Goal: Task Accomplishment & Management: Use online tool/utility

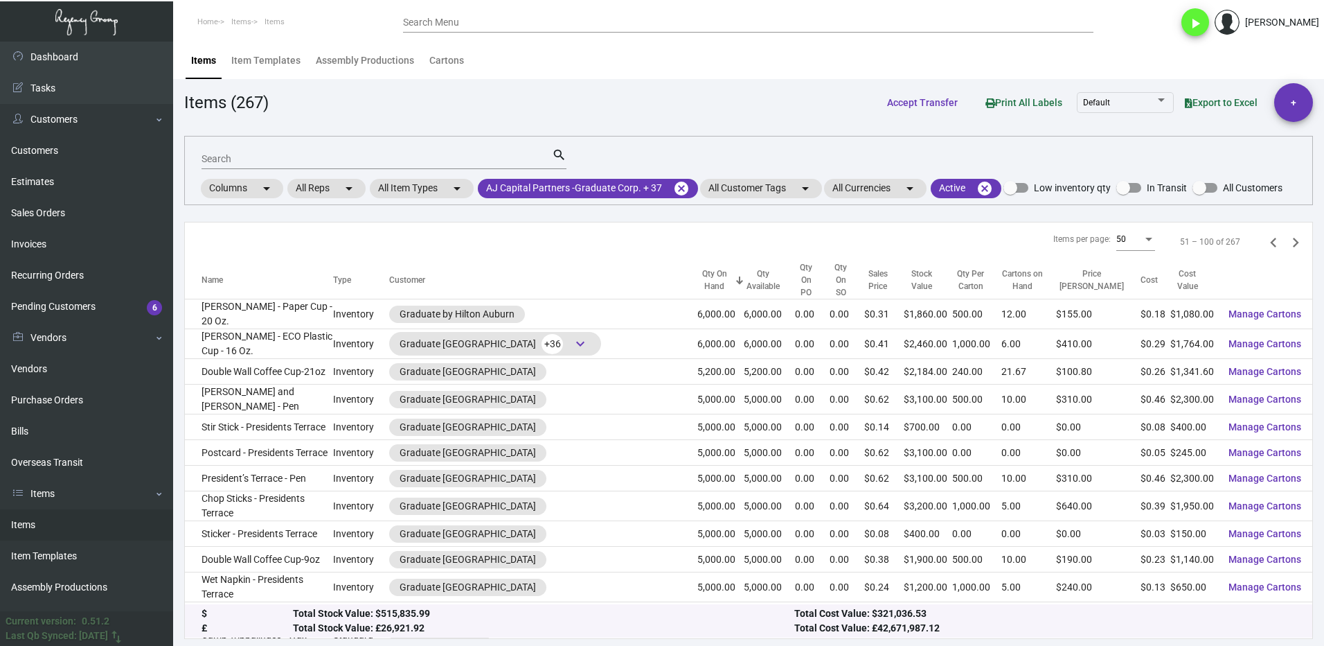
scroll to position [1038, 0]
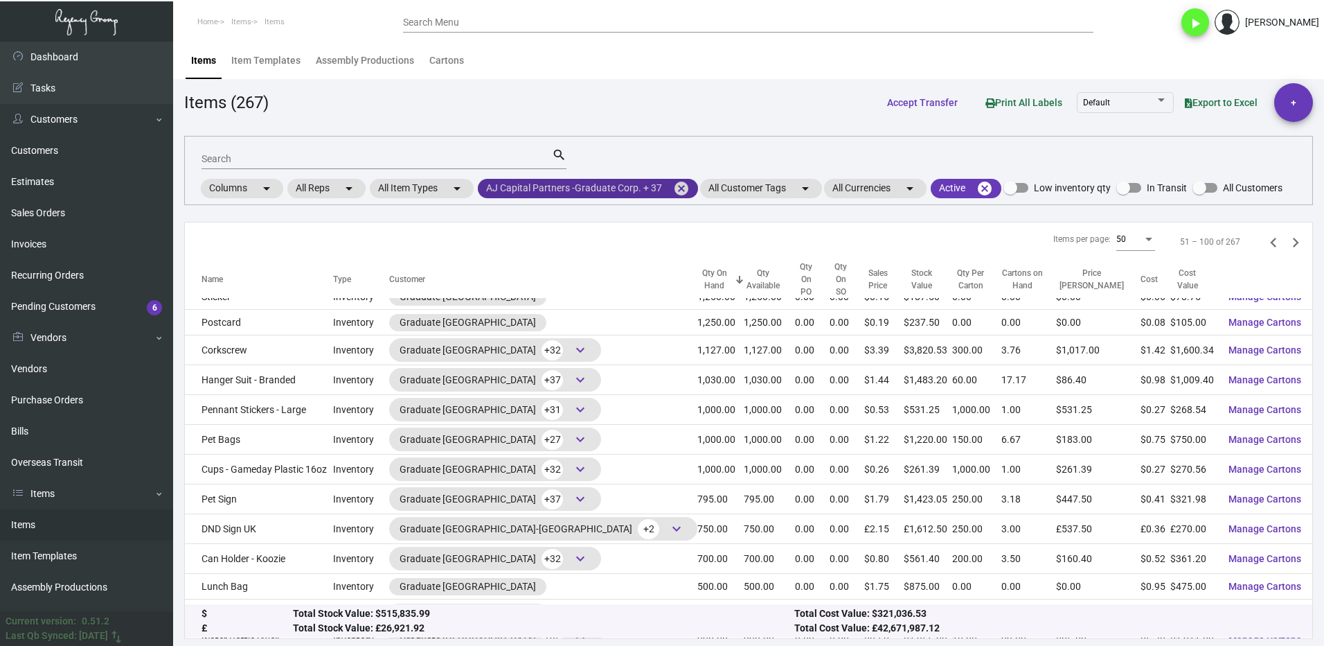
click at [686, 189] on mat-icon "cancel" at bounding box center [681, 188] width 17 height 17
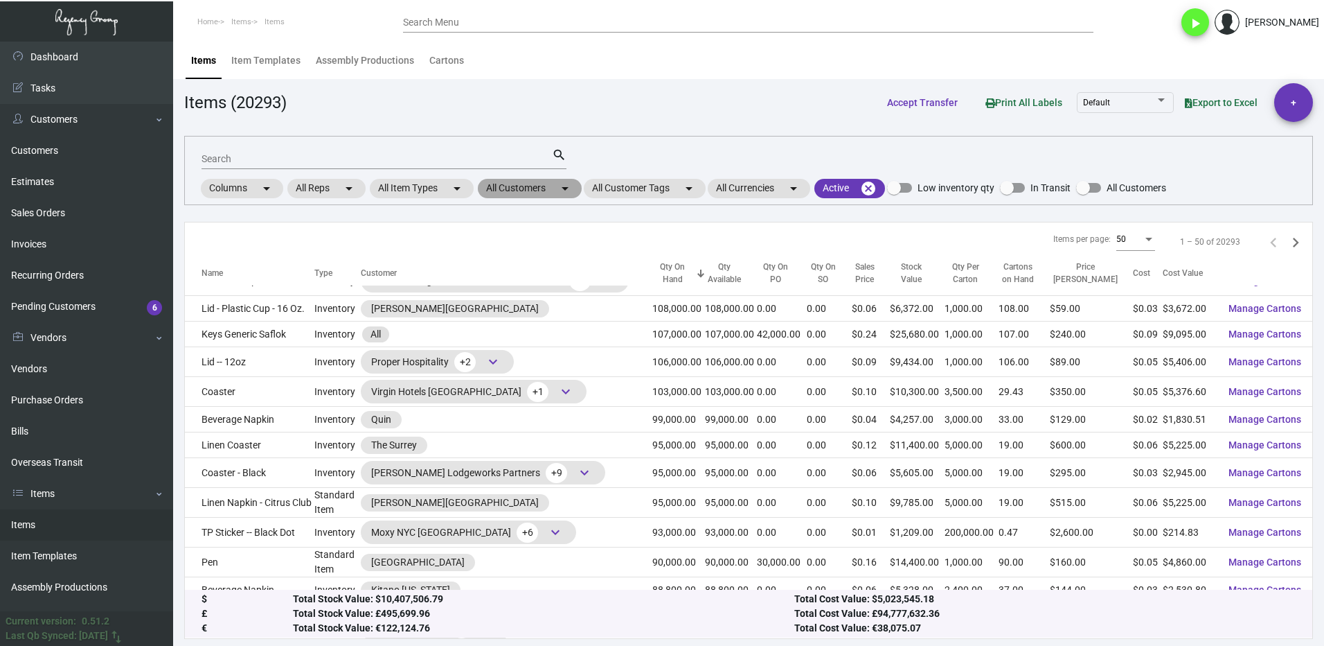
click at [512, 189] on mat-chip "All Customers arrow_drop_down" at bounding box center [530, 188] width 104 height 19
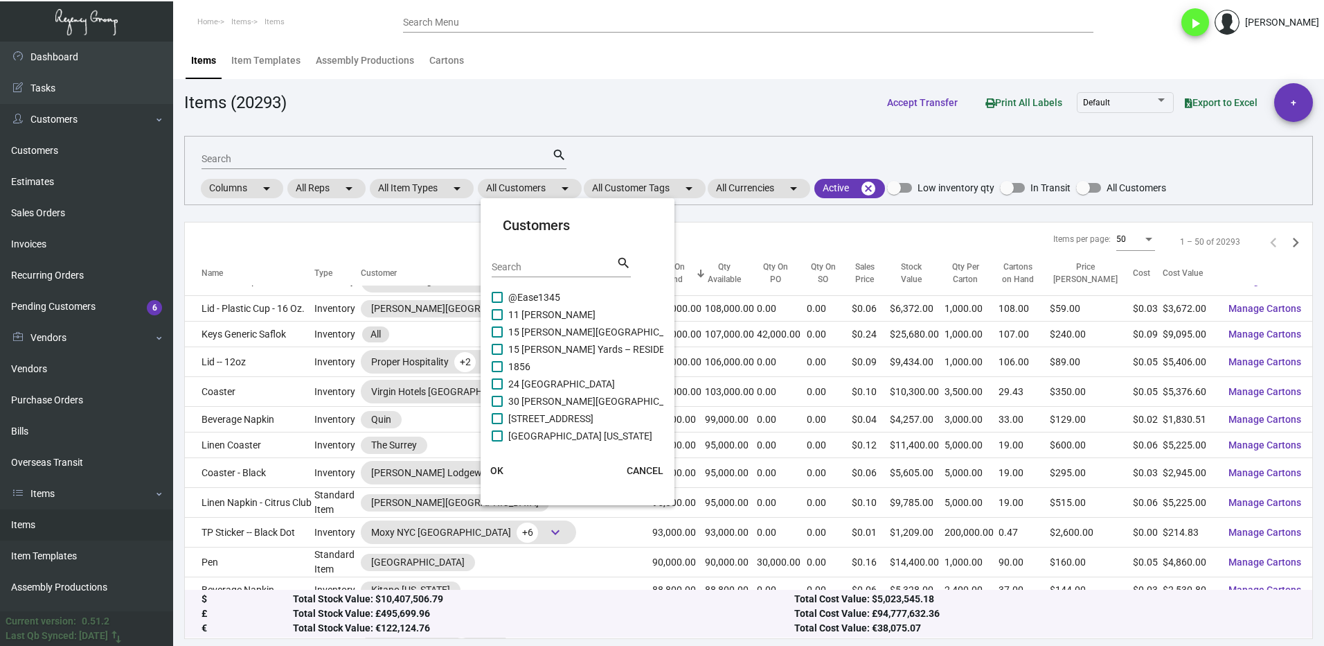
click at [526, 260] on div "Search" at bounding box center [554, 266] width 125 height 21
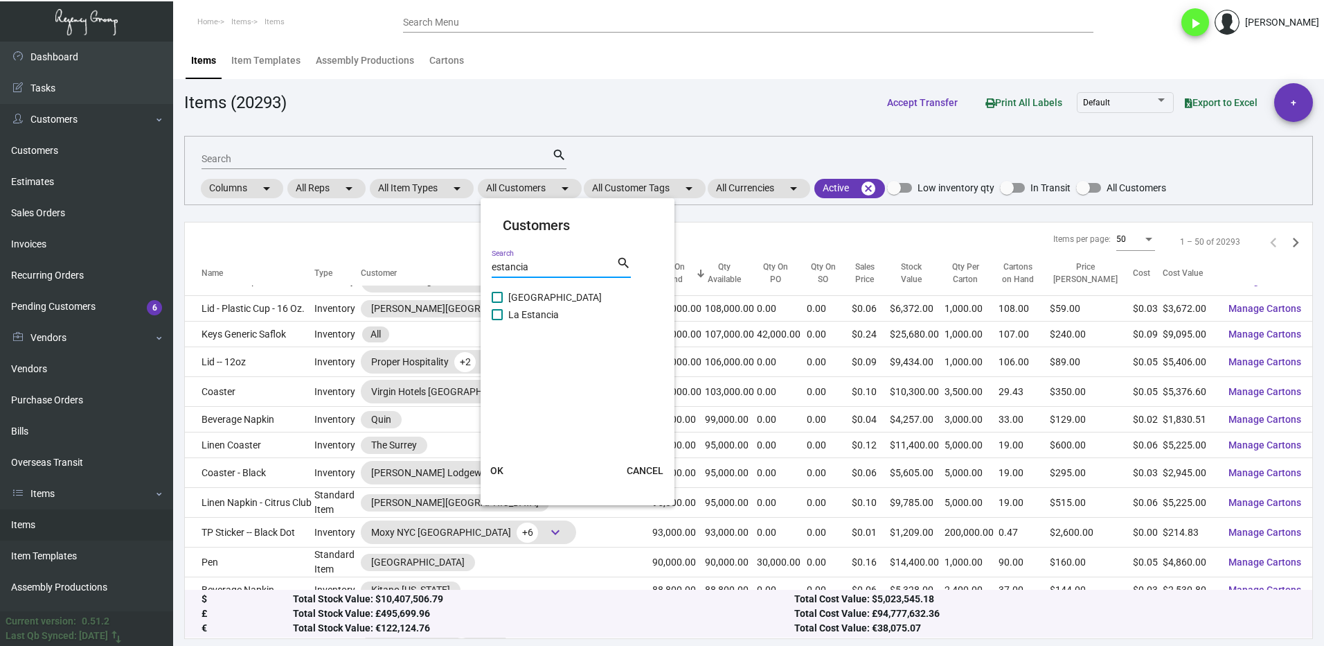
type input "estancia"
click at [500, 299] on span at bounding box center [497, 297] width 11 height 11
click at [497, 303] on input "[GEOGRAPHIC_DATA]" at bounding box center [497, 303] width 1 height 1
checkbox input "true"
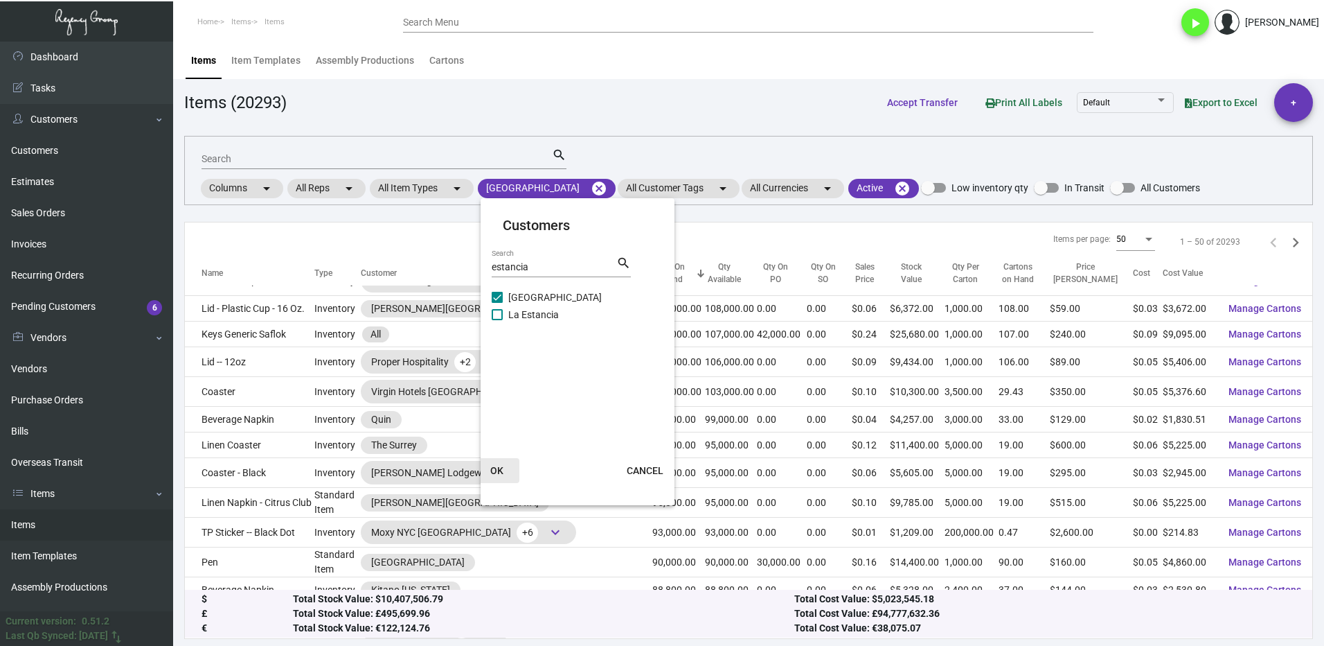
click at [500, 474] on span "OK" at bounding box center [496, 470] width 13 height 11
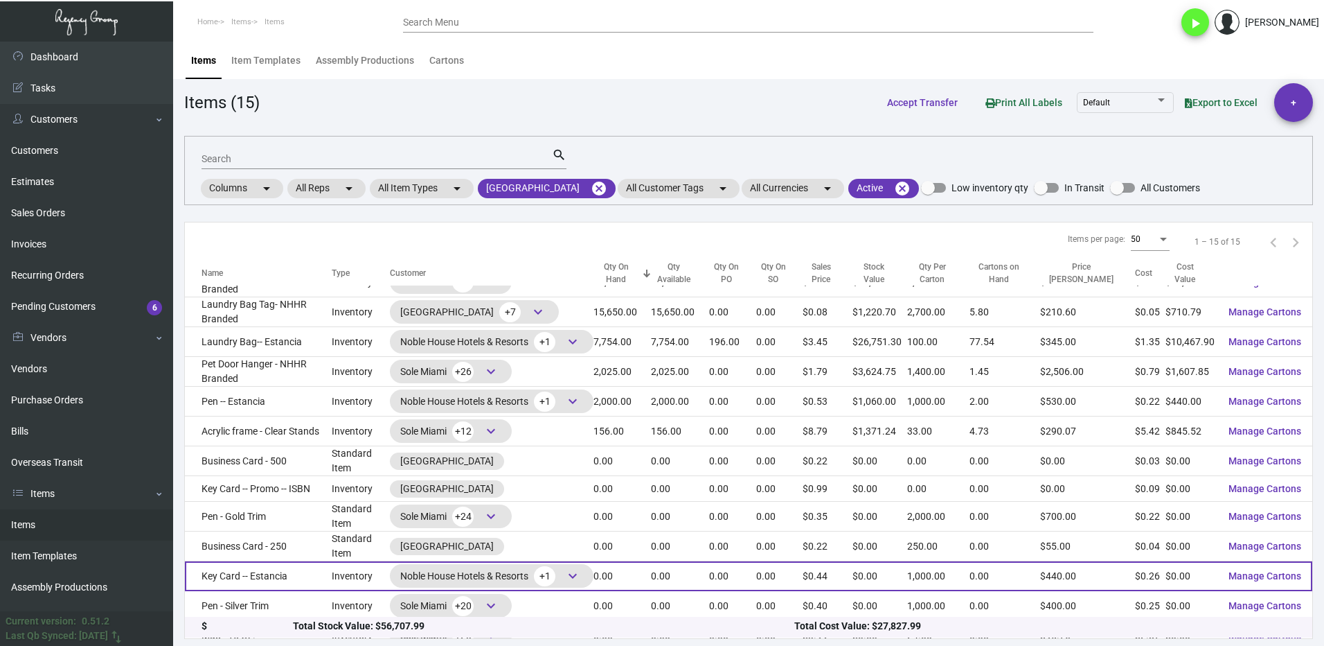
scroll to position [0, 0]
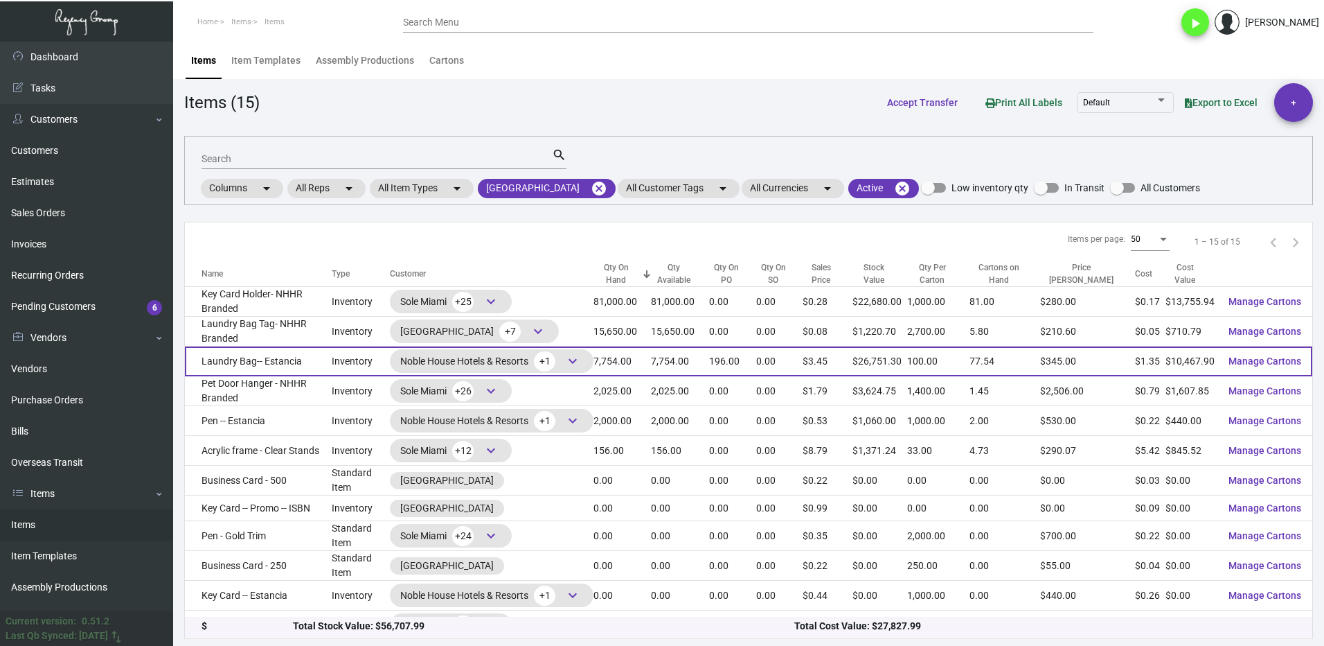
click at [553, 362] on span "+1" at bounding box center [544, 361] width 21 height 20
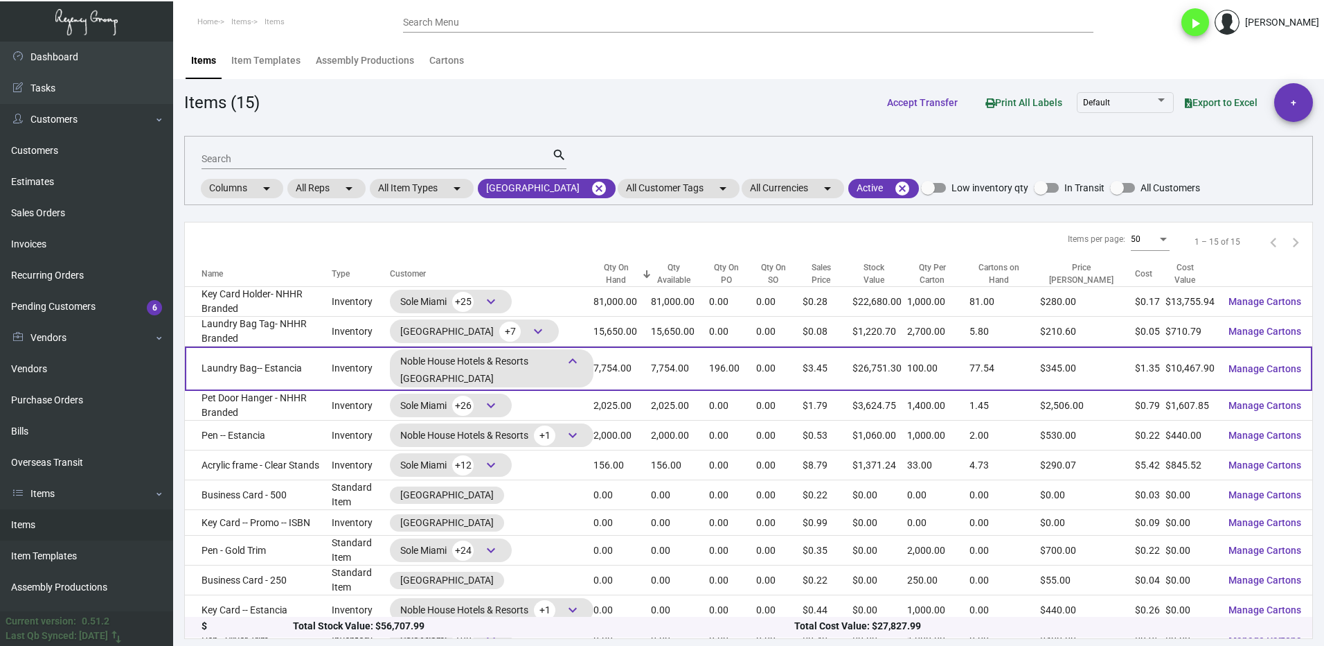
click at [553, 362] on span "+1" at bounding box center [544, 361] width 21 height 20
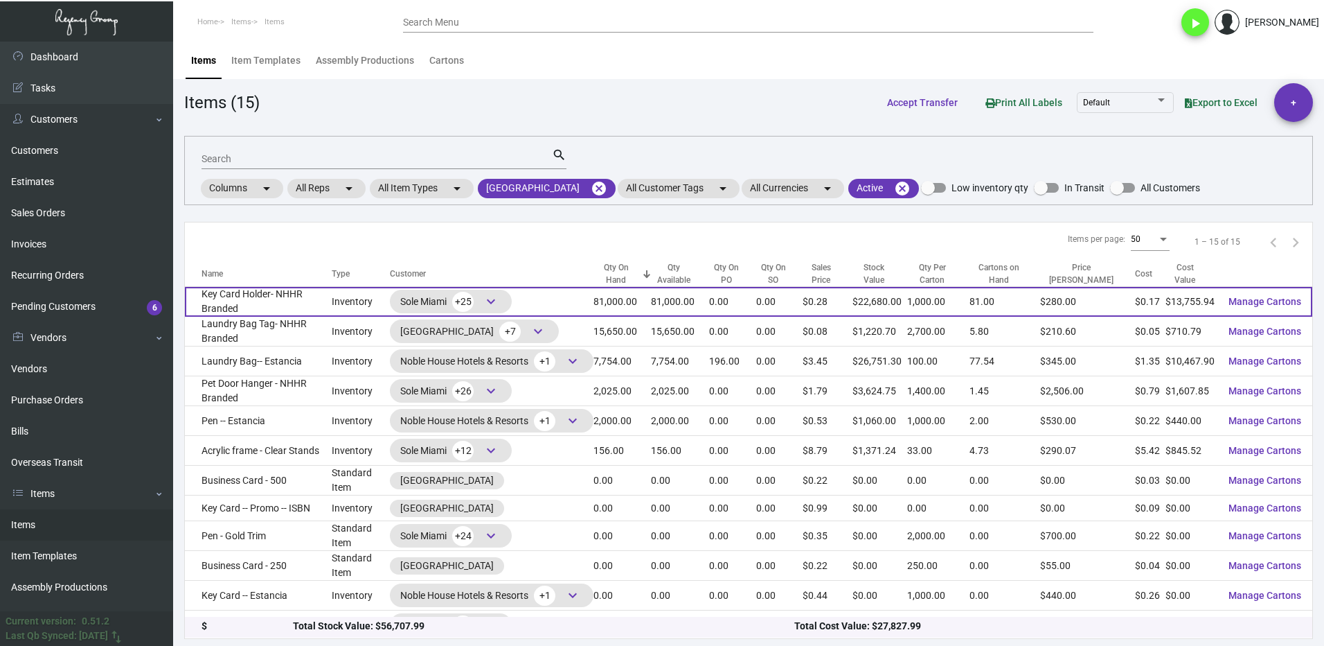
click at [499, 303] on span "keyboard_arrow_down" at bounding box center [491, 301] width 17 height 17
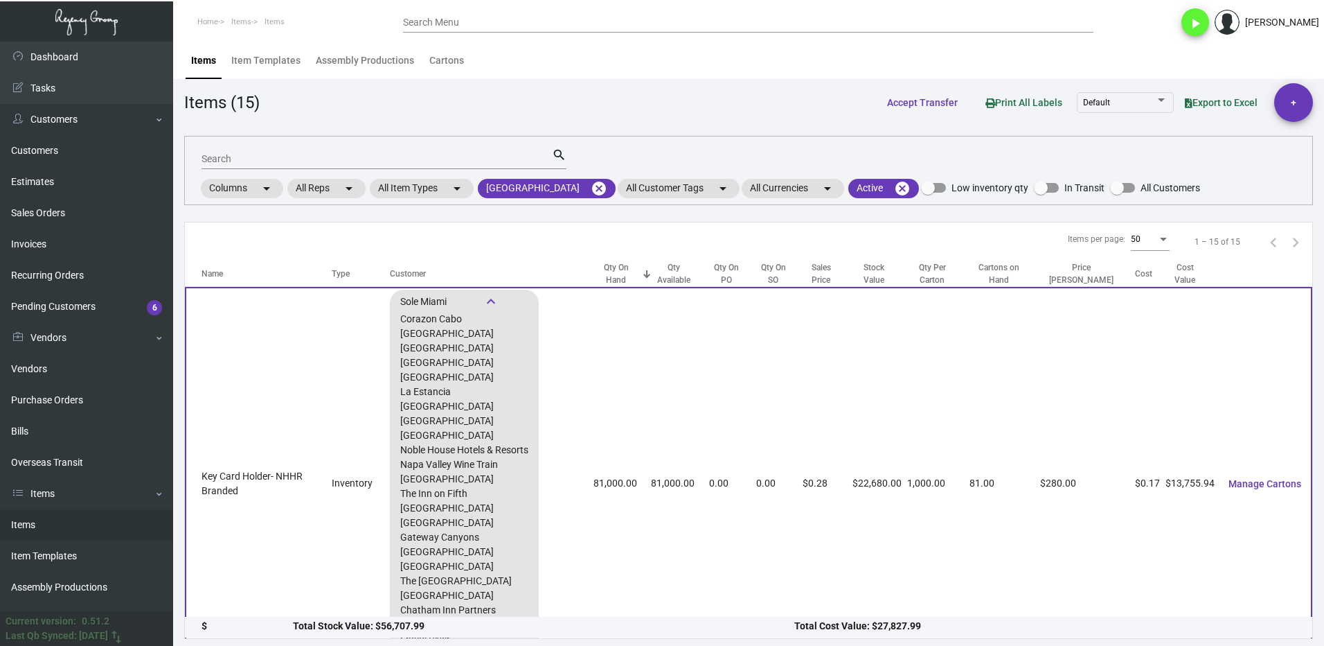
click at [499, 303] on span "keyboard_arrow_down" at bounding box center [491, 301] width 17 height 17
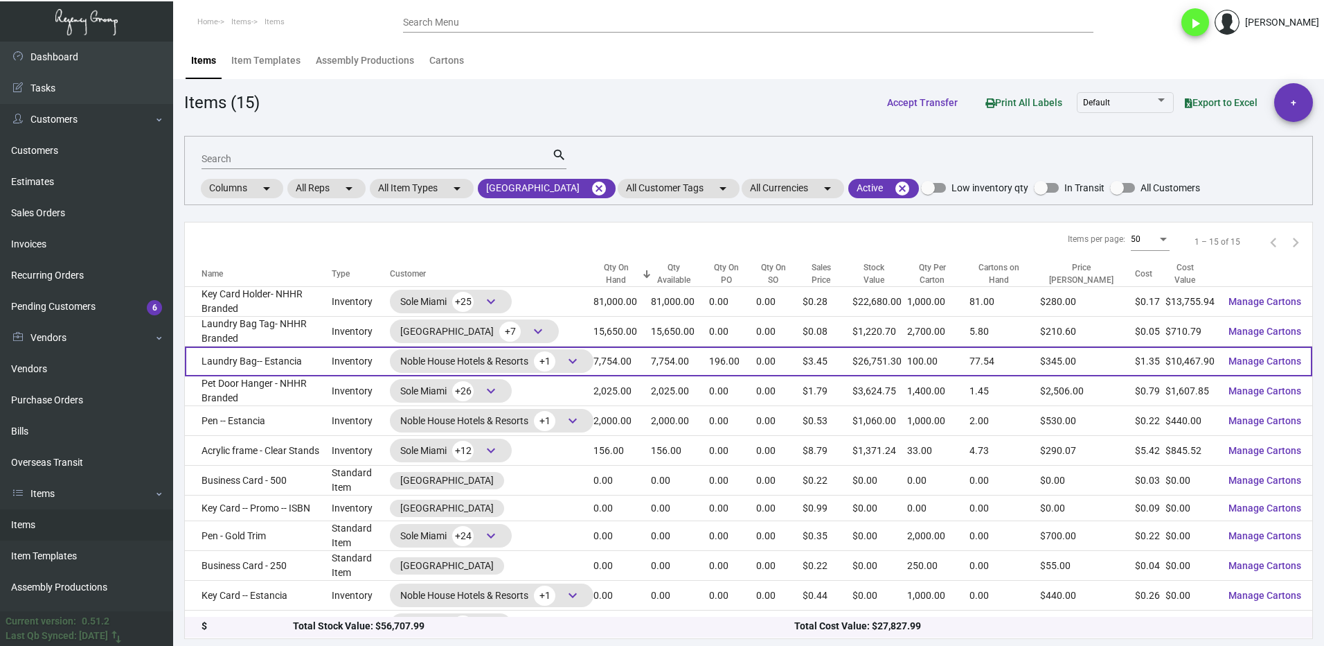
click at [323, 371] on td "Laundry Bag-- Estancia" at bounding box center [258, 361] width 147 height 30
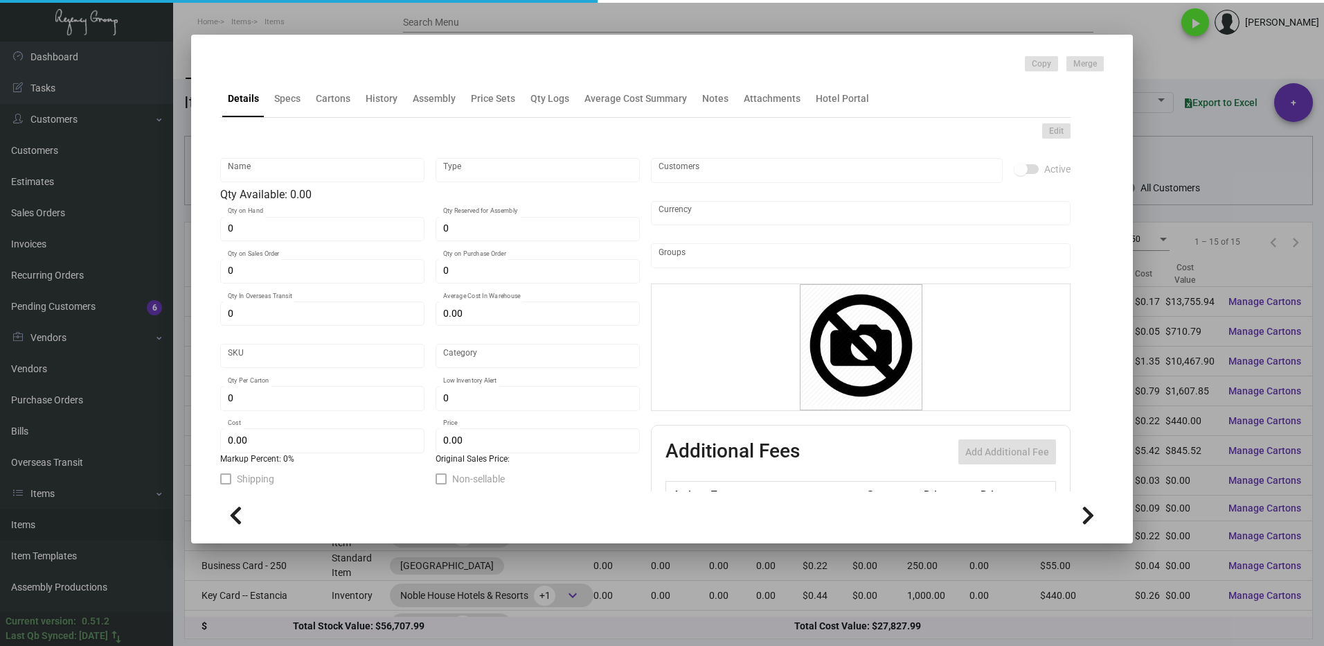
type input "Laundry Bag-- Estancia"
type input "Inventory"
type input "7,754"
type input "196"
type input "$ 1.35"
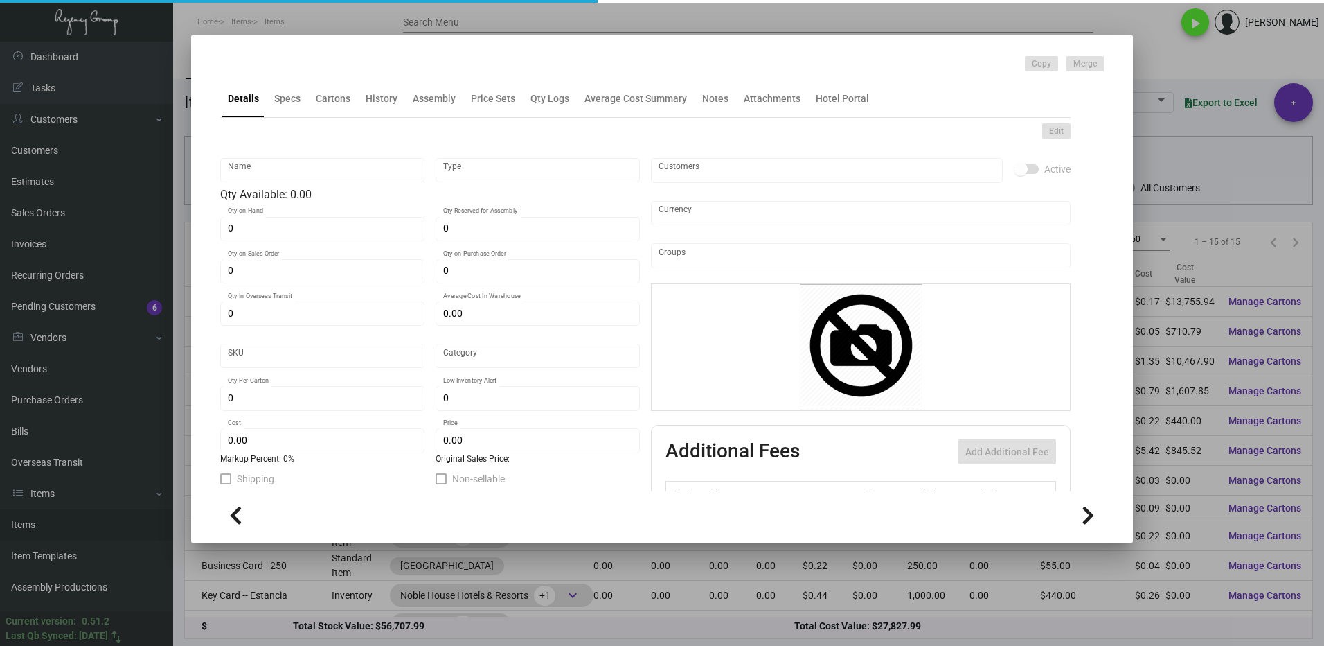
type input "Overseas"
type input "100"
type input "$ 1.35"
type input "$ 3.45"
checkbox input "true"
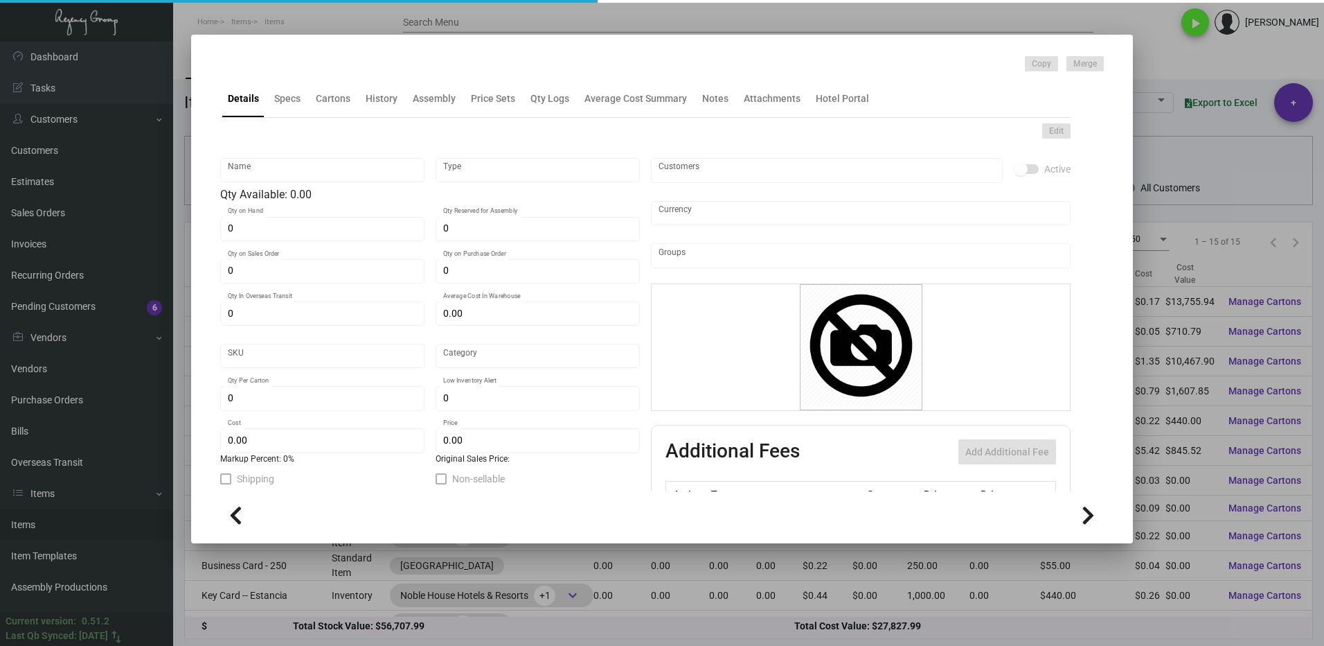
type input "United States Dollar $"
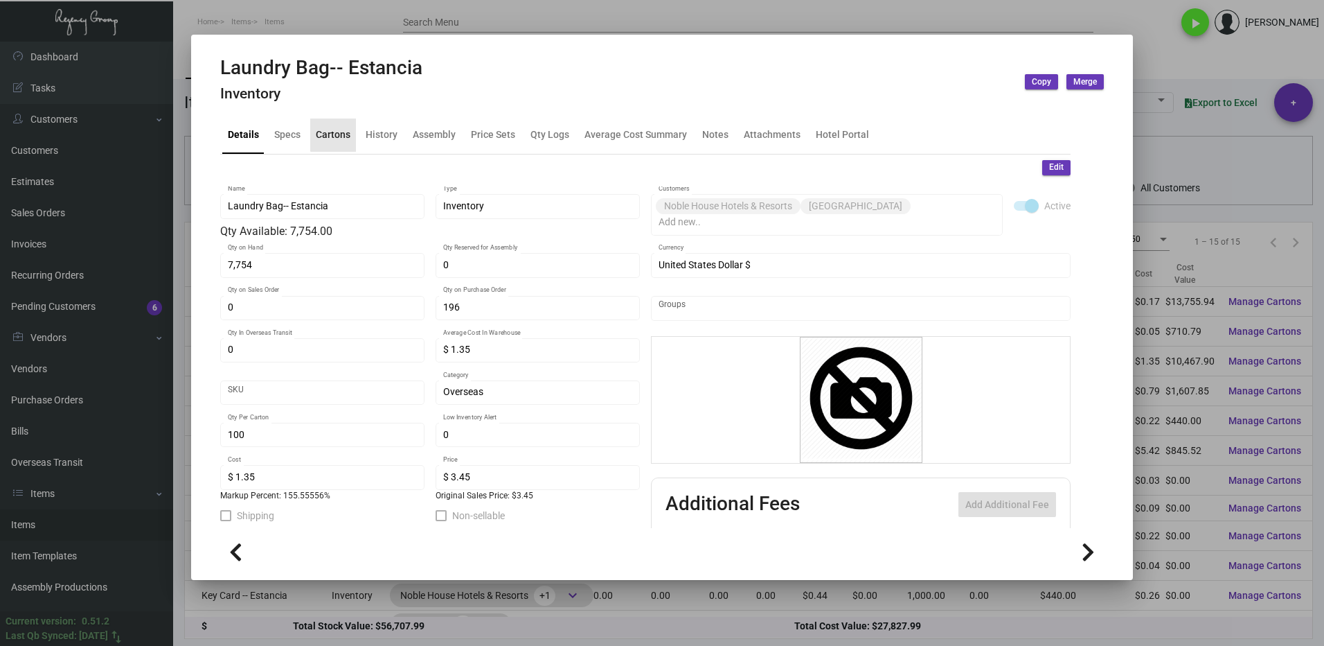
click at [334, 132] on div "Cartons" at bounding box center [333, 134] width 35 height 15
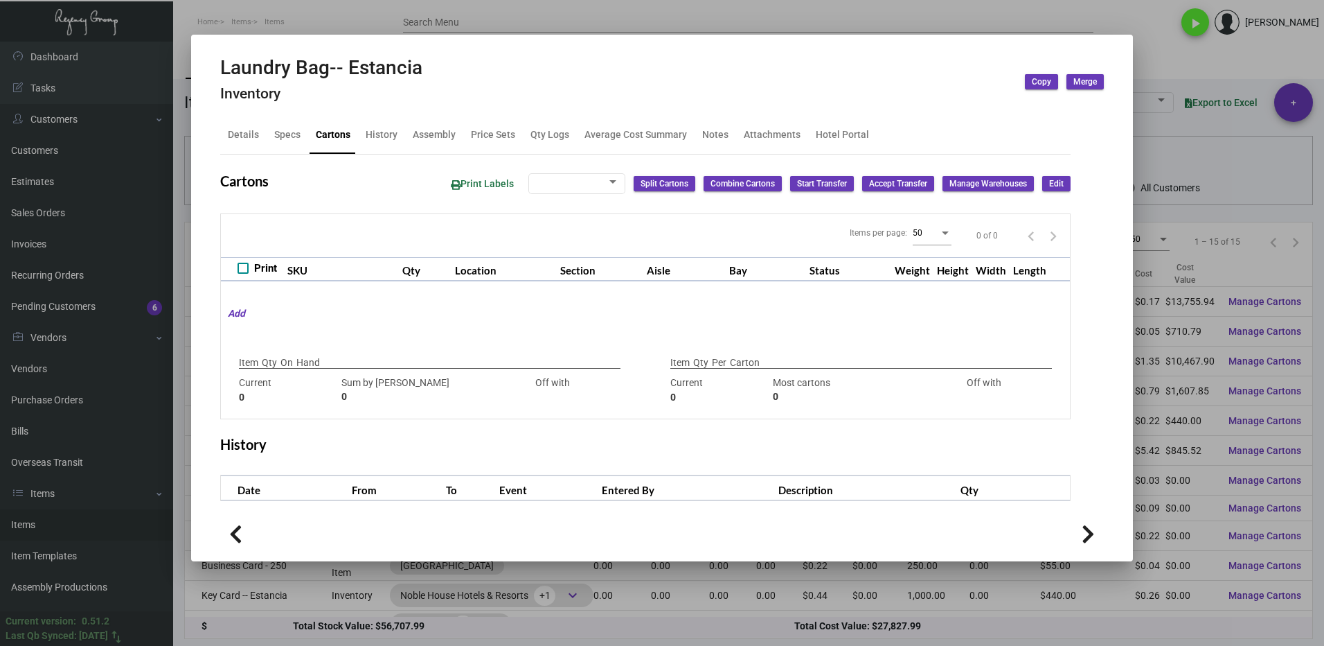
type input "7,754"
type input "6354"
type input "+1400"
type input "100"
type input "1500"
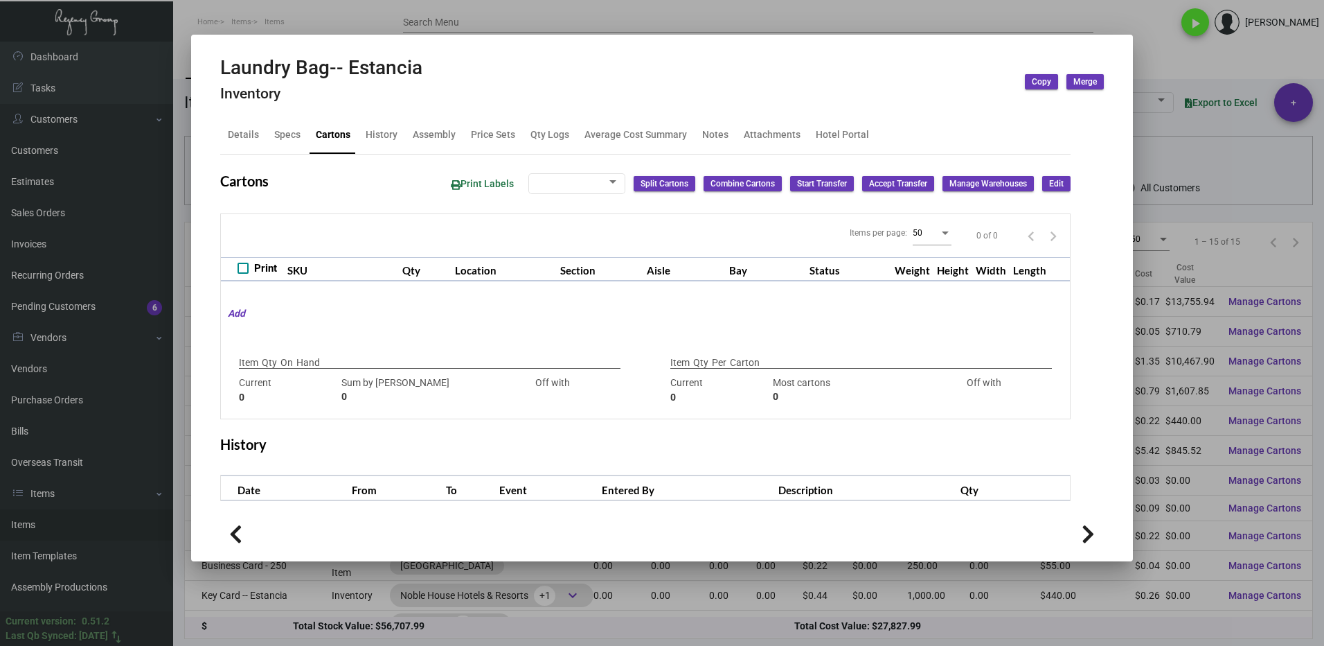
type input "-1400"
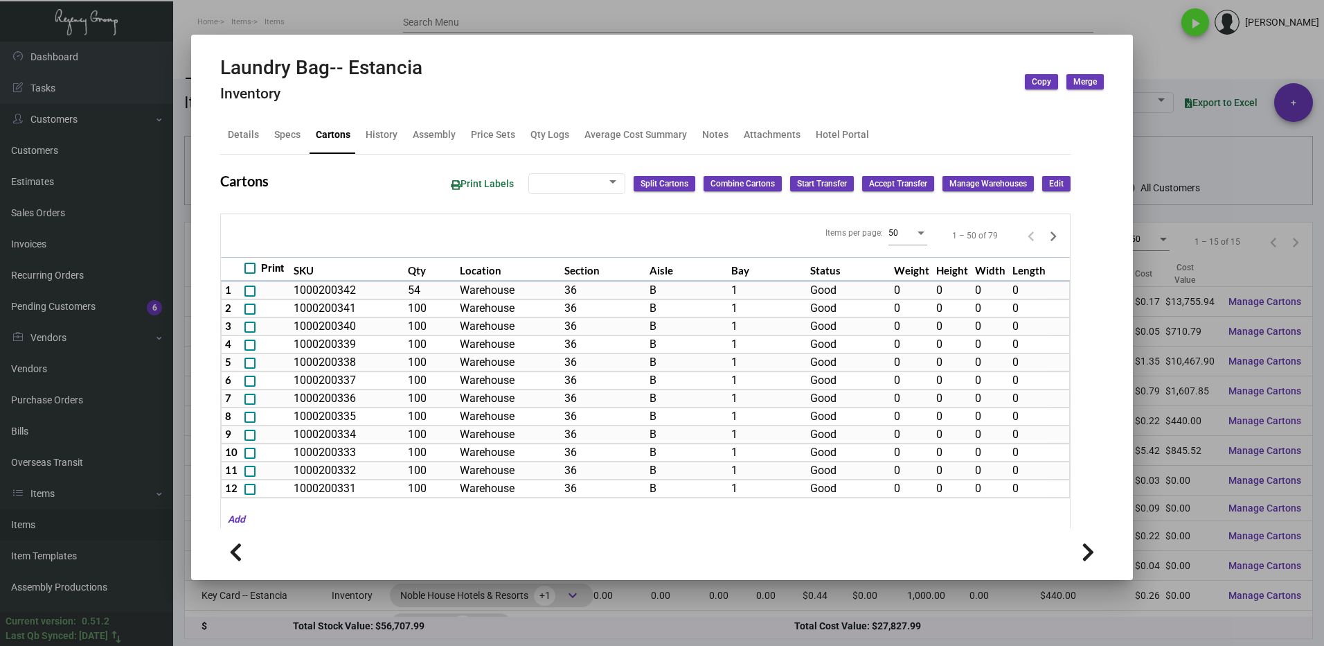
click at [1189, 62] on div at bounding box center [662, 323] width 1324 height 646
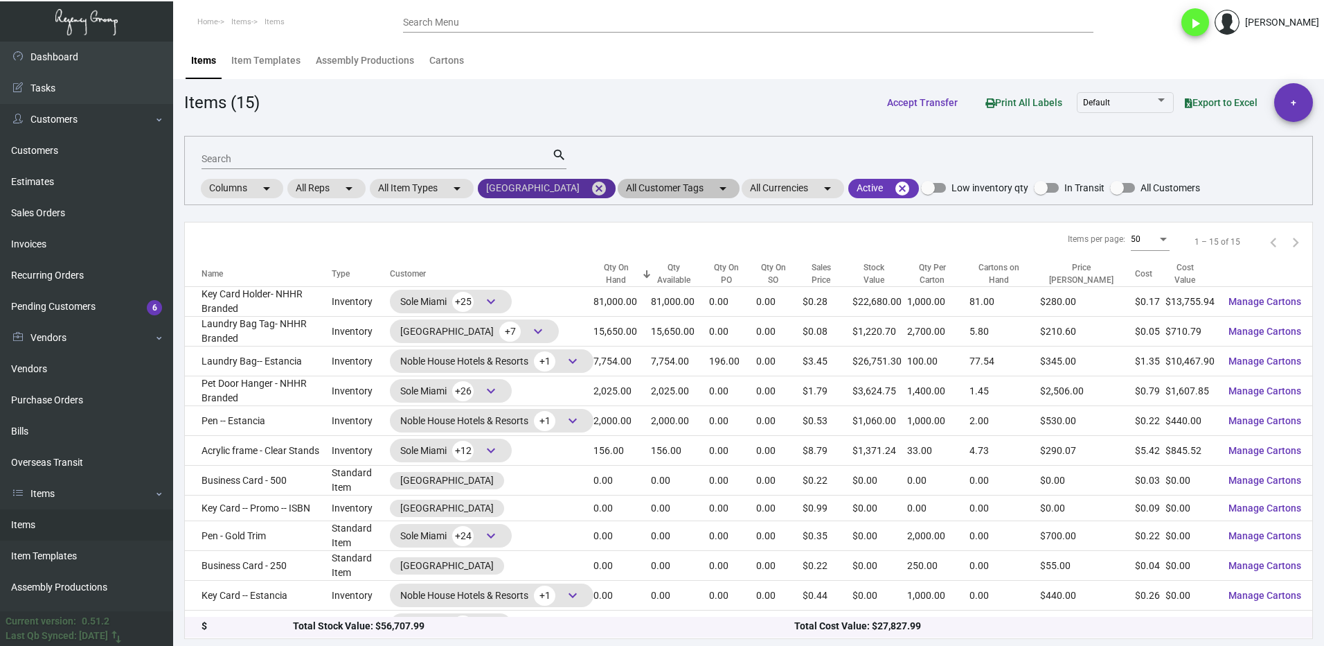
drag, startPoint x: 643, startPoint y: 189, endPoint x: 591, endPoint y: 195, distance: 52.3
click at [607, 189] on mat-icon "cancel" at bounding box center [599, 188] width 17 height 17
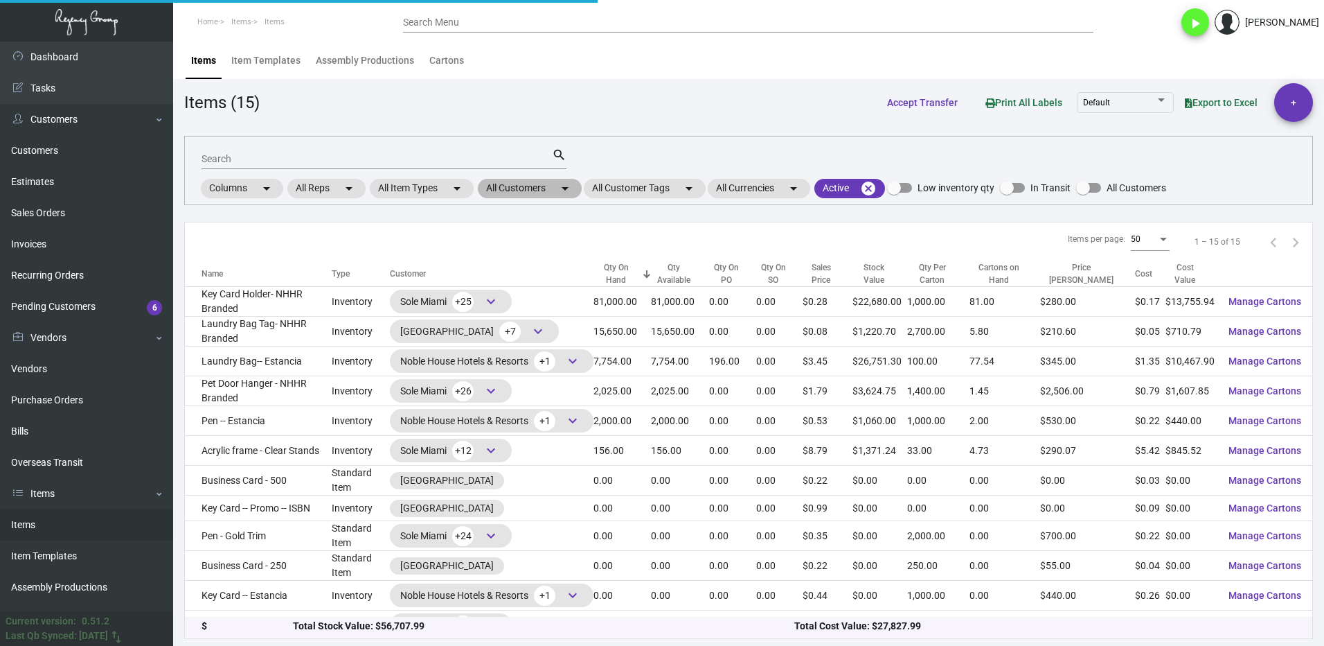
click at [551, 188] on mat-chip "All Customers arrow_drop_down" at bounding box center [530, 188] width 104 height 19
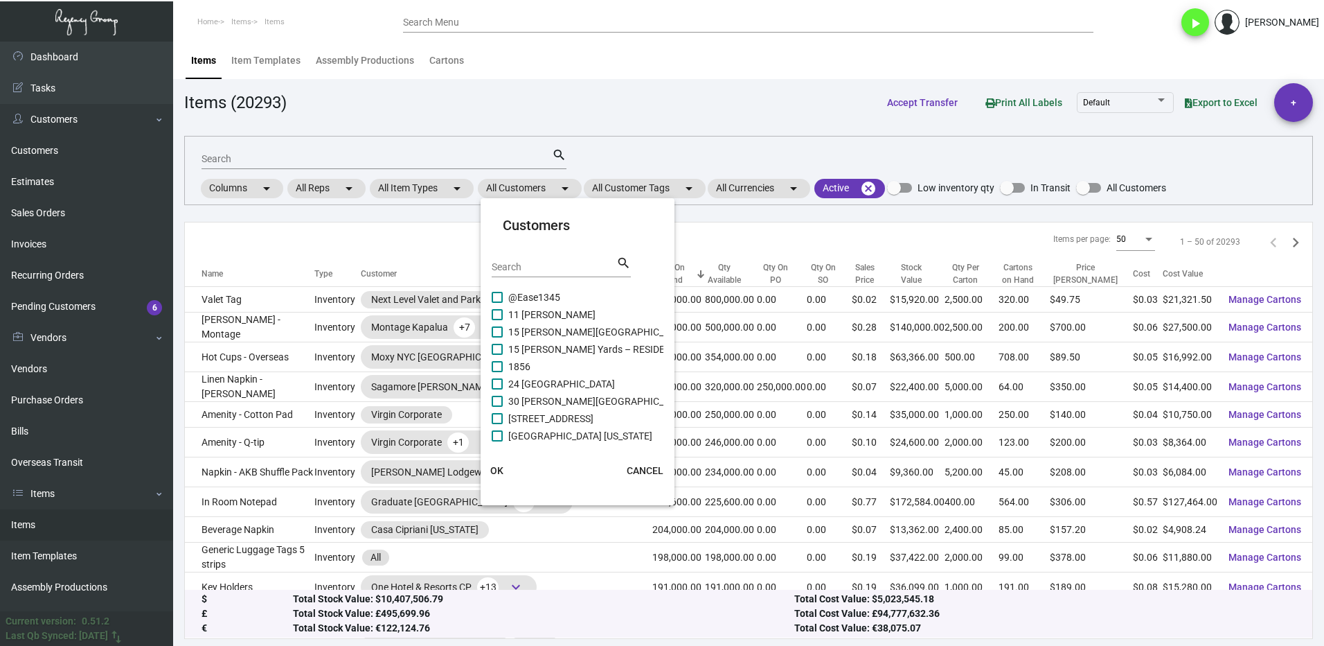
click at [548, 256] on div "Search" at bounding box center [554, 266] width 125 height 21
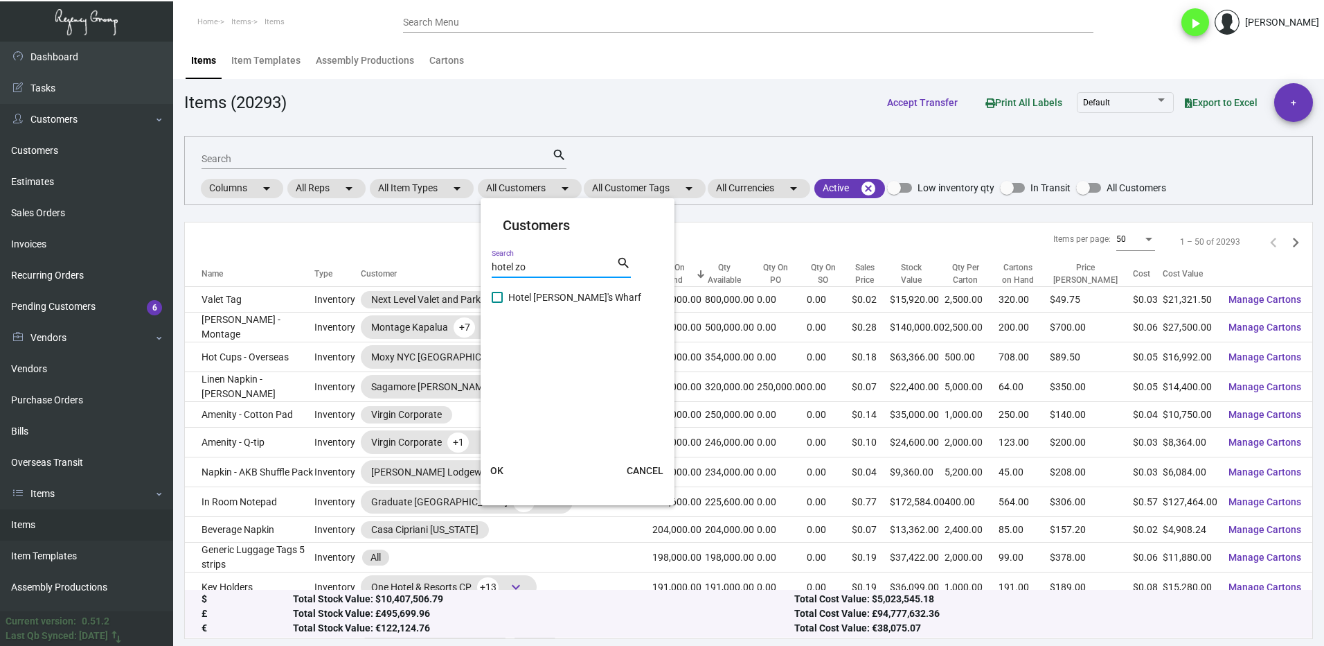
type input "hotel zo"
click at [501, 299] on span at bounding box center [497, 297] width 11 height 11
click at [497, 303] on input "Hotel [PERSON_NAME]'s Wharf" at bounding box center [497, 303] width 1 height 1
checkbox input "true"
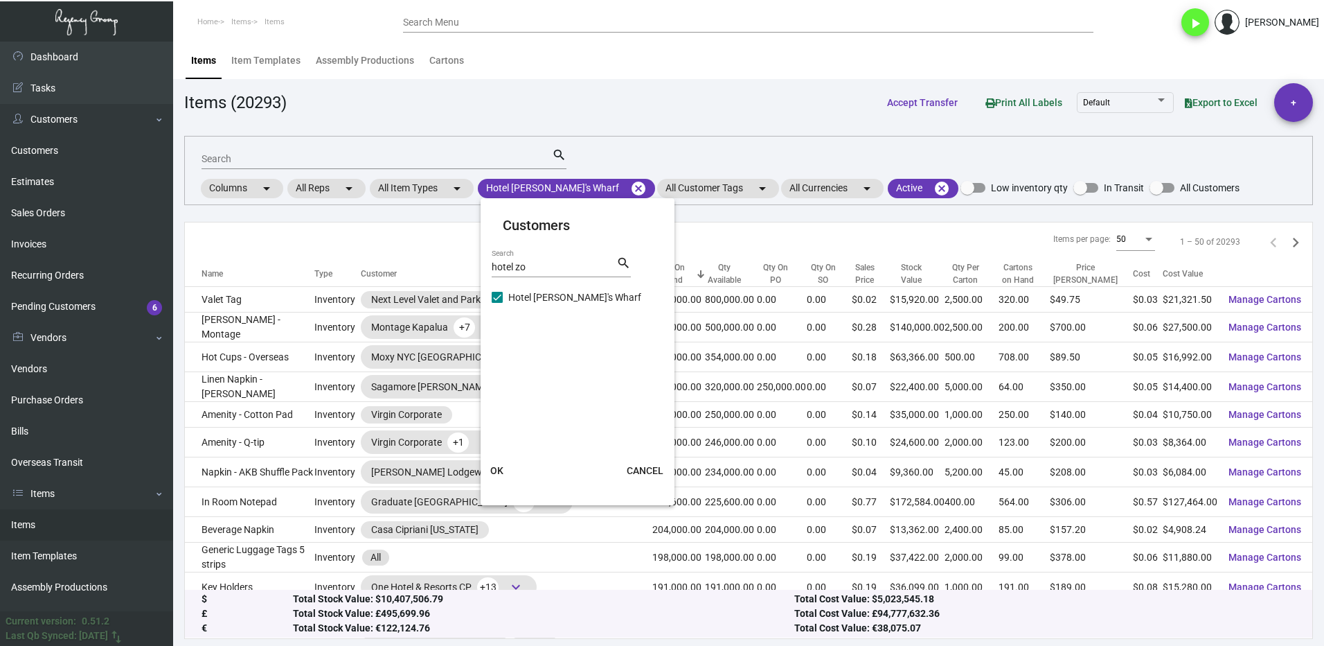
click at [492, 472] on span "OK" at bounding box center [496, 470] width 13 height 11
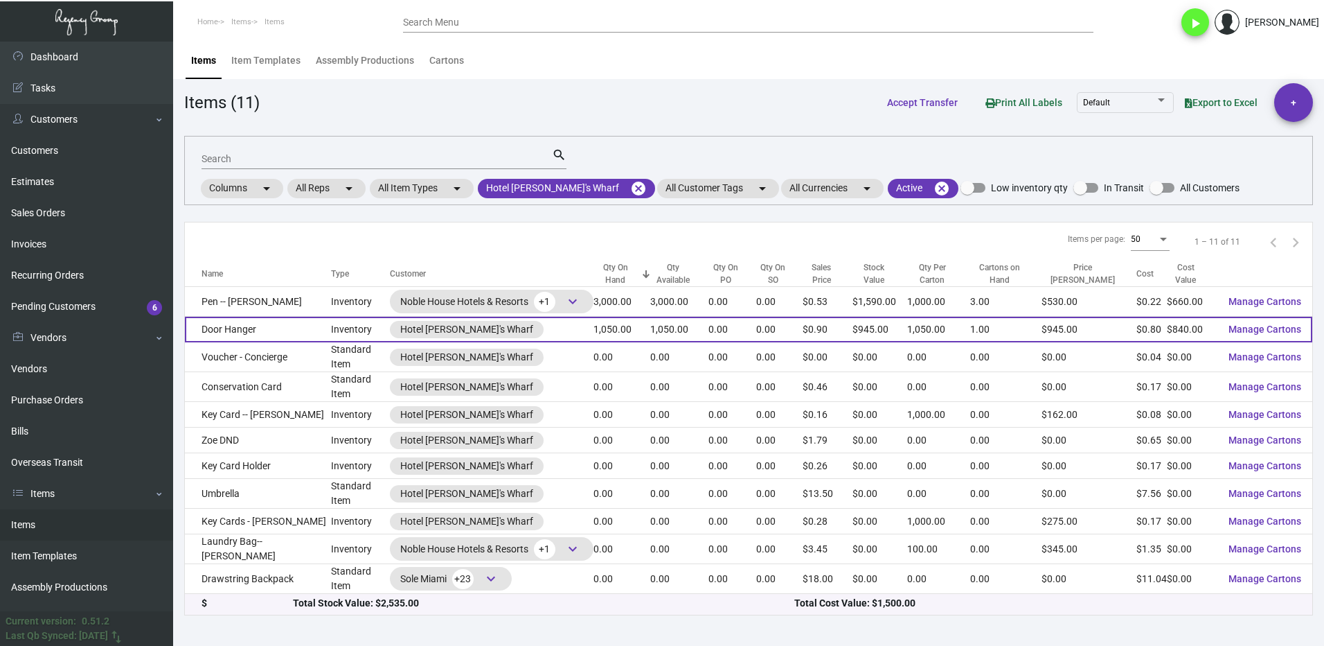
click at [273, 331] on td "Door Hanger" at bounding box center [258, 330] width 146 height 26
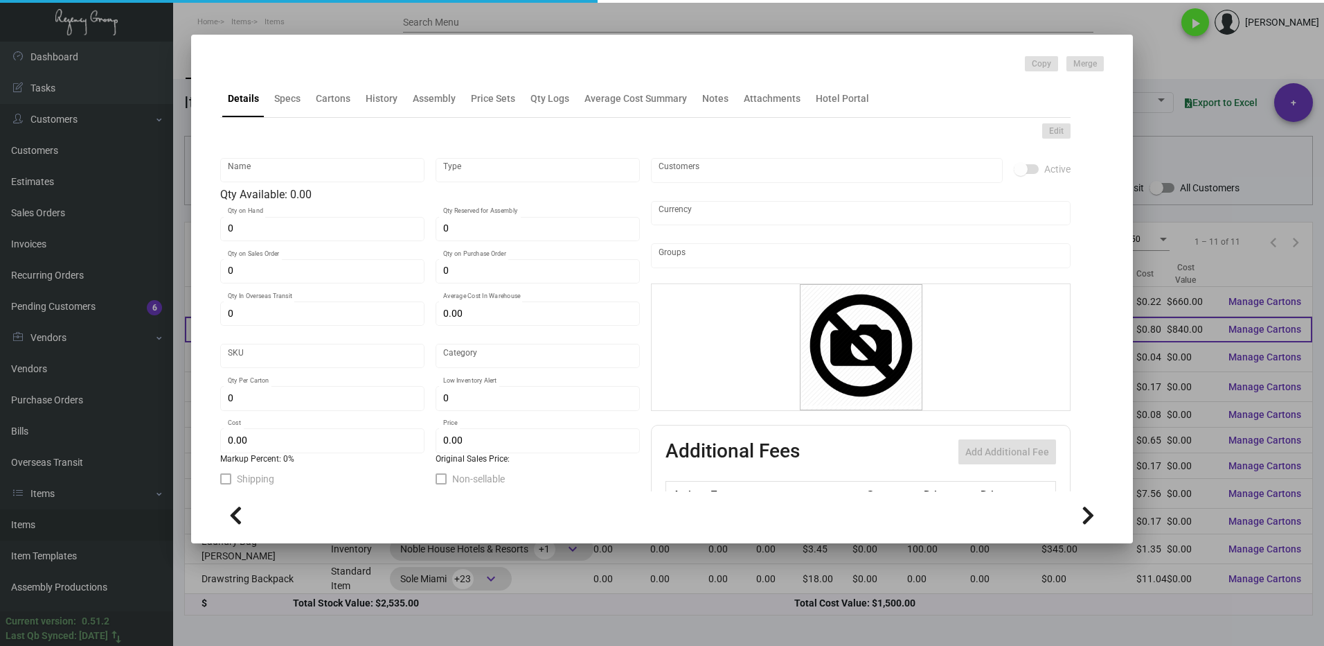
type input "Door Hanger"
type input "Inventory"
type input "1,050"
type input "$ 0.0381"
type input "1065-Door Hanger-65"
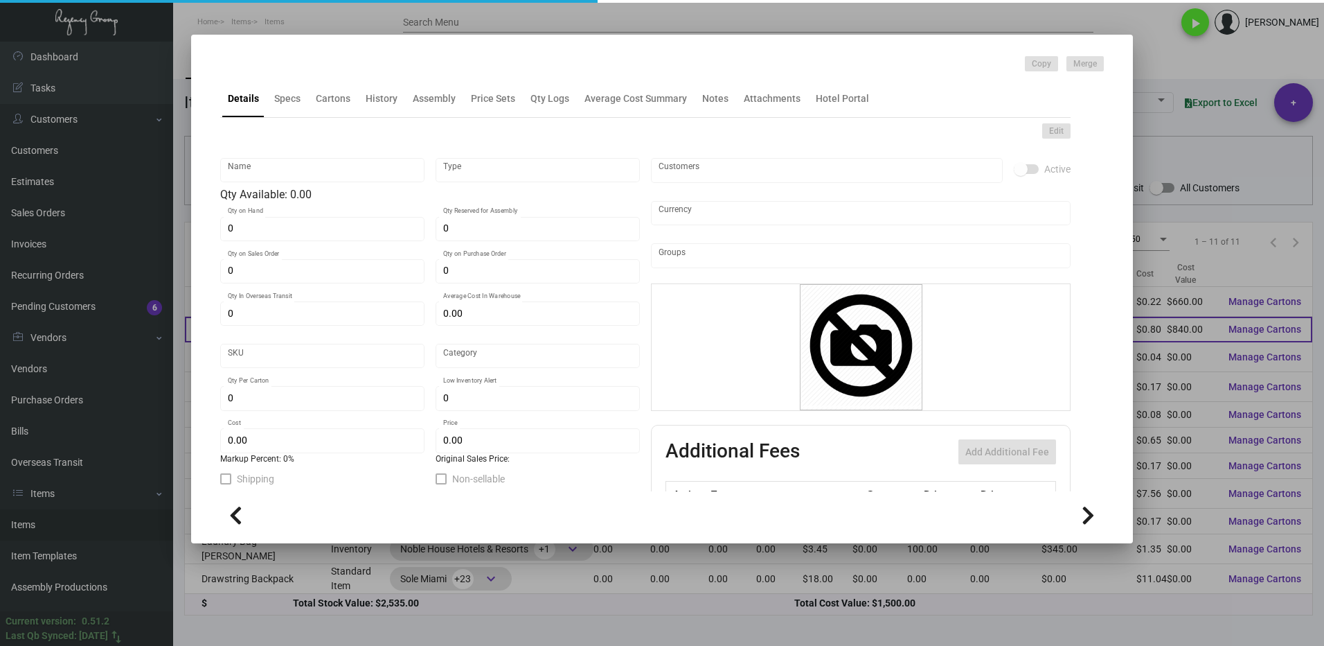
type input "Standard"
type input "1,050"
type input "$ 0.80"
type input "$ 0.90"
checkbox input "true"
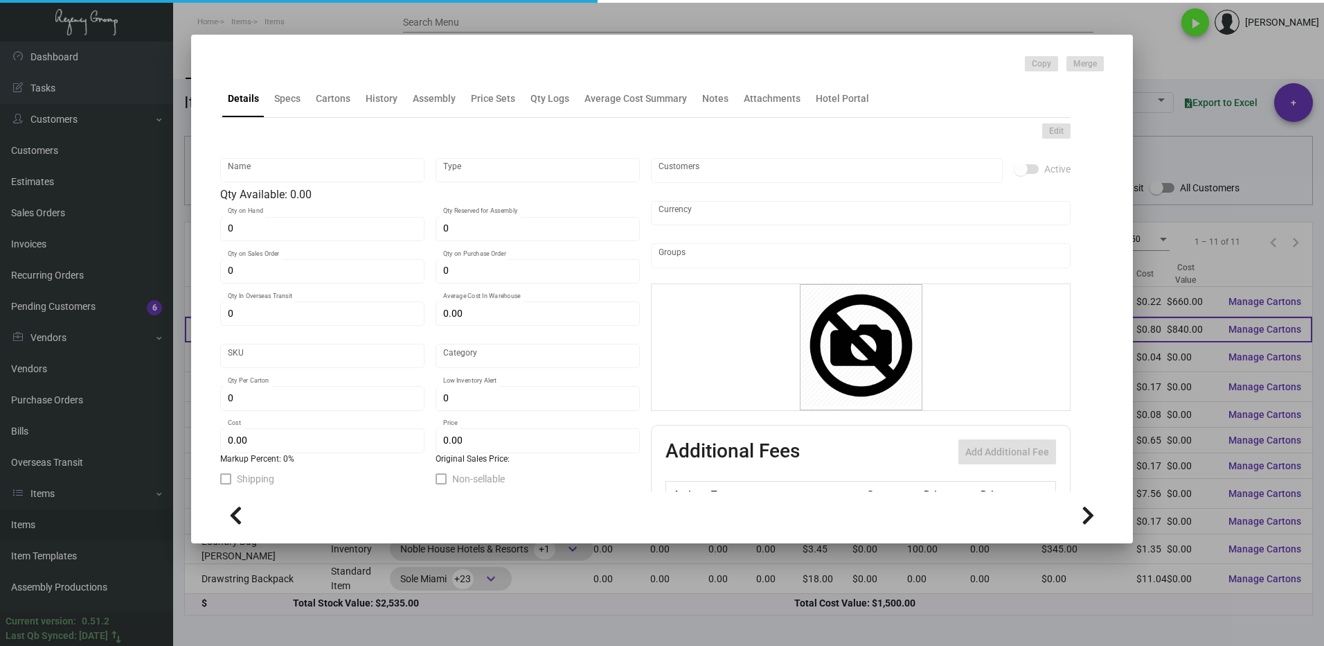
type input "United States Dollar $"
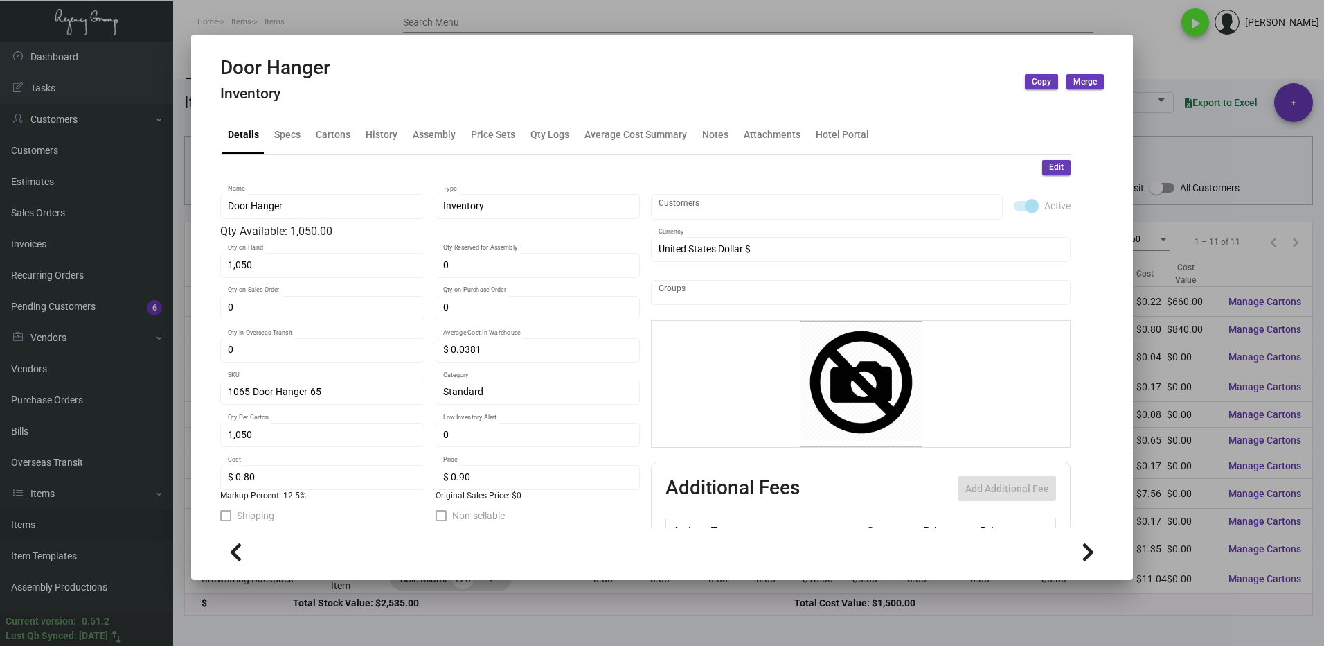
click at [1173, 48] on div at bounding box center [662, 323] width 1324 height 646
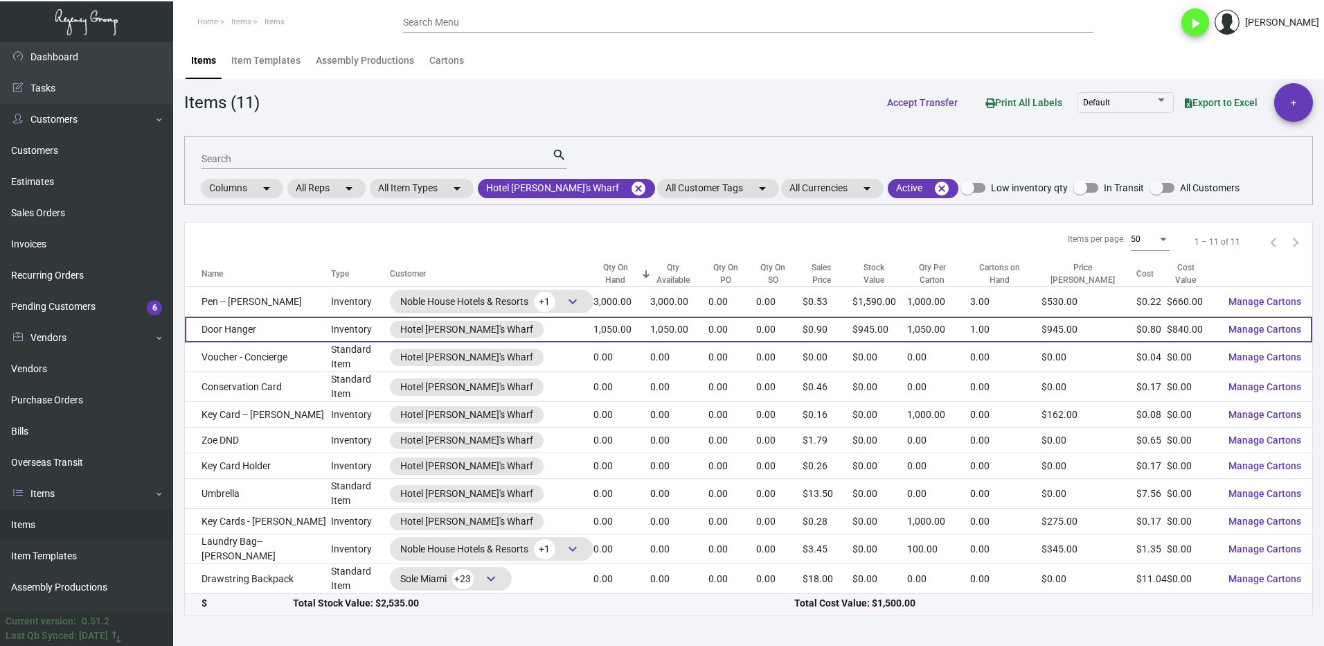
click at [271, 335] on td "Door Hanger" at bounding box center [258, 330] width 146 height 26
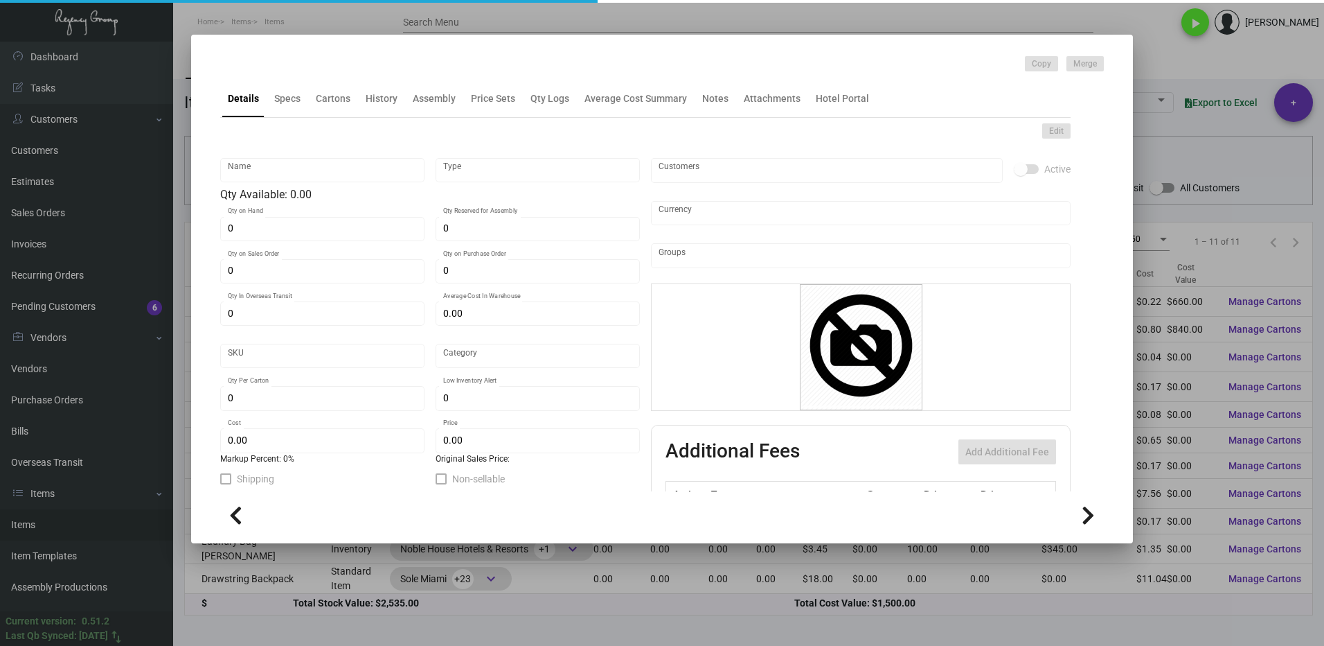
type input "Door Hanger"
type input "Inventory"
type input "1,050"
type input "$ 0.0381"
type input "1065-Door Hanger-65"
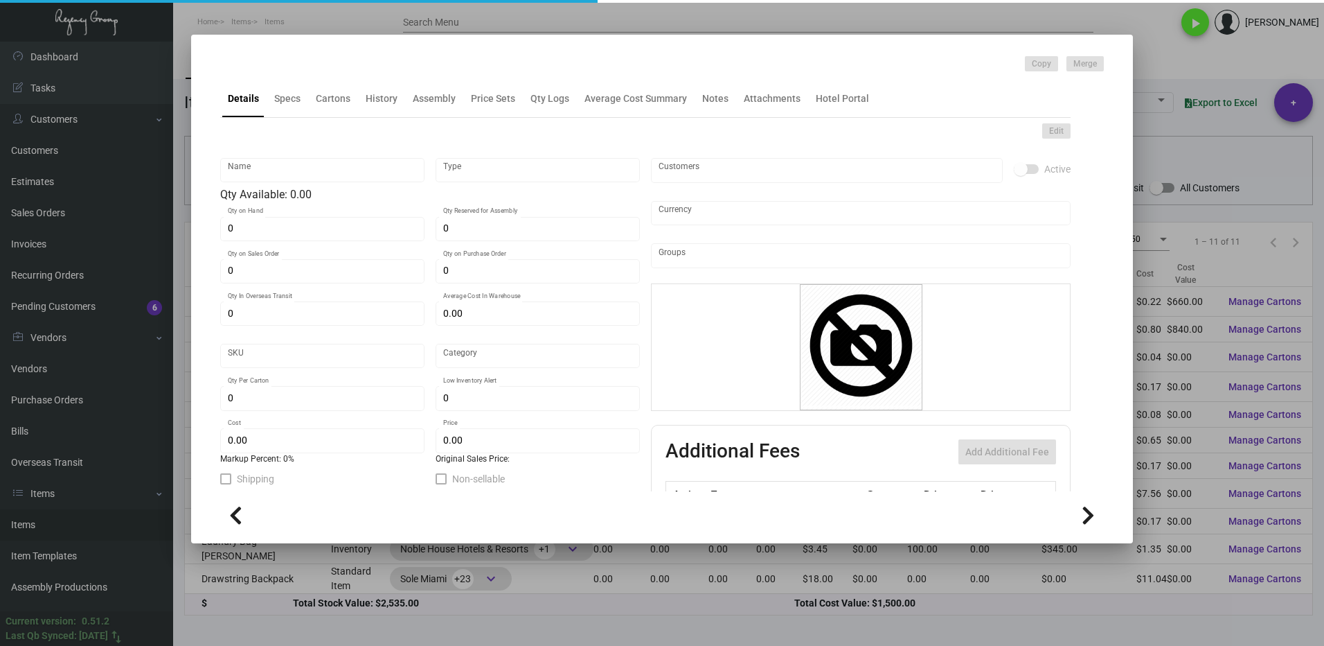
type input "Standard"
type input "1,050"
type input "$ 0.80"
type input "$ 0.90"
checkbox input "true"
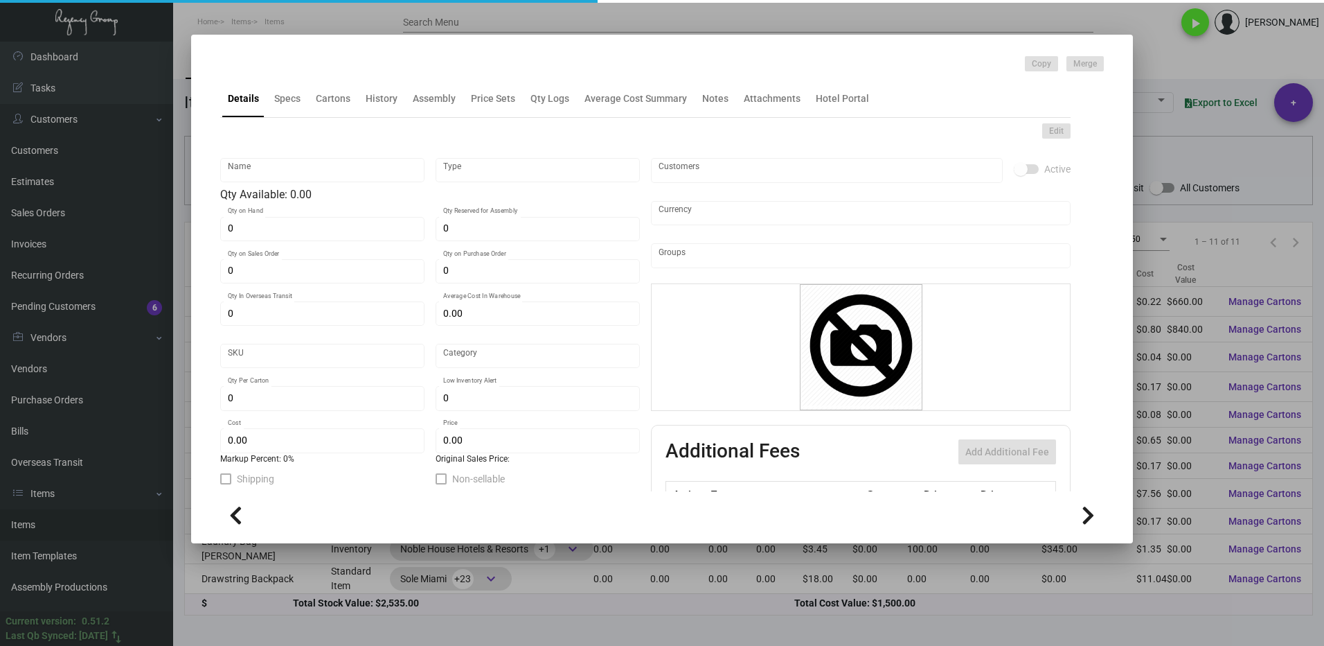
type input "United States Dollar $"
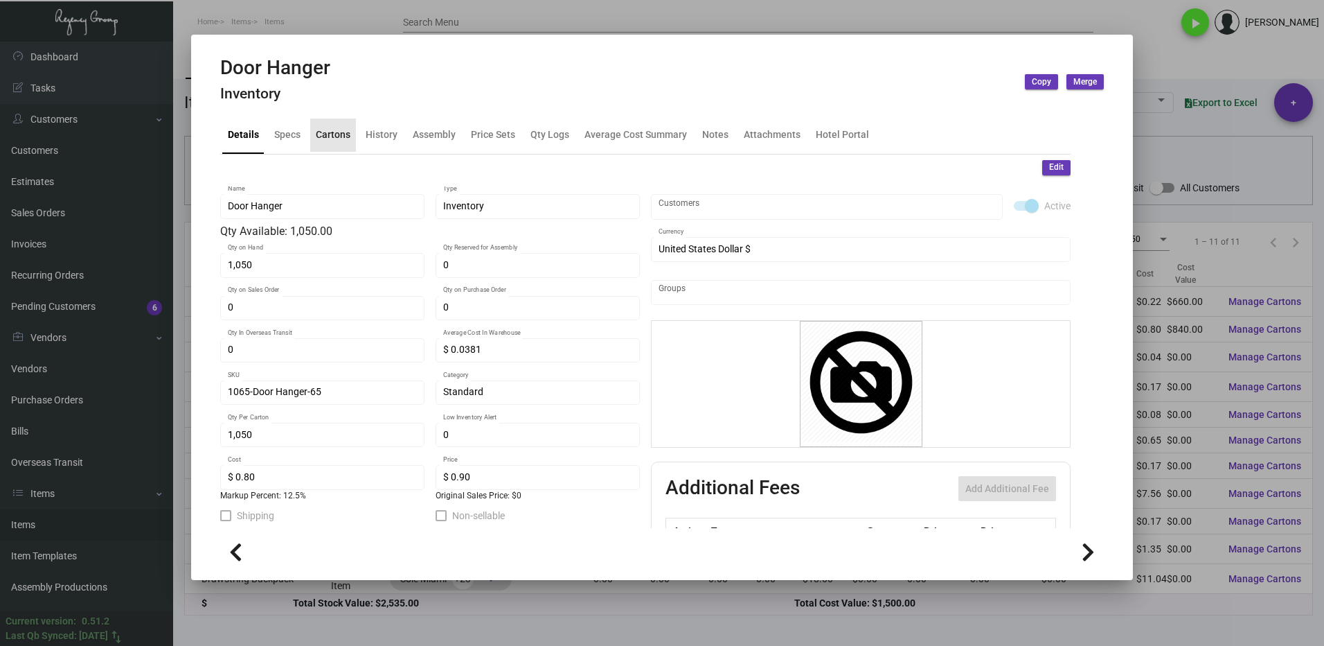
click at [333, 139] on div "Cartons" at bounding box center [333, 134] width 35 height 15
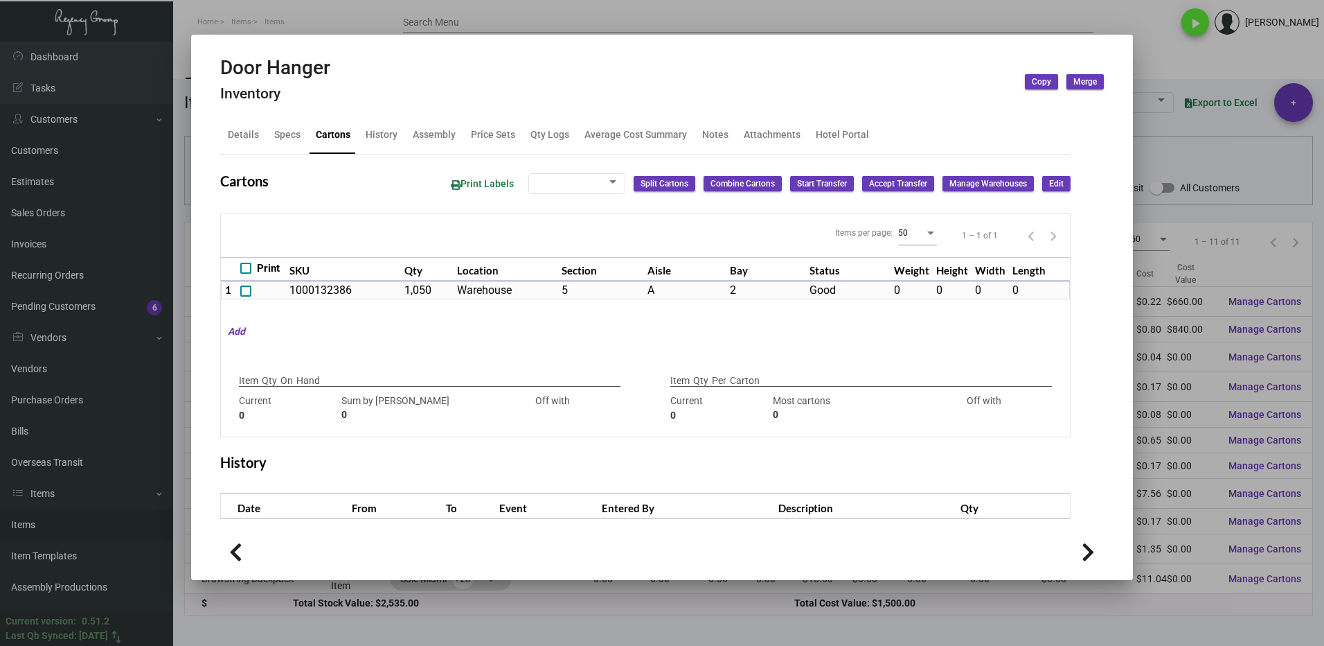
type input "1,050"
type input "1050"
type input "0"
type input "1,050"
type input "1050"
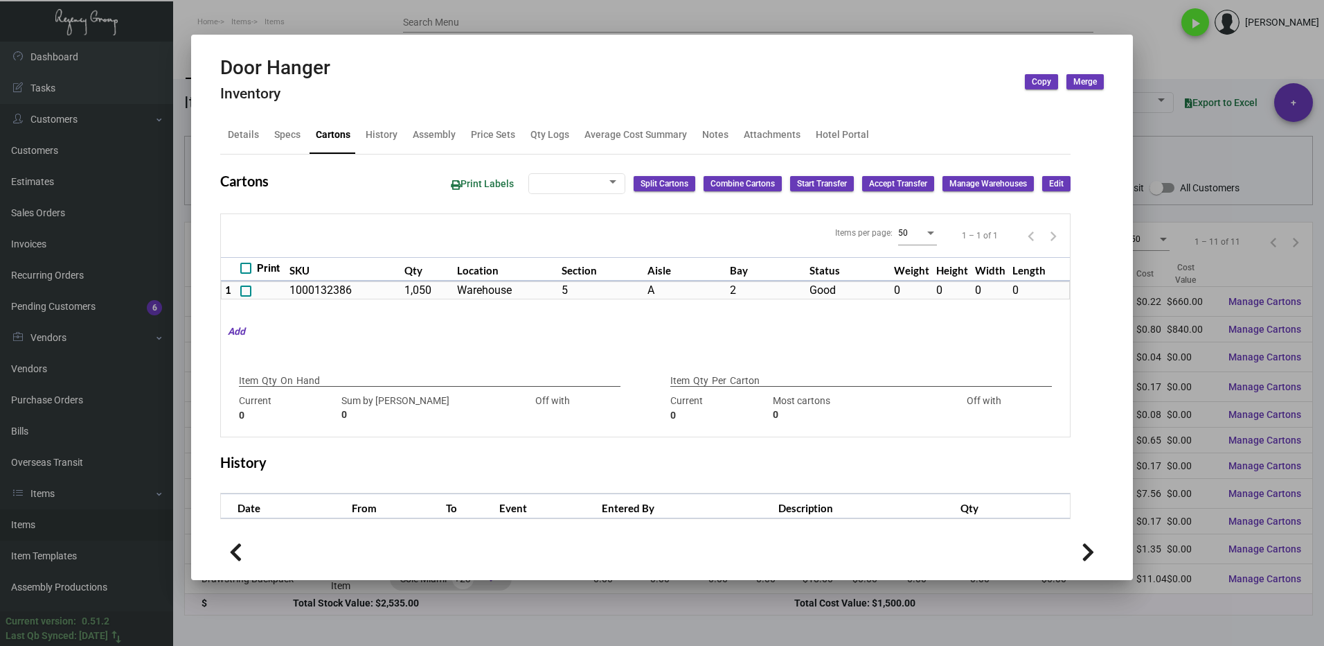
type input "0"
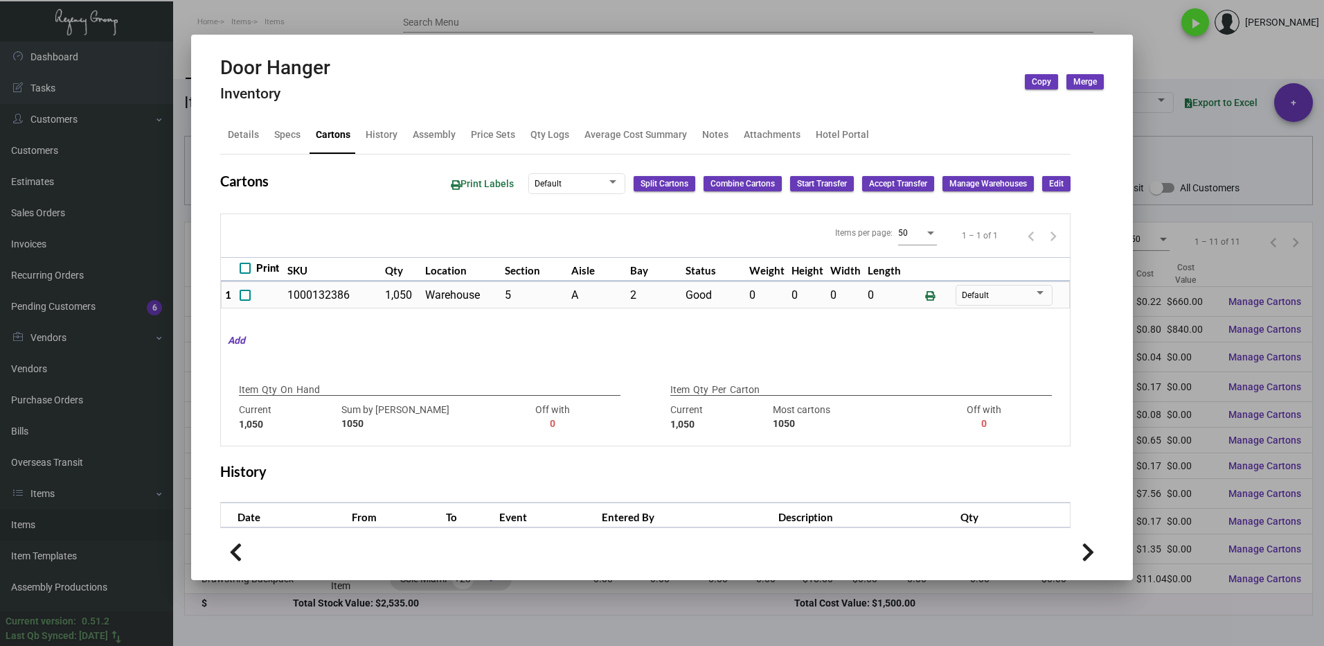
click at [1190, 594] on div at bounding box center [662, 323] width 1324 height 646
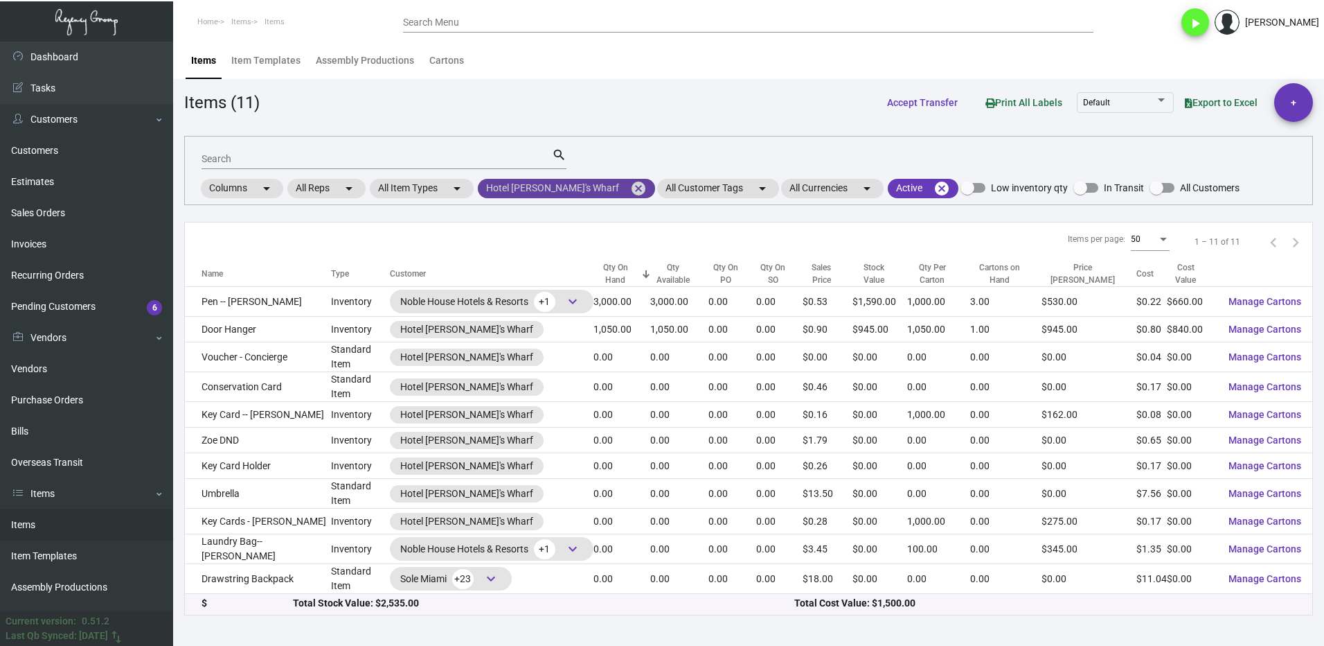
drag, startPoint x: 632, startPoint y: 188, endPoint x: 587, endPoint y: 192, distance: 44.5
click at [632, 188] on mat-icon "cancel" at bounding box center [638, 188] width 17 height 17
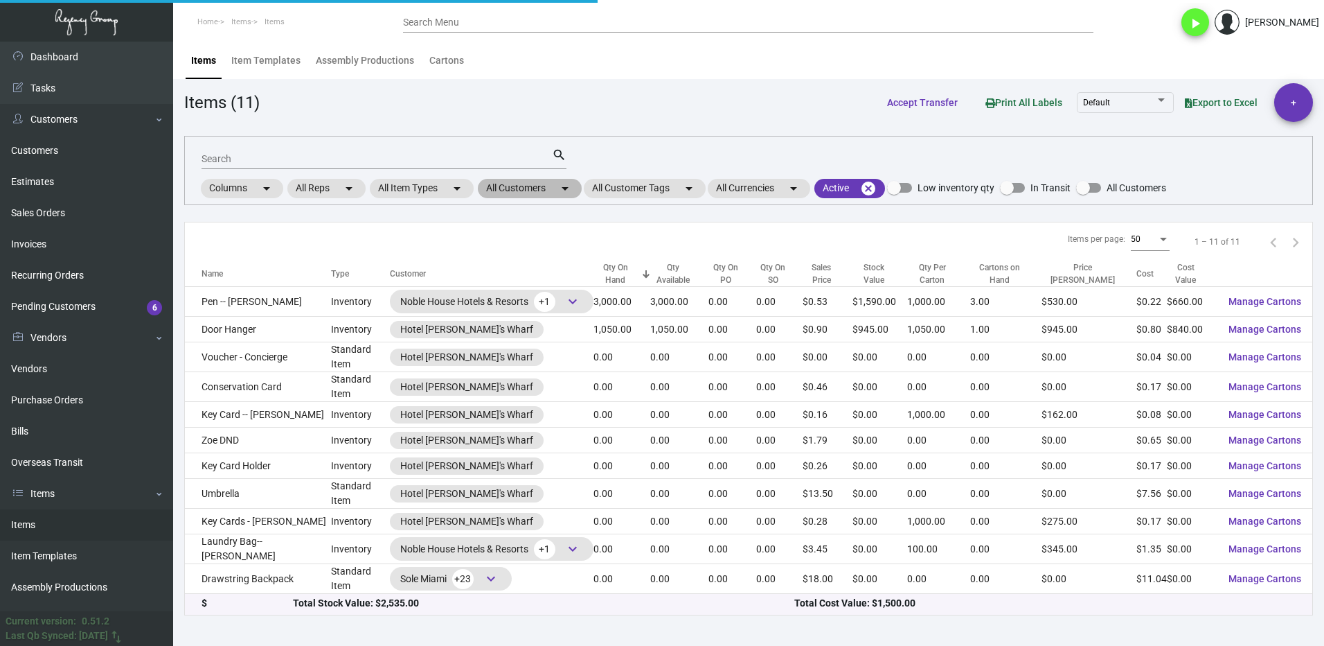
click at [527, 190] on mat-chip "All Customers arrow_drop_down" at bounding box center [530, 188] width 104 height 19
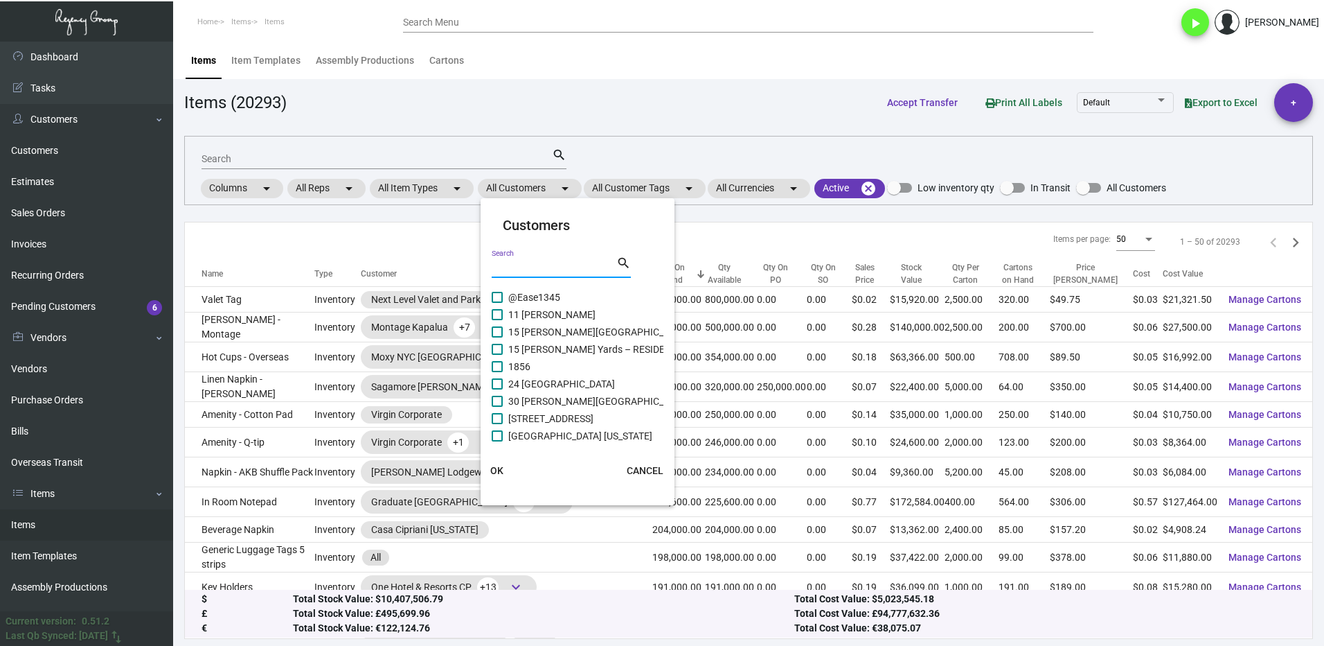
click at [546, 265] on input "Search" at bounding box center [554, 267] width 125 height 11
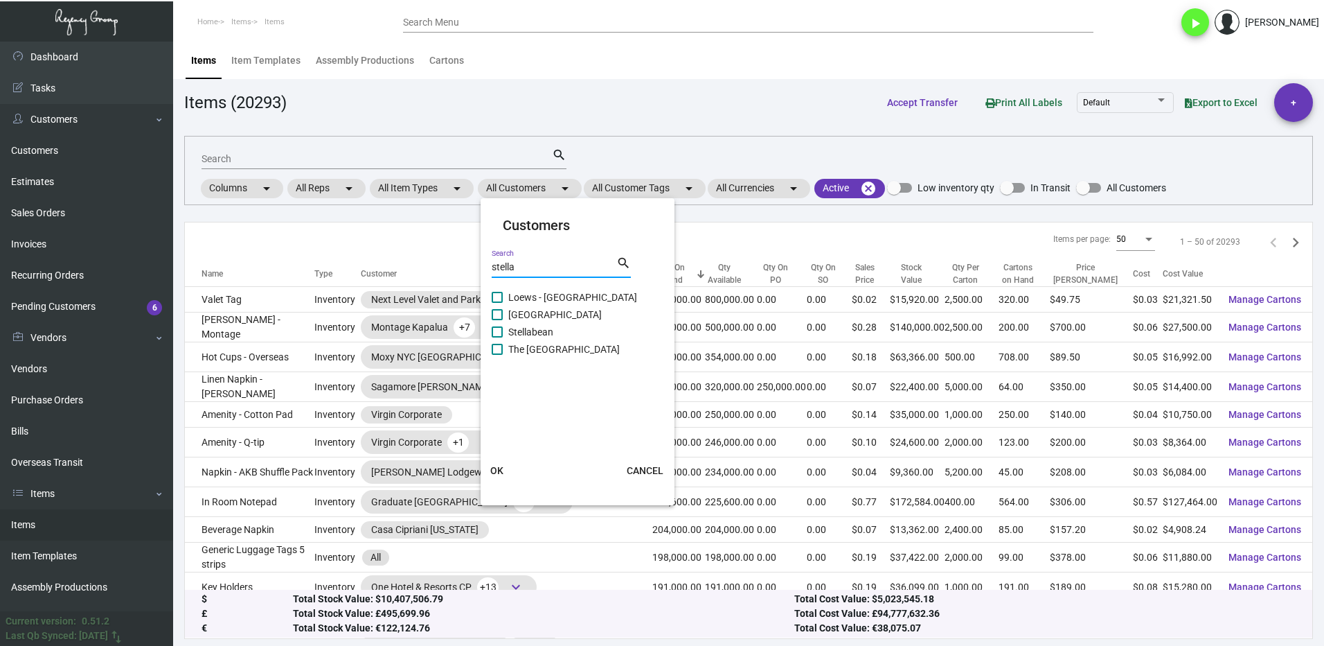
type input "stella"
click at [498, 314] on span at bounding box center [497, 314] width 11 height 11
click at [497, 320] on input "[GEOGRAPHIC_DATA]" at bounding box center [497, 320] width 1 height 1
checkbox input "true"
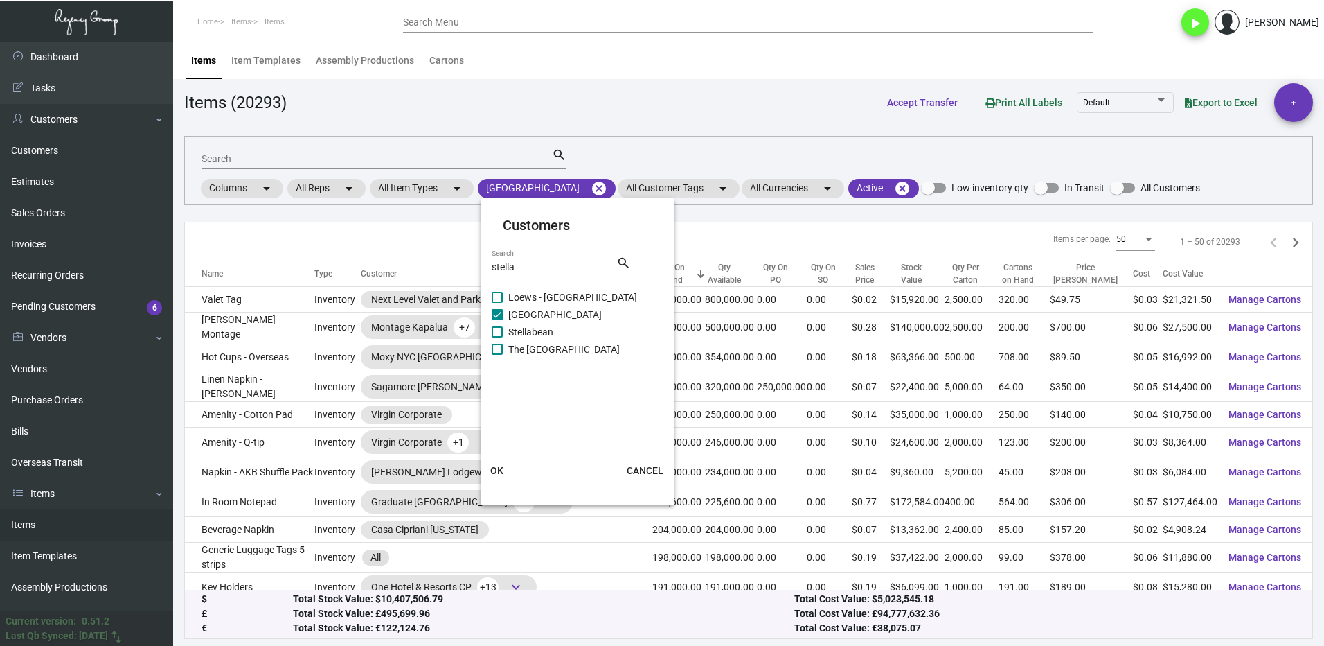
click at [495, 472] on span "OK" at bounding box center [496, 470] width 13 height 11
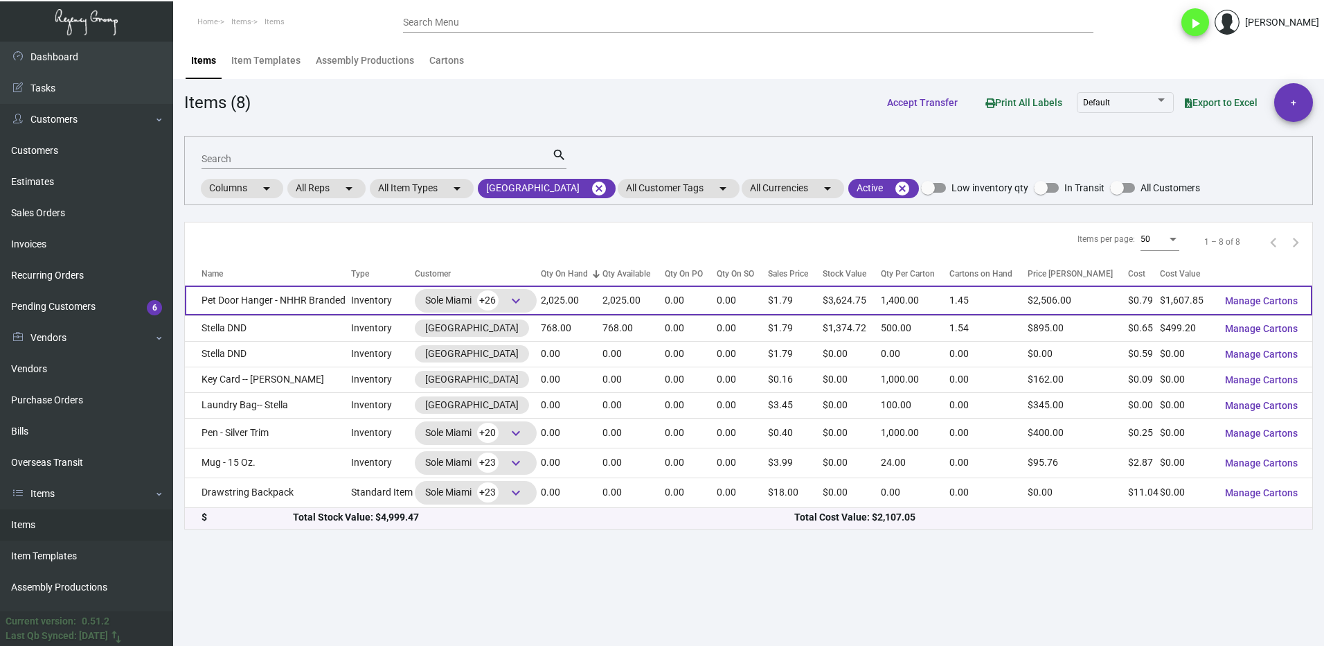
click at [522, 305] on span "keyboard_arrow_down" at bounding box center [516, 300] width 17 height 17
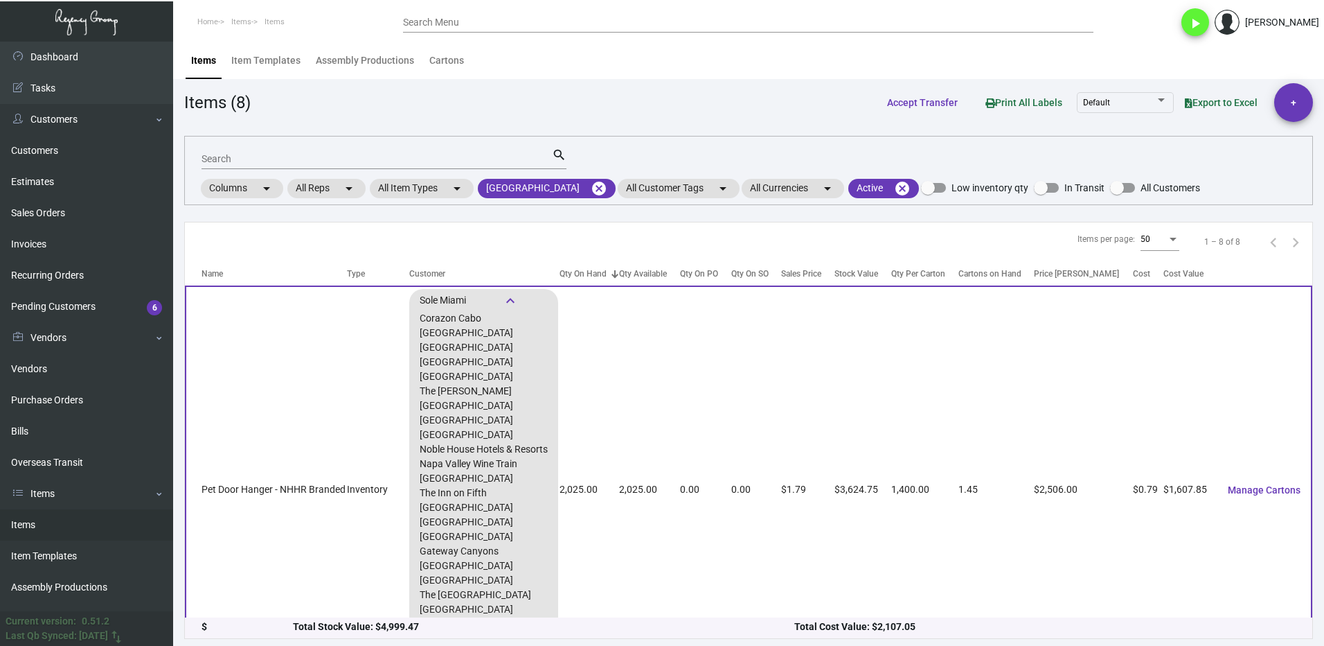
click at [517, 299] on span "keyboard_arrow_down" at bounding box center [510, 300] width 17 height 17
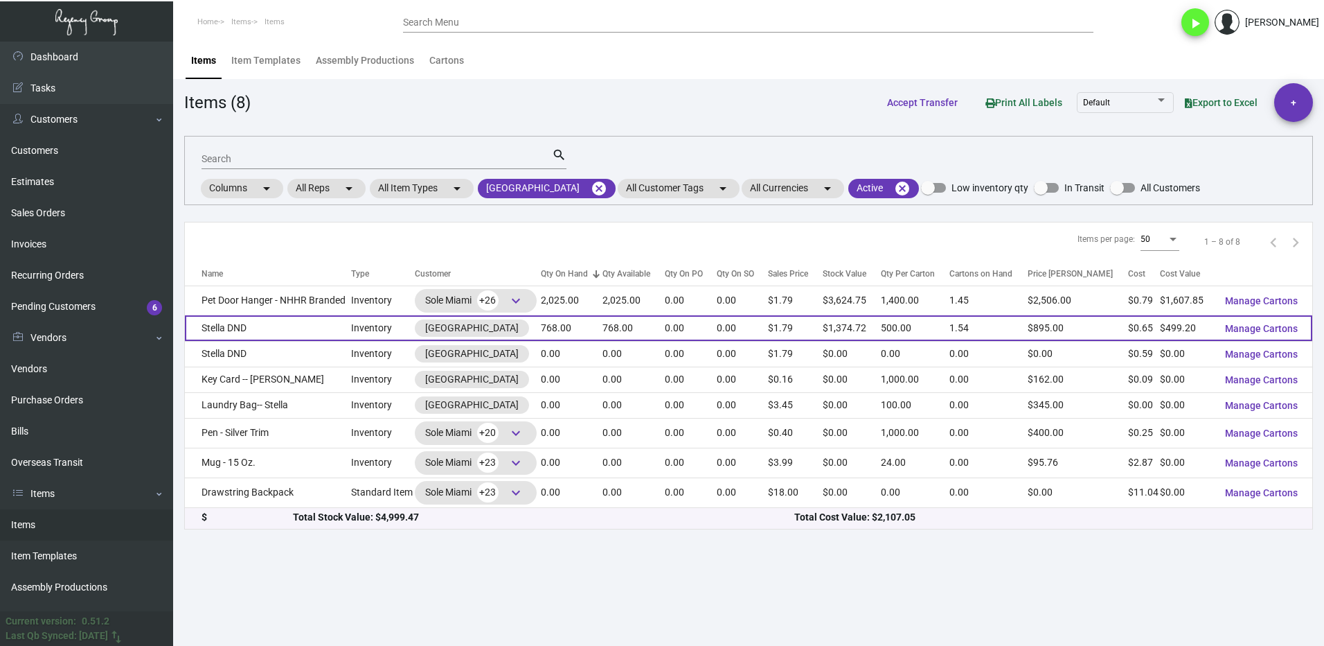
click at [310, 330] on td "Stella DND" at bounding box center [268, 328] width 166 height 26
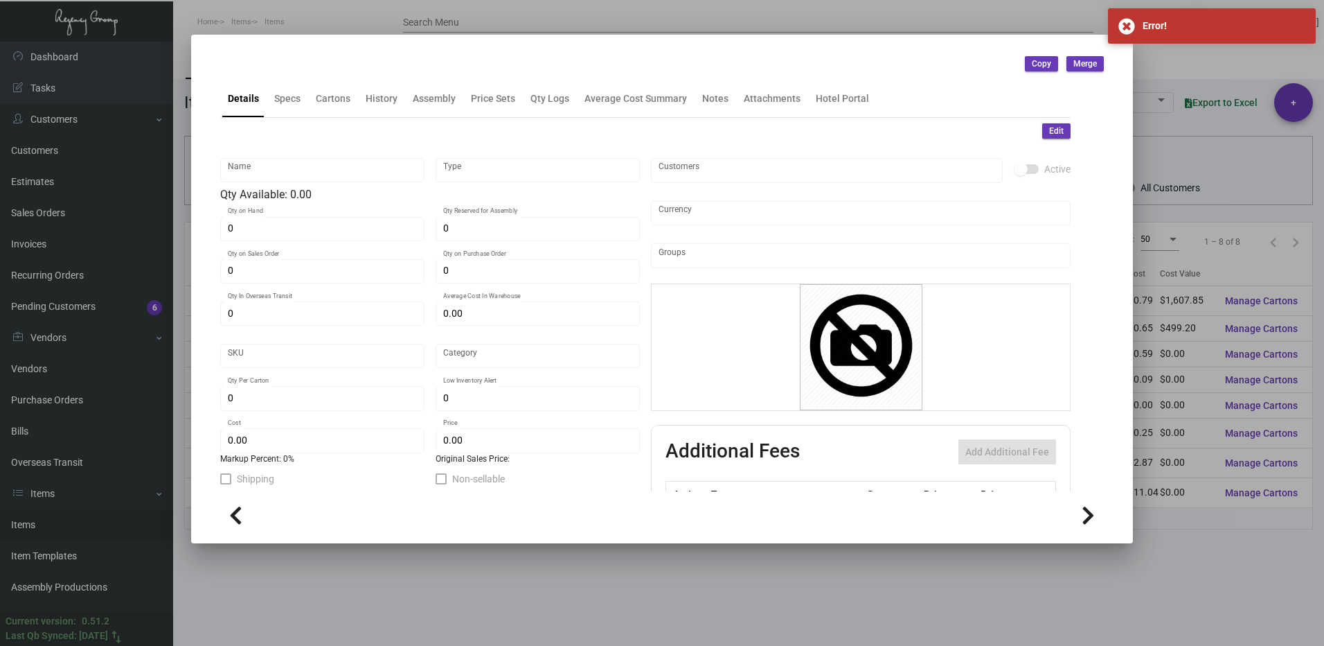
drag, startPoint x: 1137, startPoint y: 595, endPoint x: 1074, endPoint y: 568, distance: 69.2
click at [1133, 593] on div at bounding box center [662, 323] width 1324 height 646
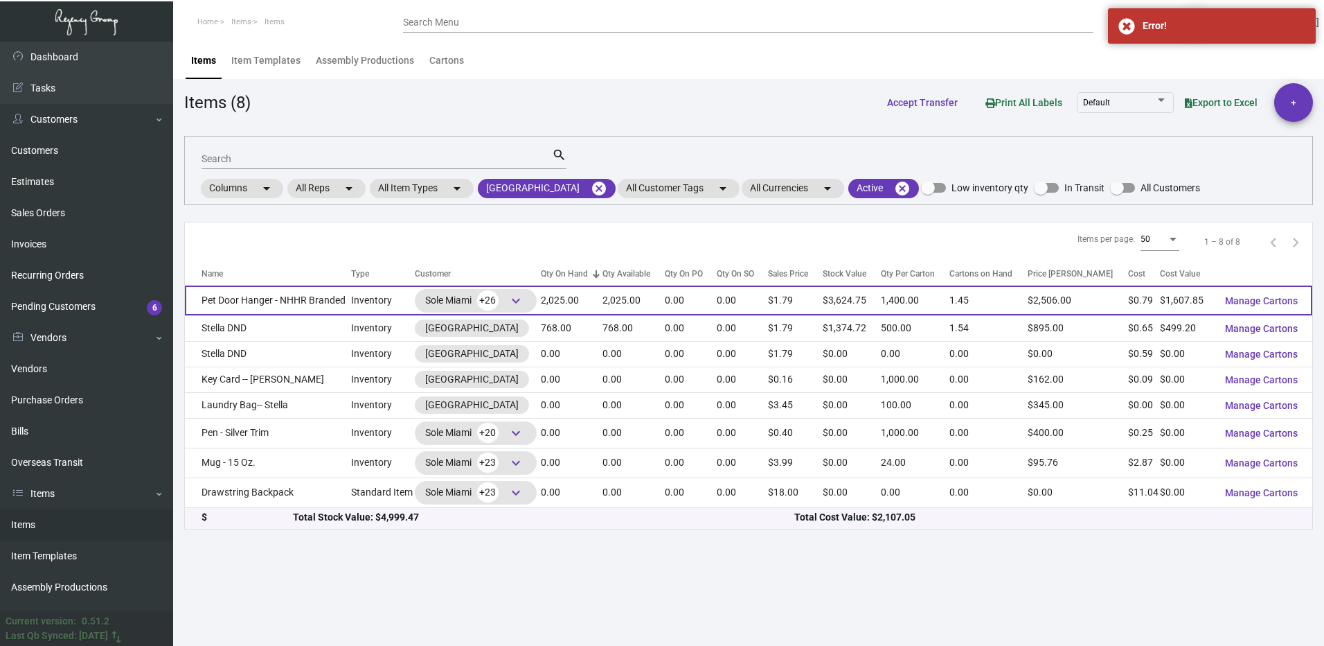
click at [307, 296] on td "Pet Door Hanger - NHHR Branded" at bounding box center [268, 300] width 166 height 30
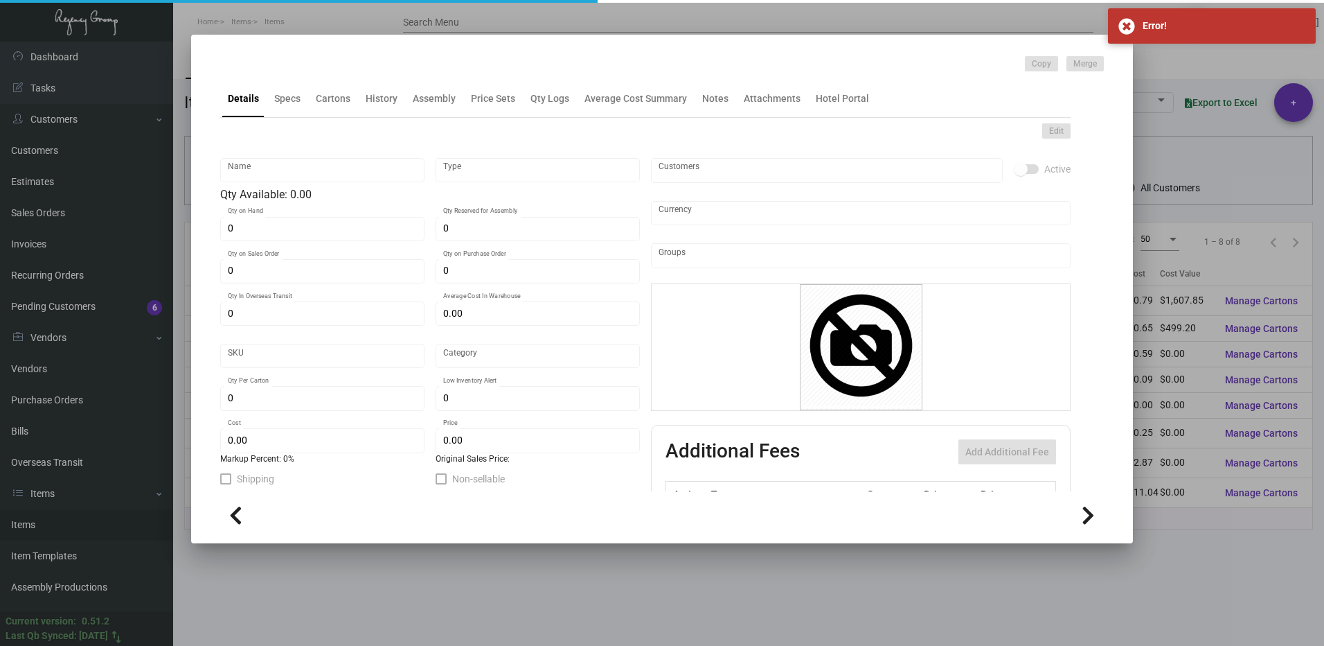
type input "Pet Door Hanger - NHHR Branded"
type input "Inventory"
type input "2,025"
type input "$ 1.14625"
type input "Standard"
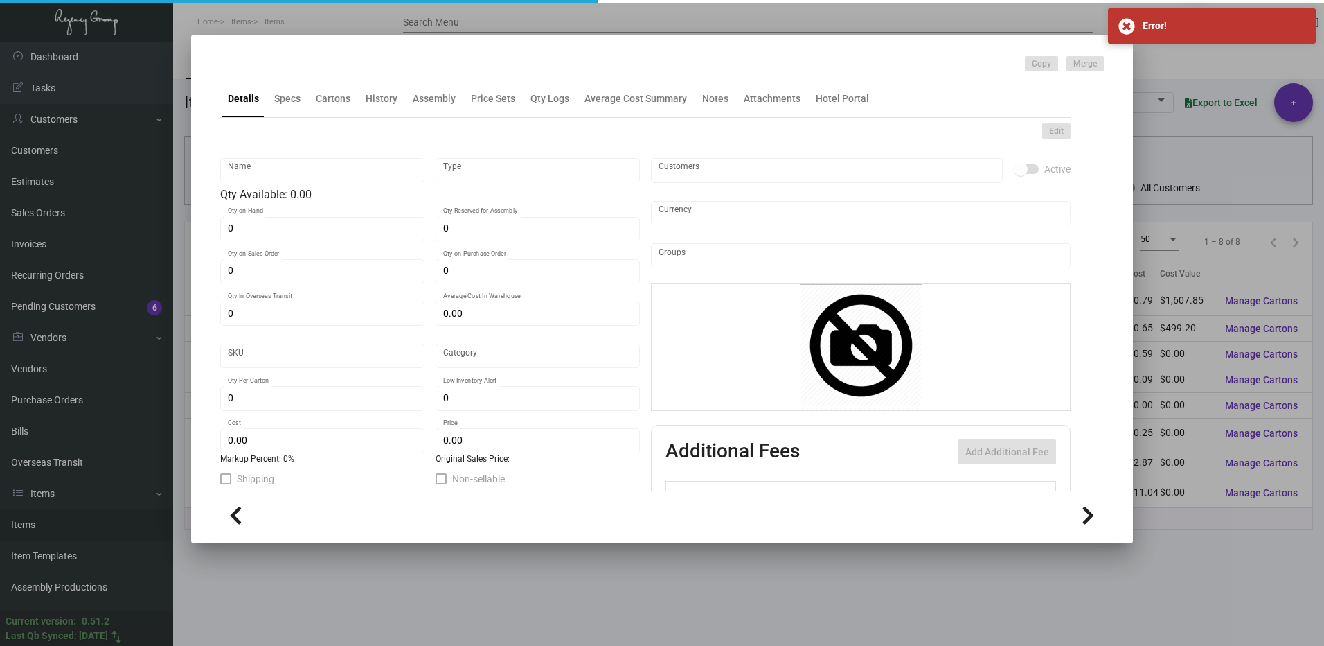
type input "1,400"
type input "$ 0.794"
type input "$ 1.79"
checkbox input "true"
type input "United States Dollar $"
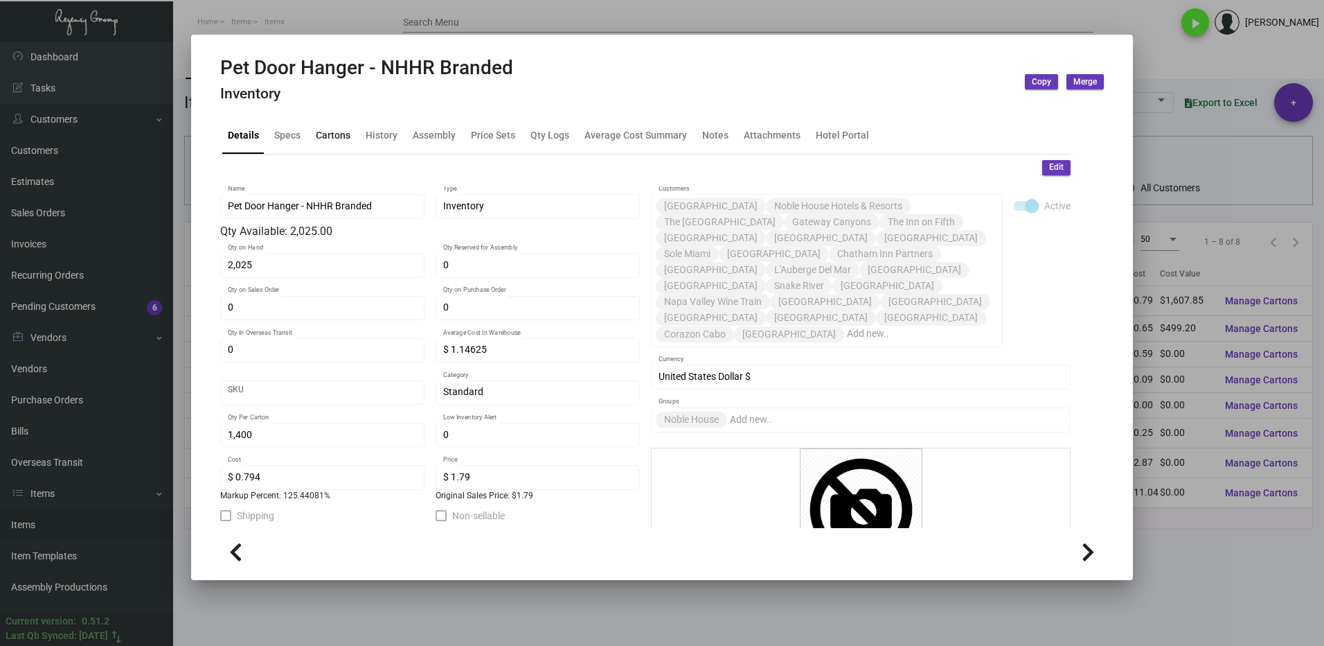
click at [342, 137] on div "Cartons" at bounding box center [333, 134] width 35 height 15
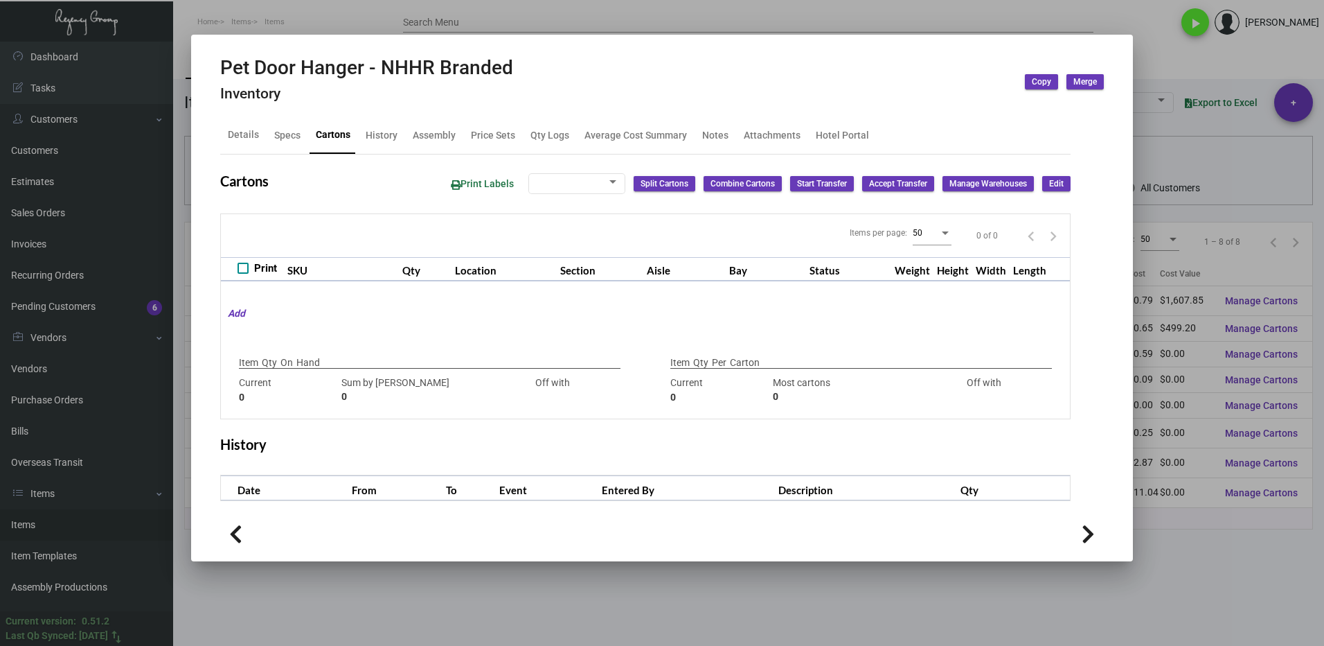
type input "2,025"
type input "2025"
type input "0"
type input "1,400"
type input "1225"
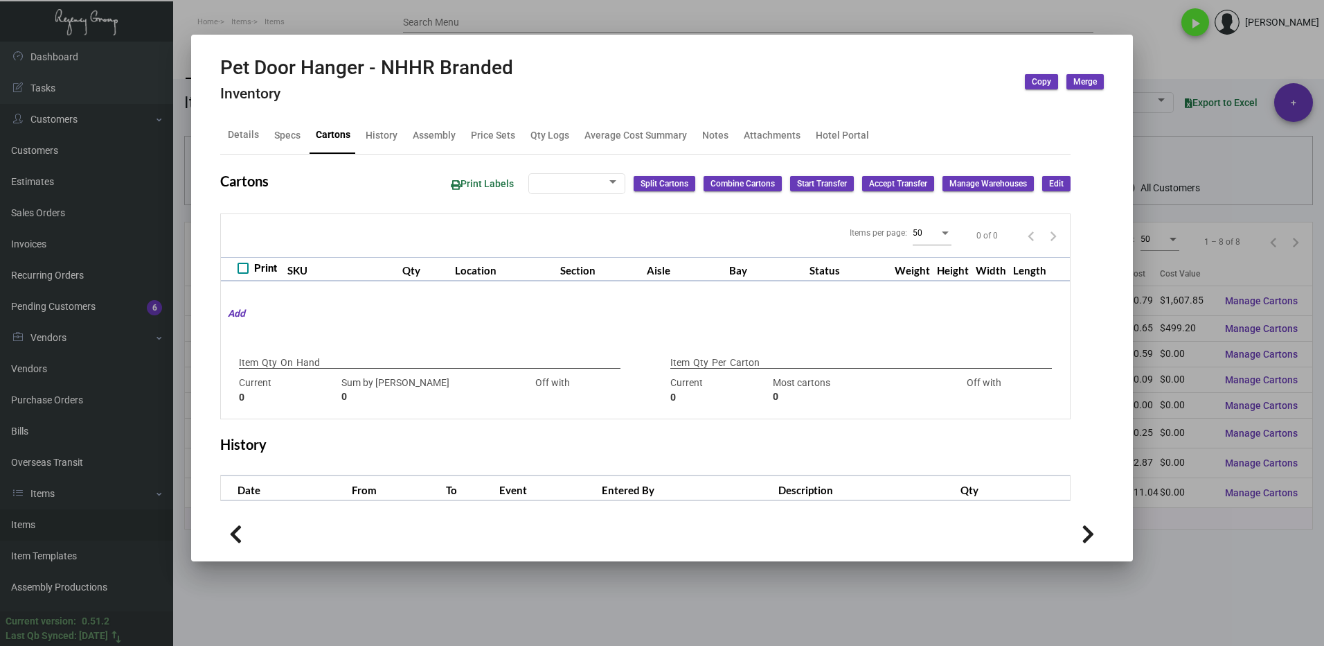
type input "+175"
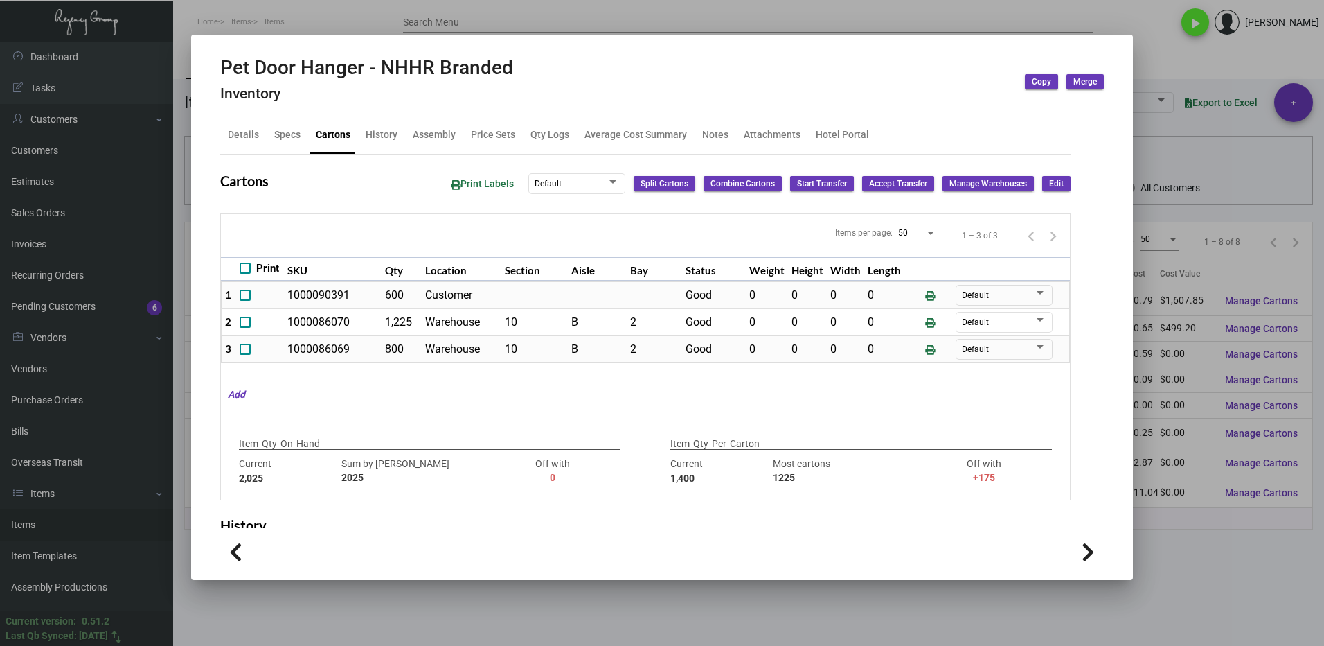
click at [1191, 523] on div at bounding box center [662, 323] width 1324 height 646
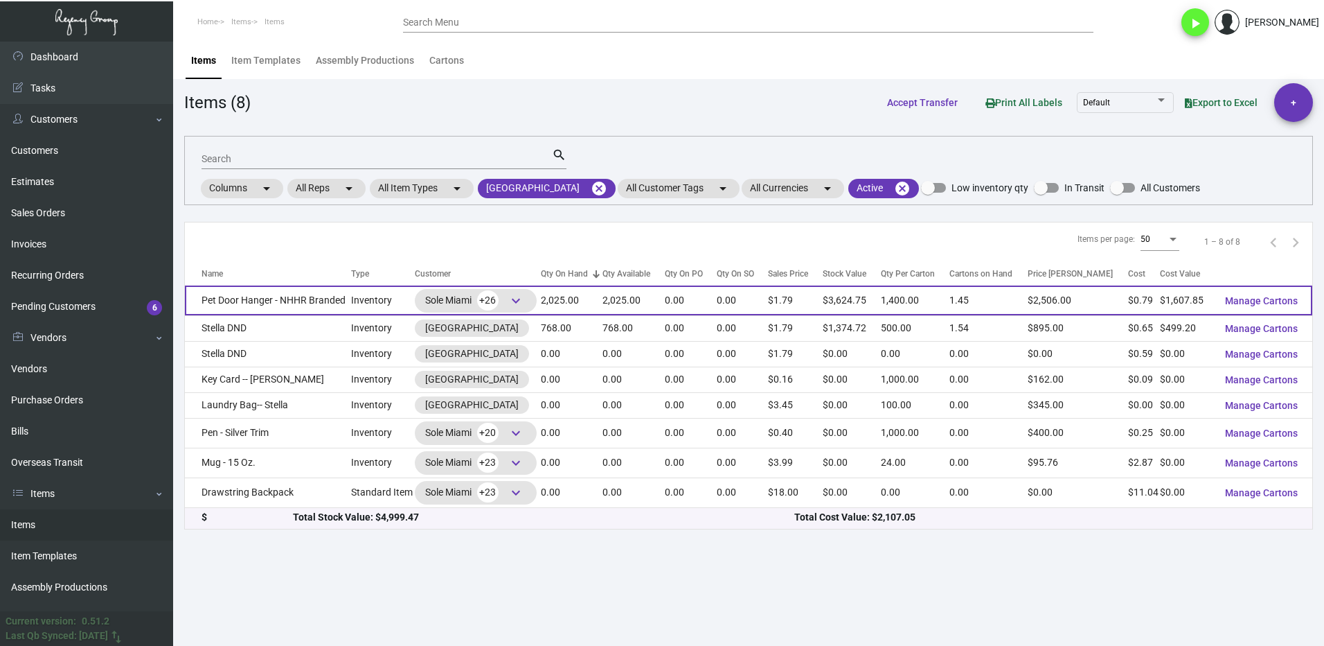
click at [524, 301] on span "keyboard_arrow_down" at bounding box center [516, 300] width 17 height 17
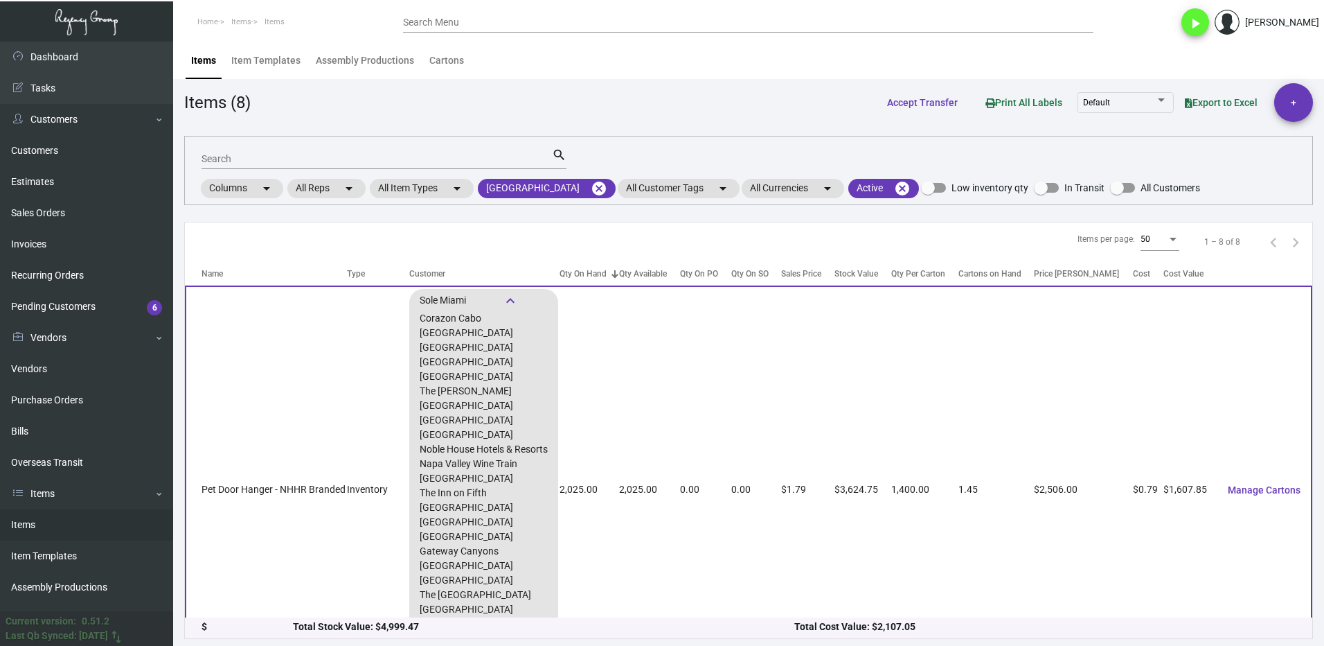
click at [343, 350] on td "Pet Door Hanger - NHHR Branded" at bounding box center [266, 489] width 162 height 408
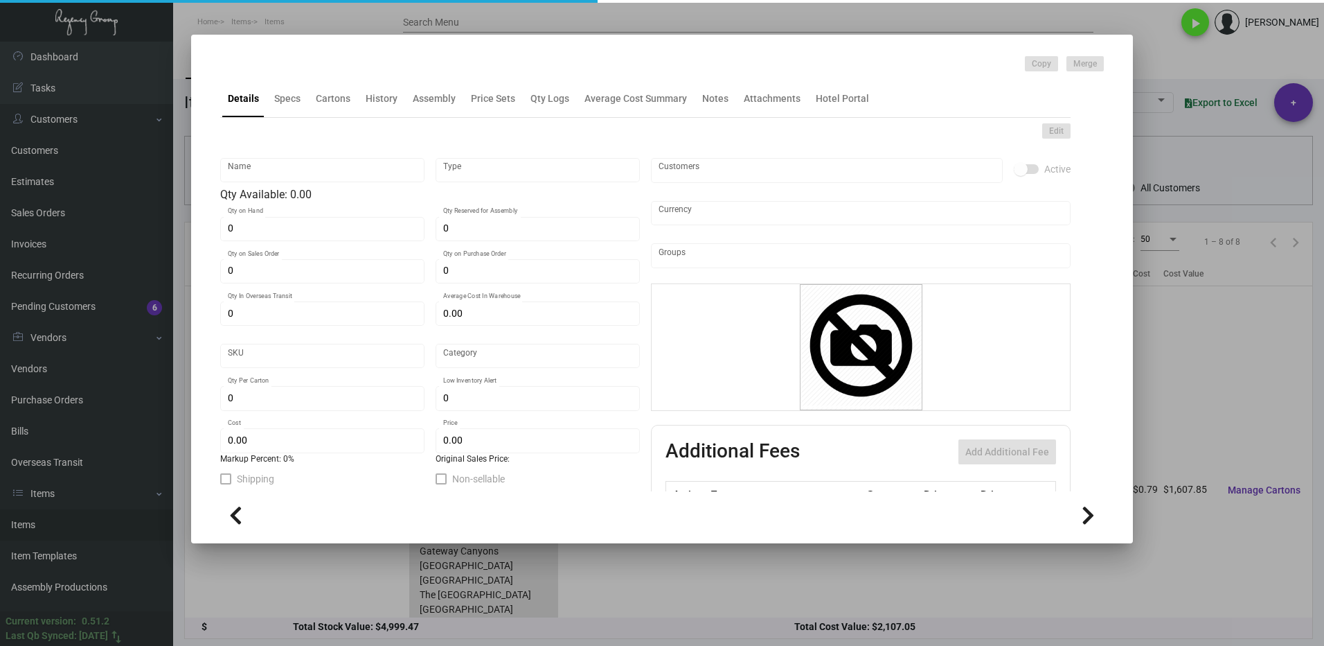
type input "Pet Door Hanger - NHHR Branded"
type input "Inventory"
type input "2,025"
type input "$ 1.14625"
type input "Standard"
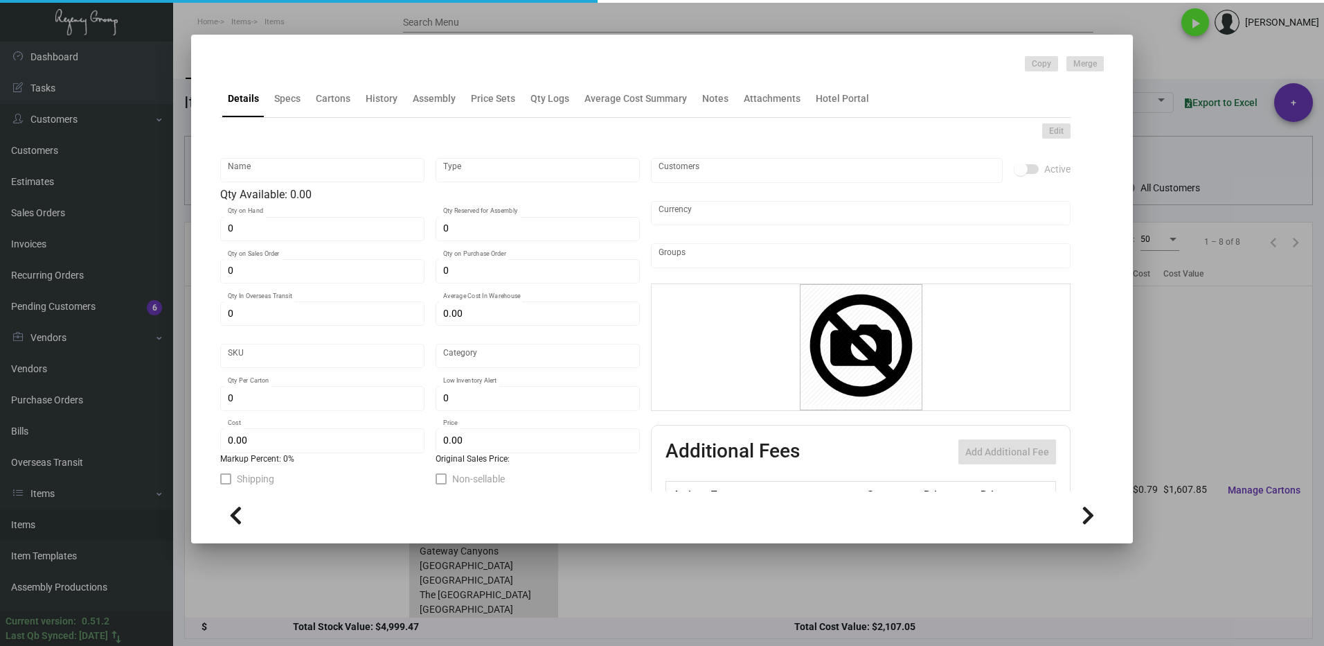
type input "1,400"
type input "$ 0.794"
type input "$ 1.79"
checkbox input "true"
type input "United States Dollar $"
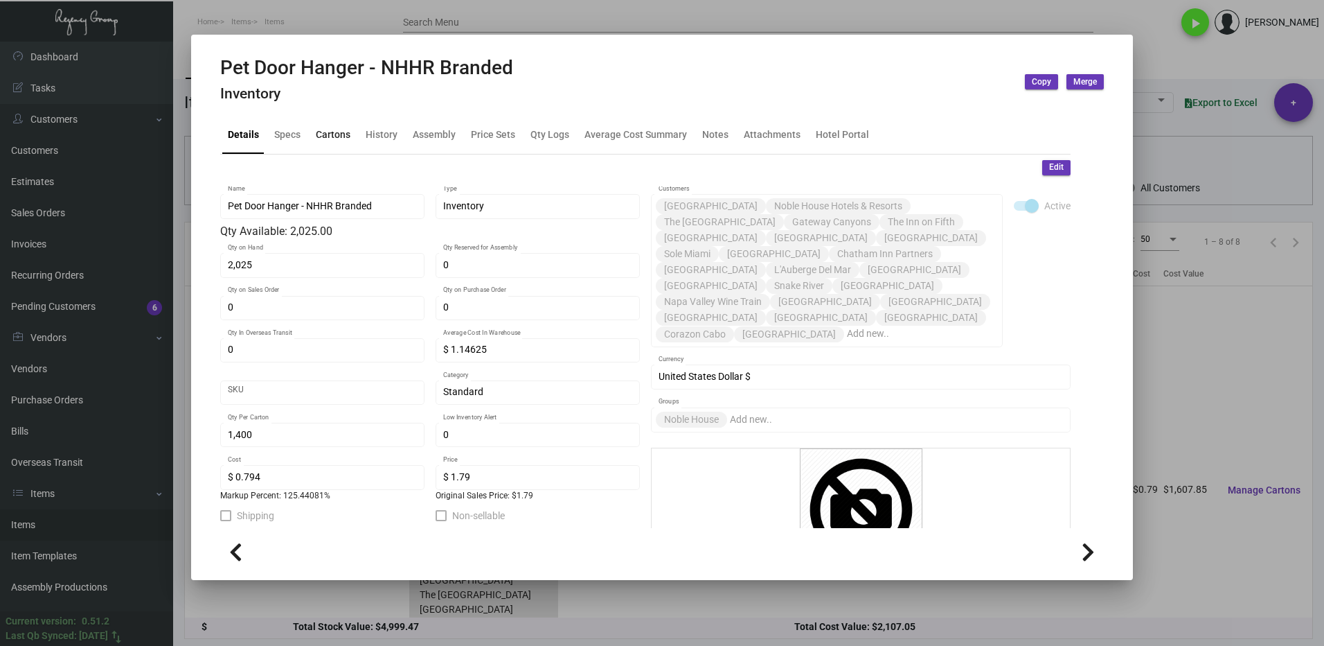
click at [339, 137] on div "Cartons" at bounding box center [333, 134] width 35 height 15
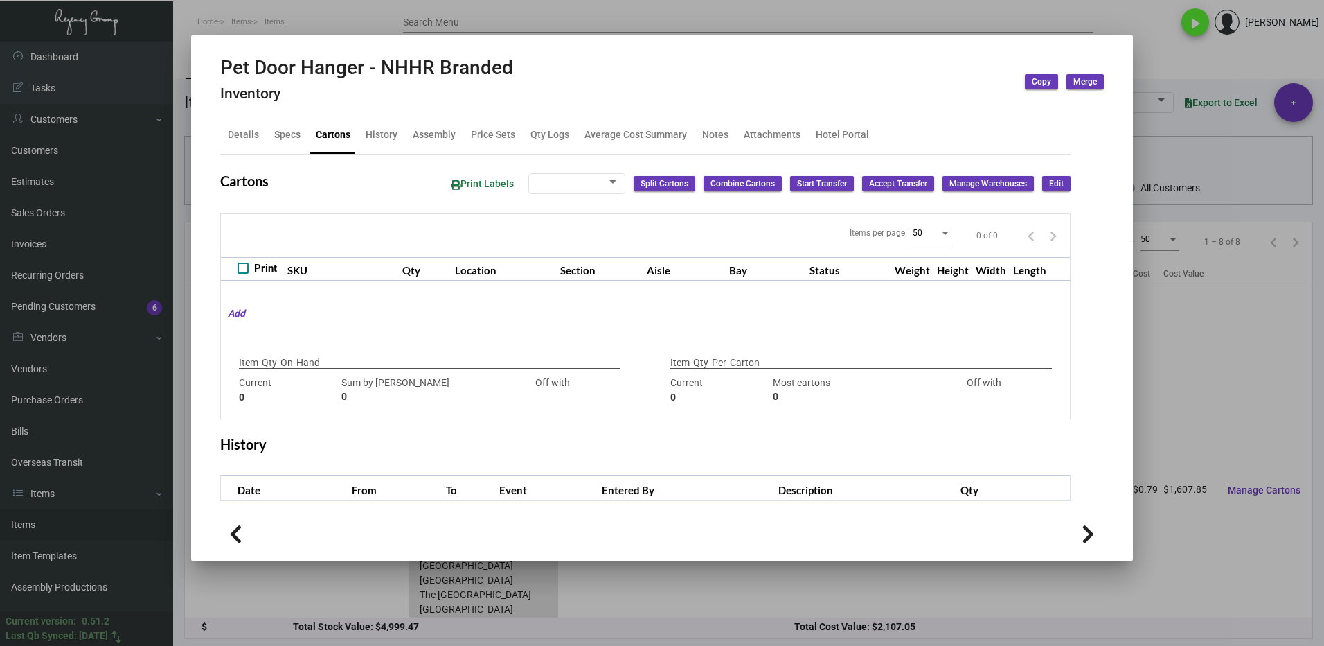
type input "2,025"
type input "2025"
type input "0"
type input "1,400"
type input "1225"
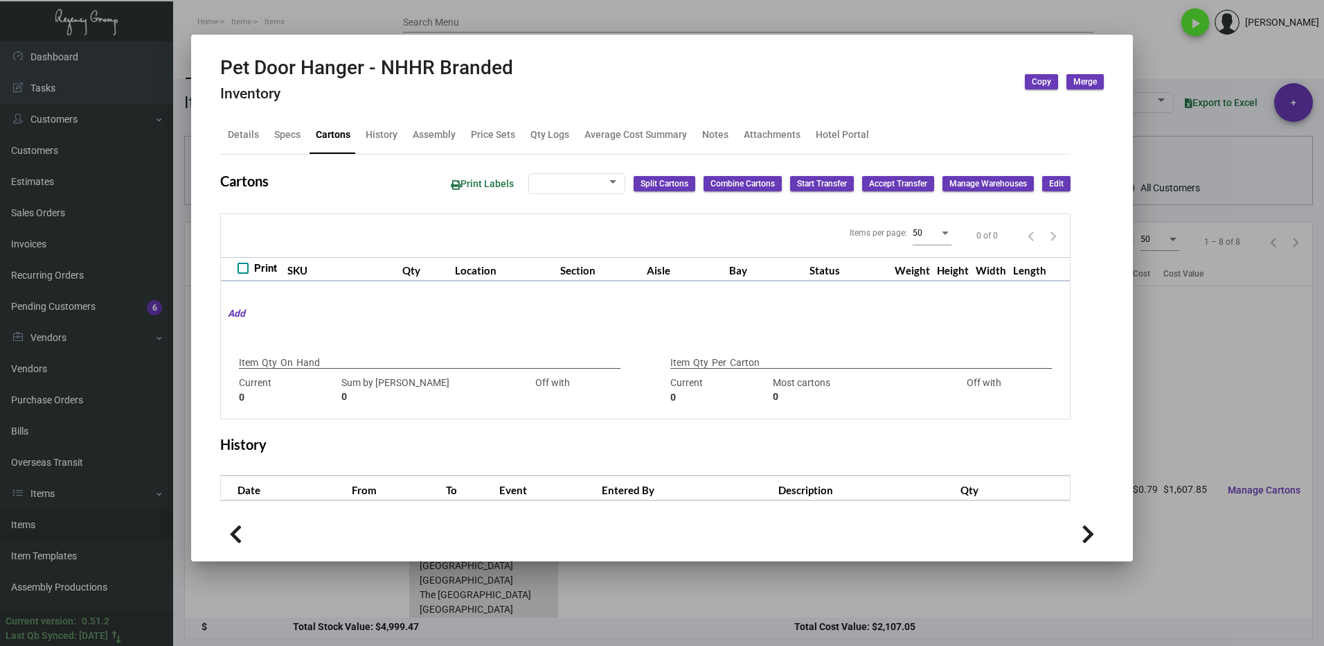
type input "+175"
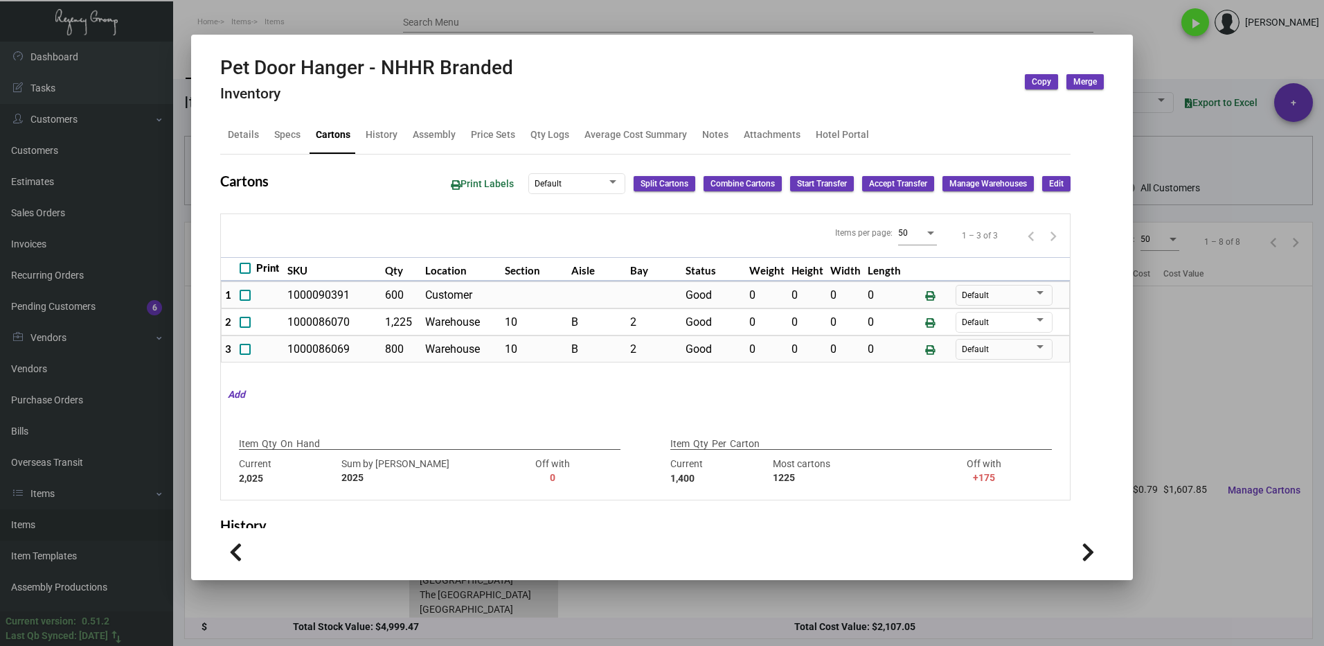
click at [1178, 544] on div at bounding box center [662, 323] width 1324 height 646
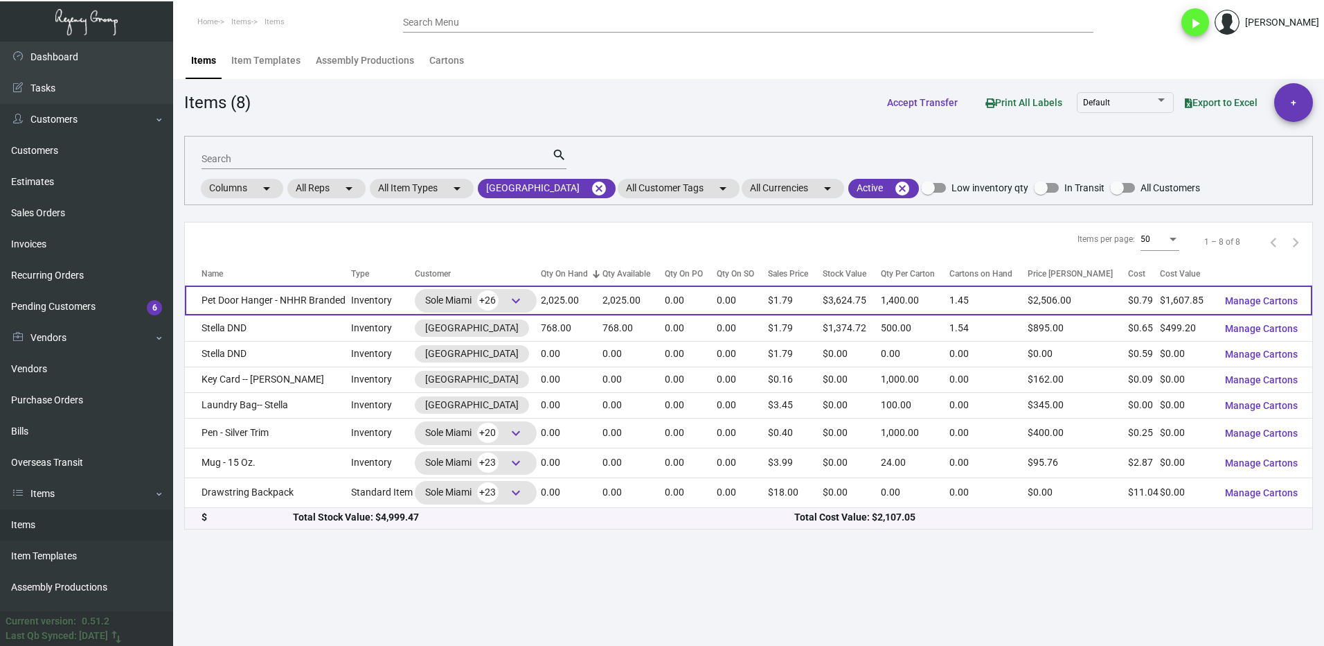
click at [295, 298] on td "Pet Door Hanger - NHHR Branded" at bounding box center [268, 300] width 166 height 30
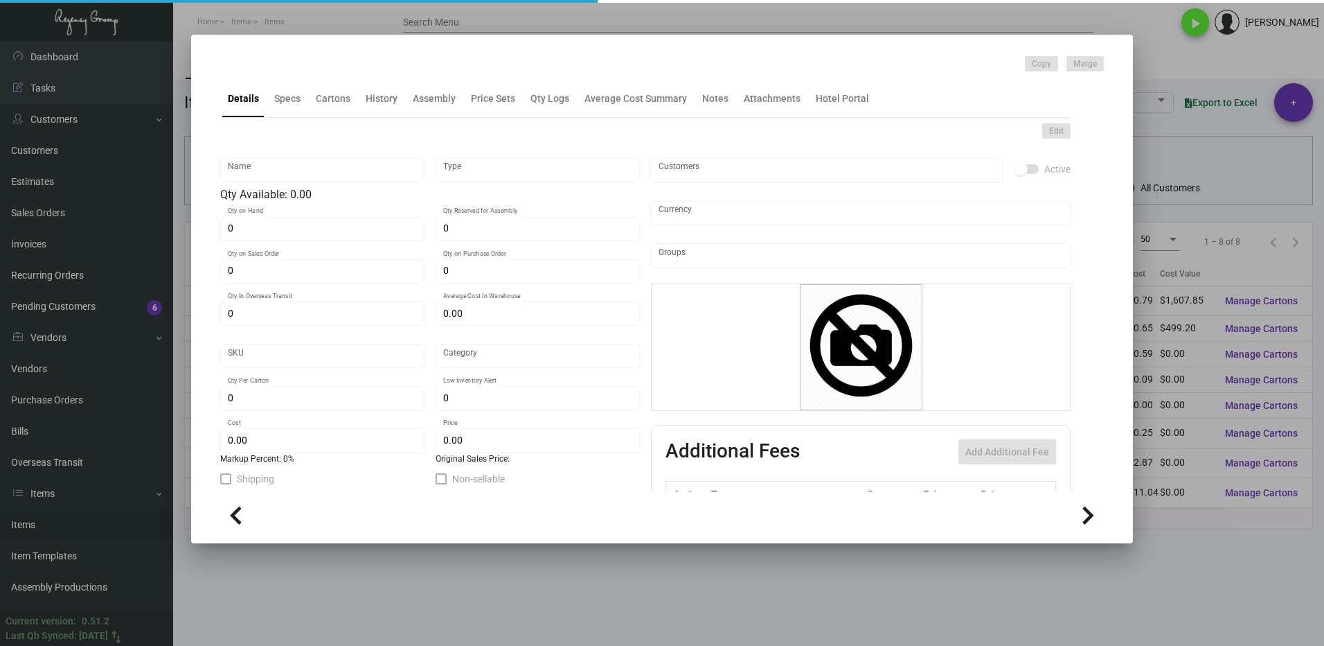
type input "Pet Door Hanger - NHHR Branded"
type input "Inventory"
type input "2,025"
type input "$ 1.14625"
type input "Standard"
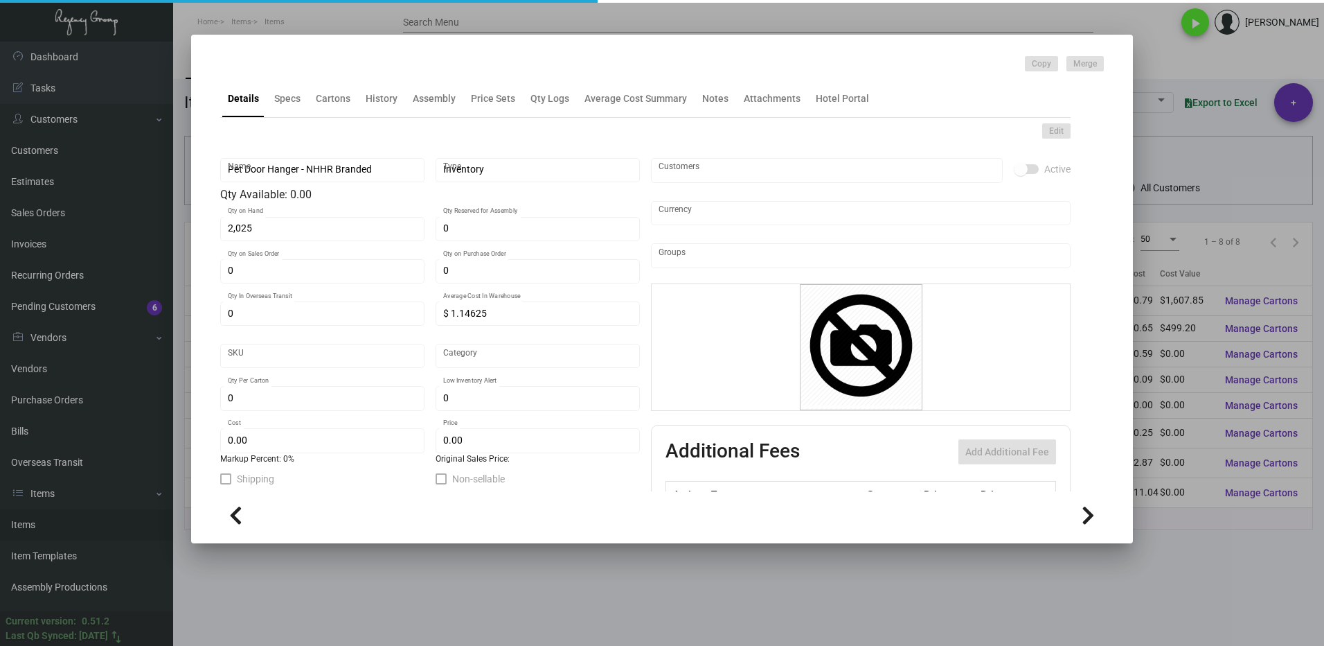
type input "1,400"
type input "$ 0.794"
type input "$ 1.79"
checkbox input "true"
type input "United States Dollar $"
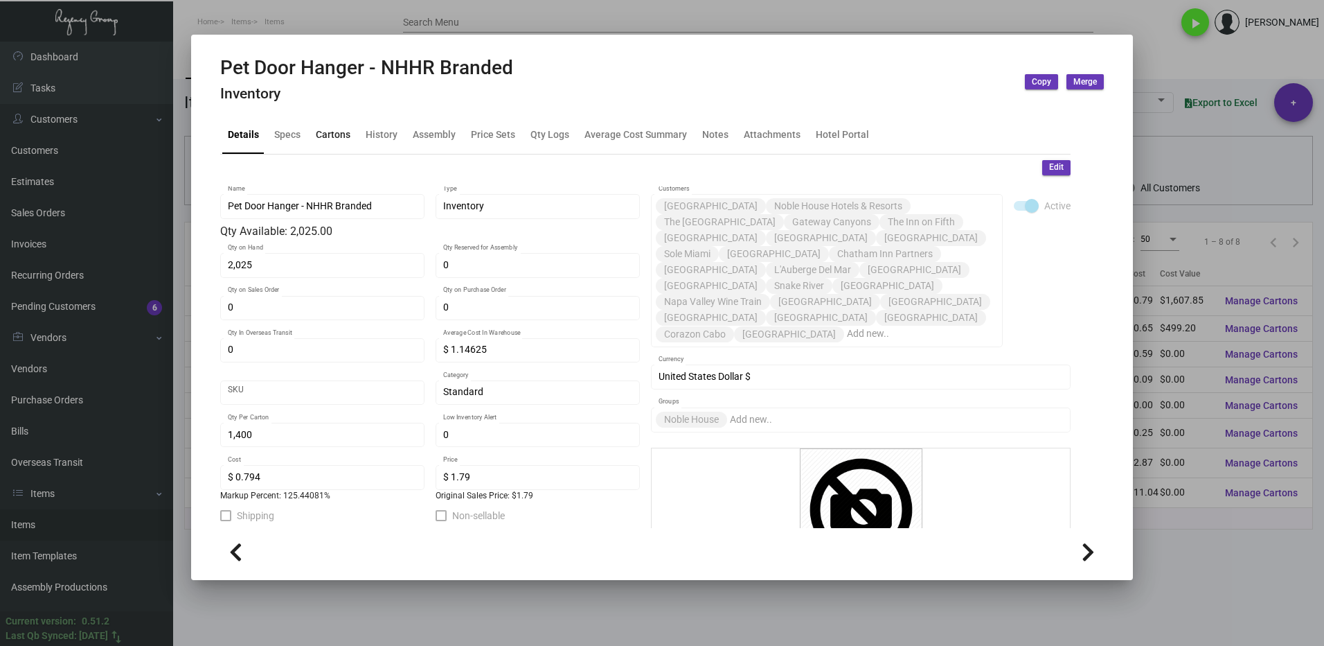
click at [331, 126] on div "Cartons" at bounding box center [333, 134] width 46 height 33
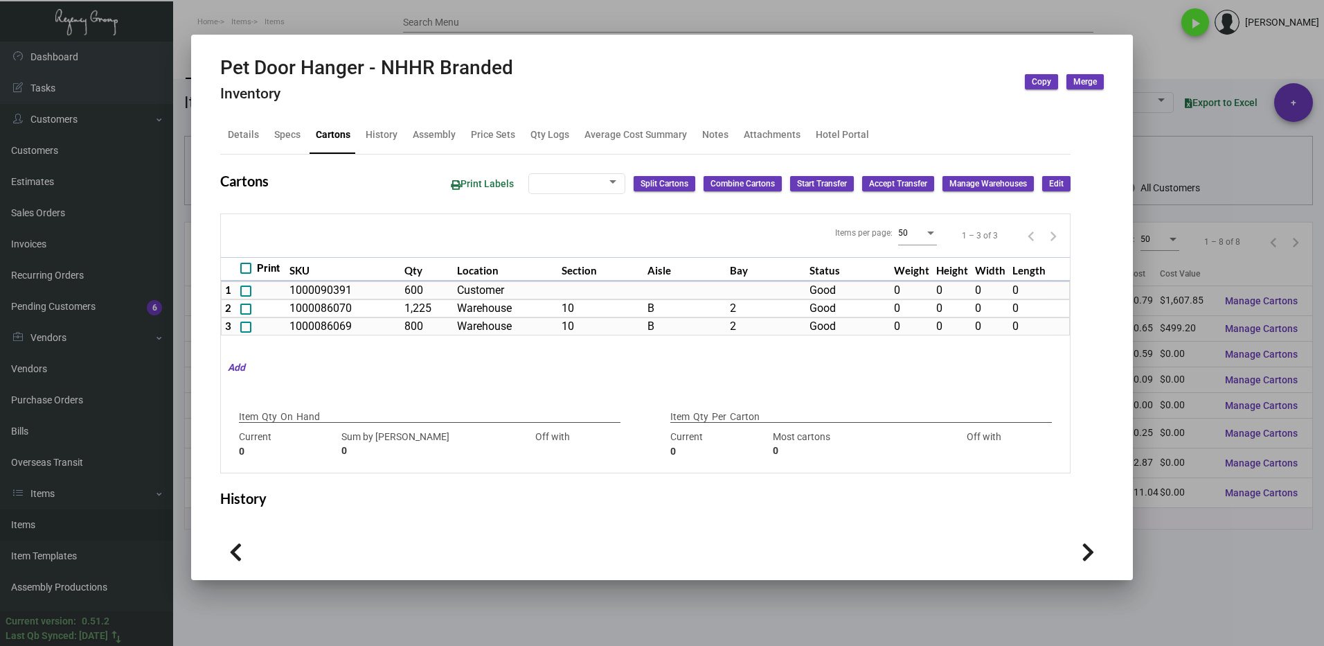
type input "2,025"
type input "2025"
type input "0"
type input "1,400"
type input "1225"
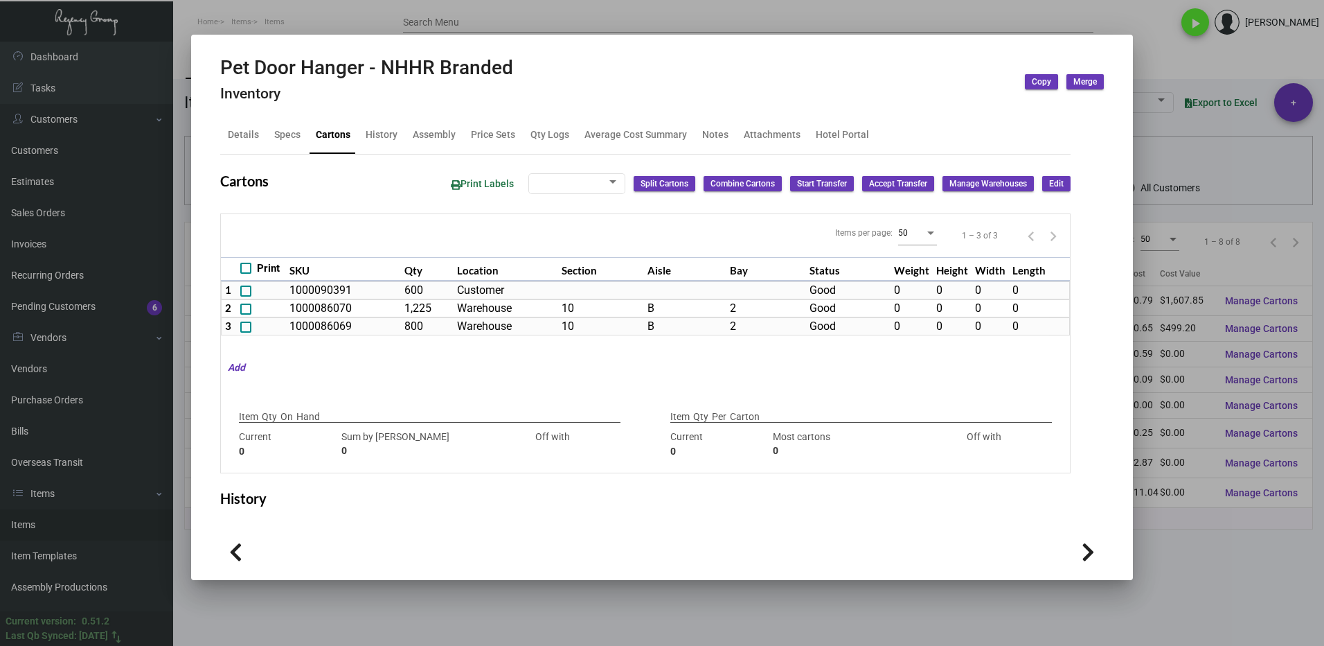
type input "+175"
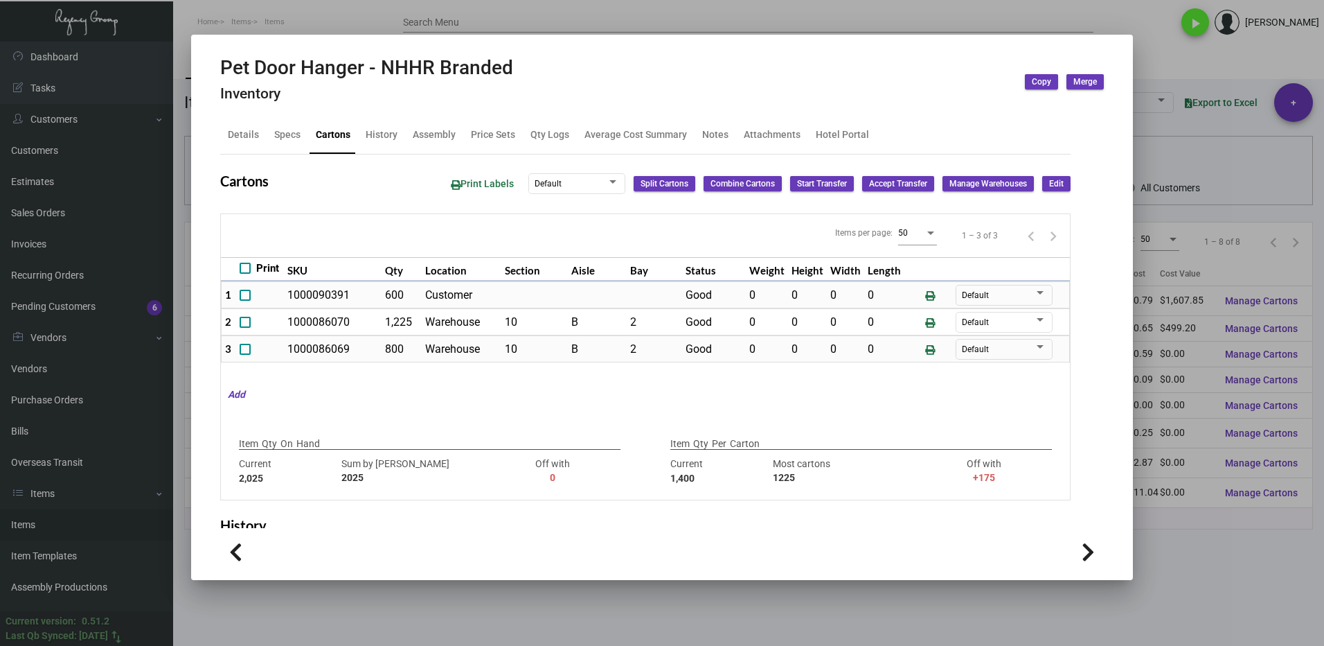
click at [1200, 576] on div at bounding box center [662, 323] width 1324 height 646
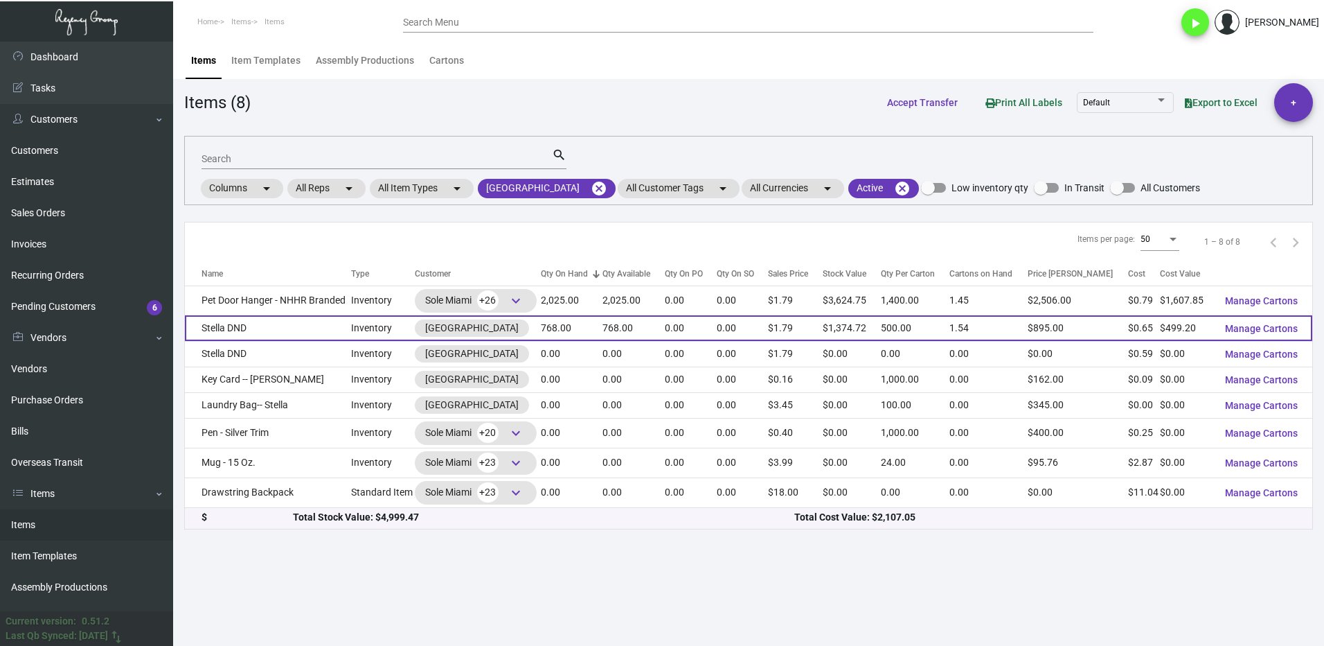
click at [317, 332] on td "Stella DND" at bounding box center [268, 328] width 166 height 26
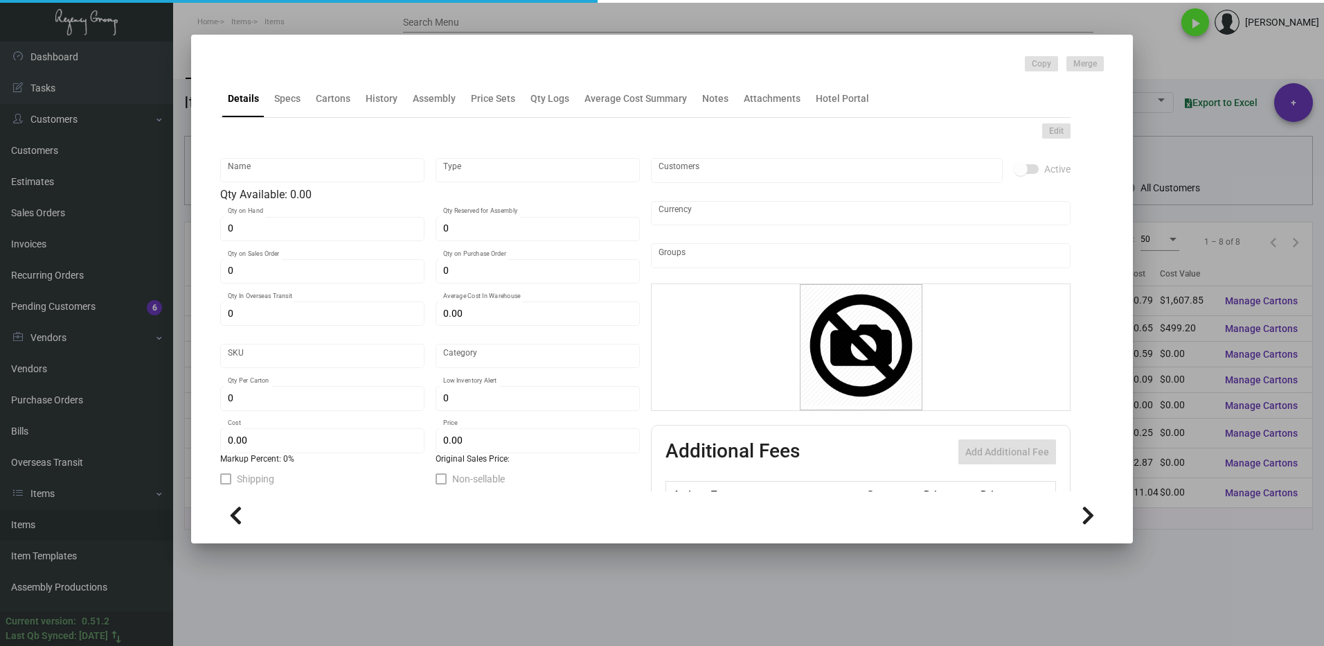
type input "Stella DND"
type input "Inventory"
type input "768"
type input "$ 1.21269"
type input "Standard"
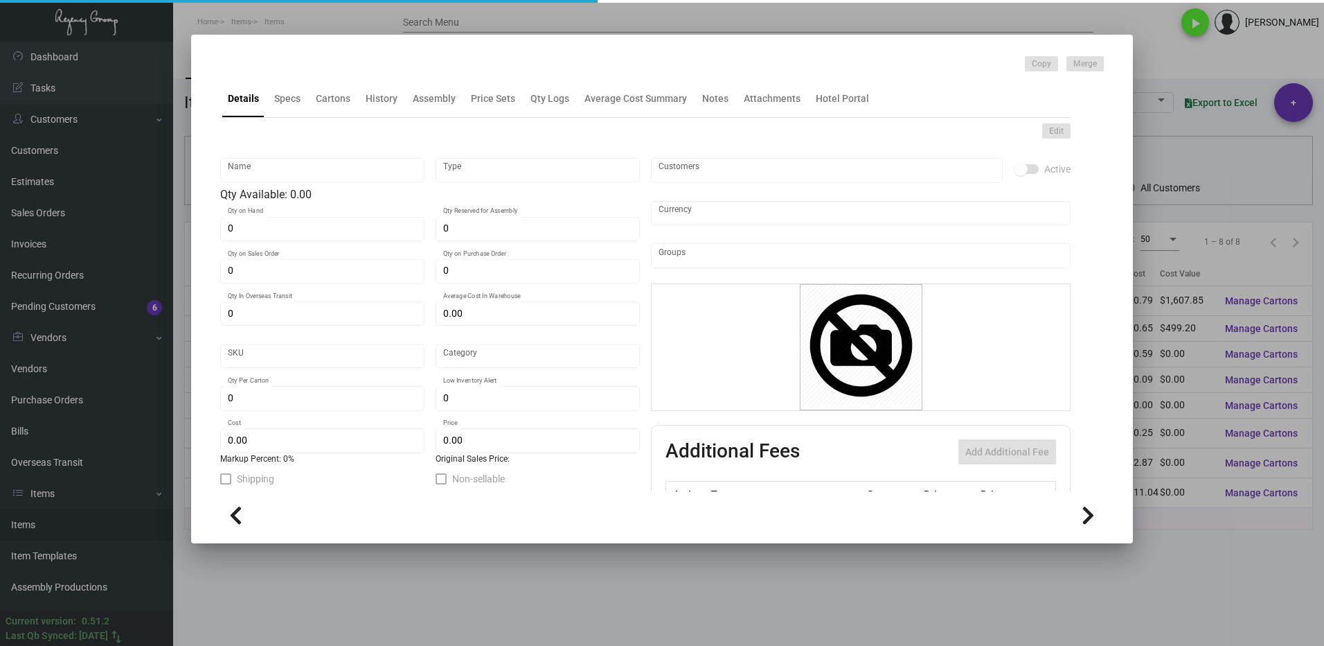
type input "500"
type input "$ 0.65"
type input "$ 1.79"
checkbox input "true"
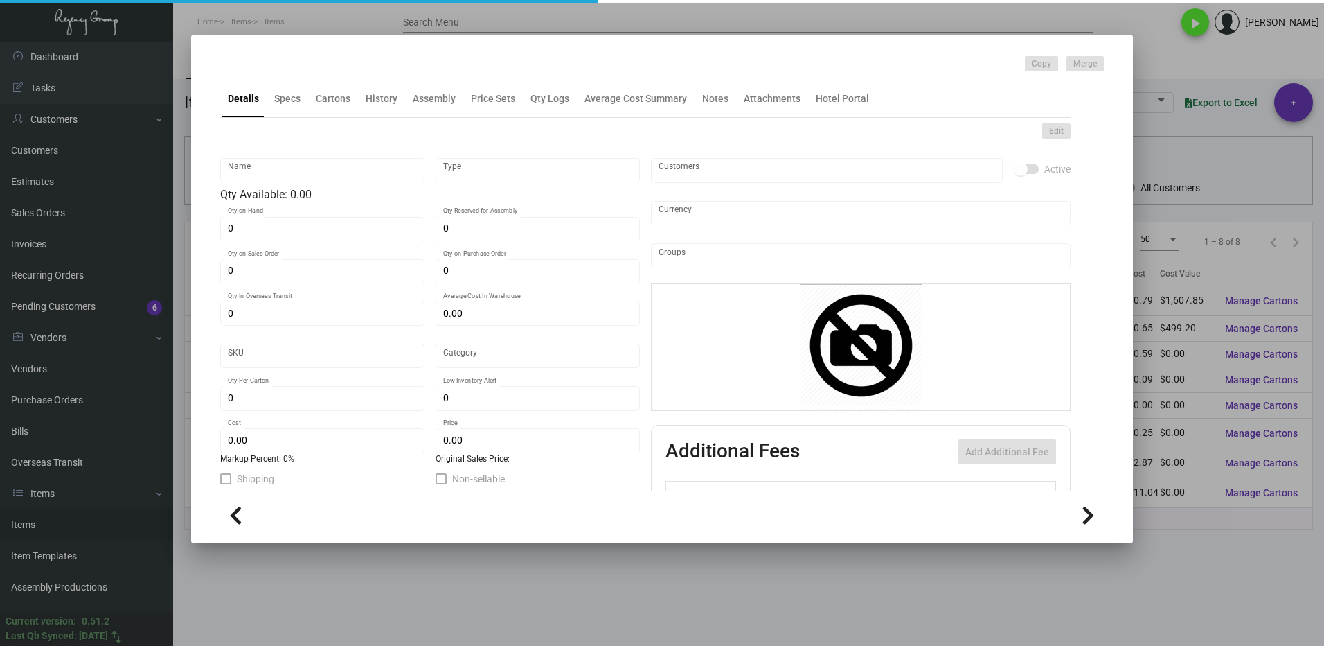
type input "United States Dollar $"
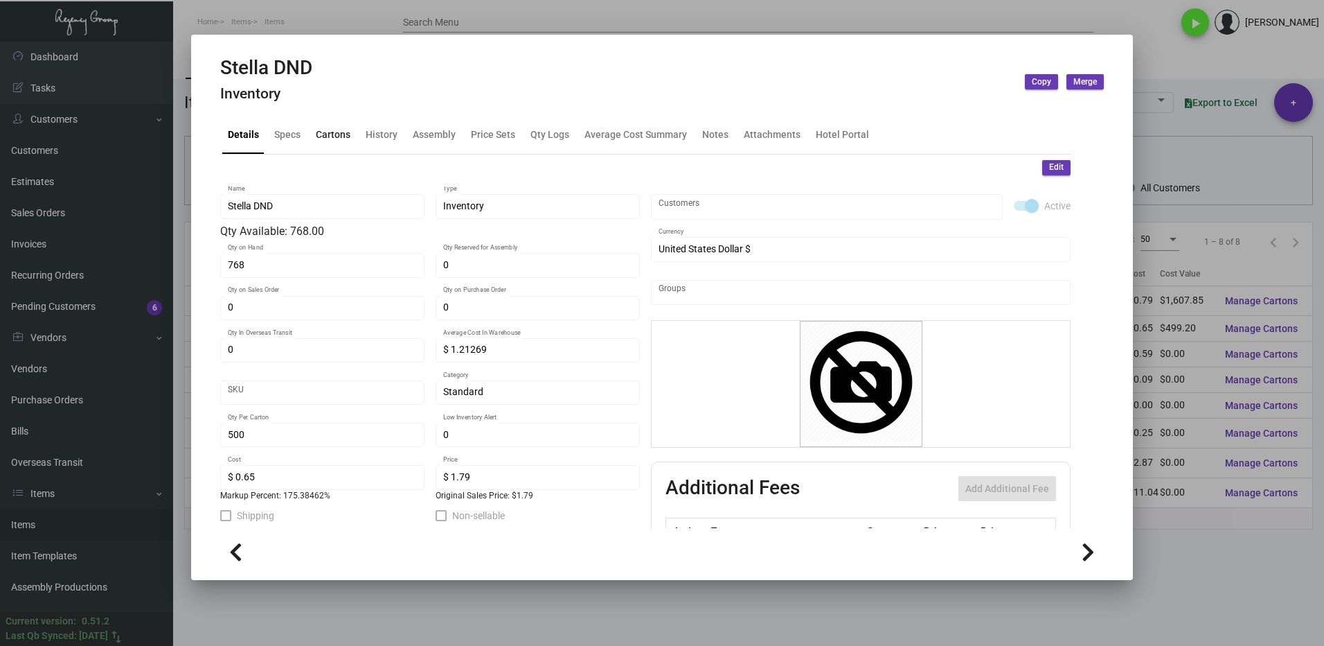
click at [334, 148] on div "Cartons" at bounding box center [333, 134] width 46 height 33
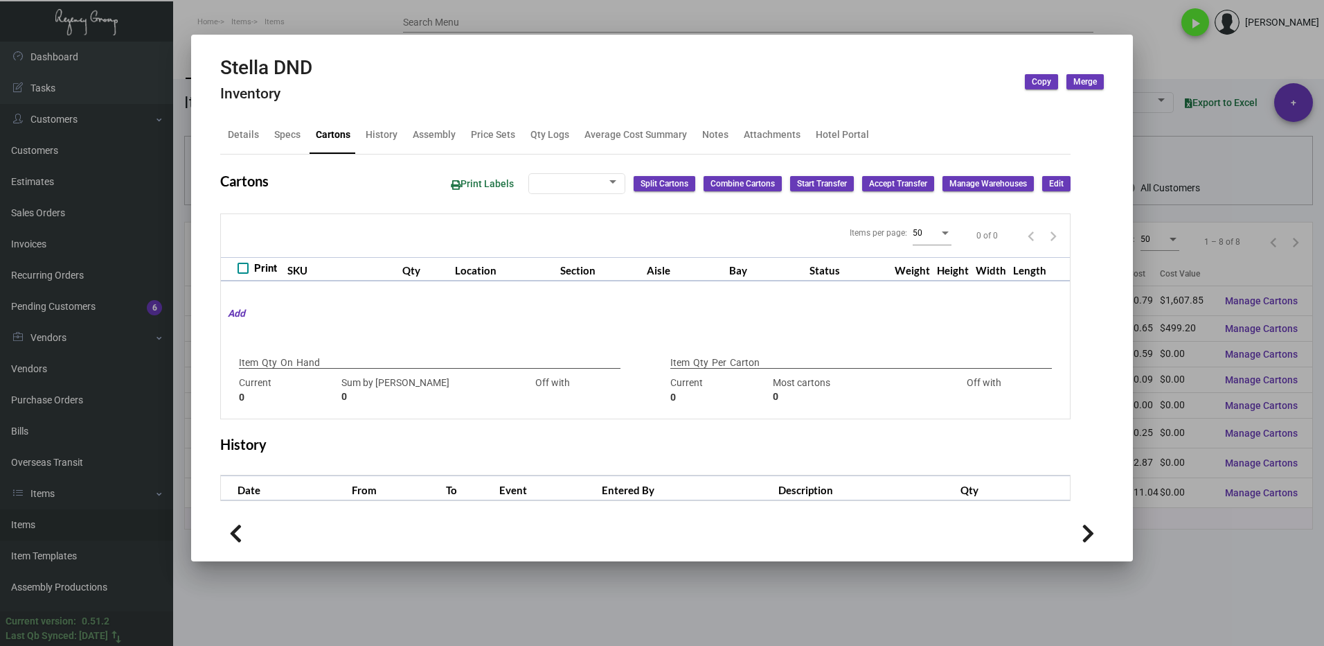
type input "768"
type input "+768"
type input "500"
type input "268"
type input "+232"
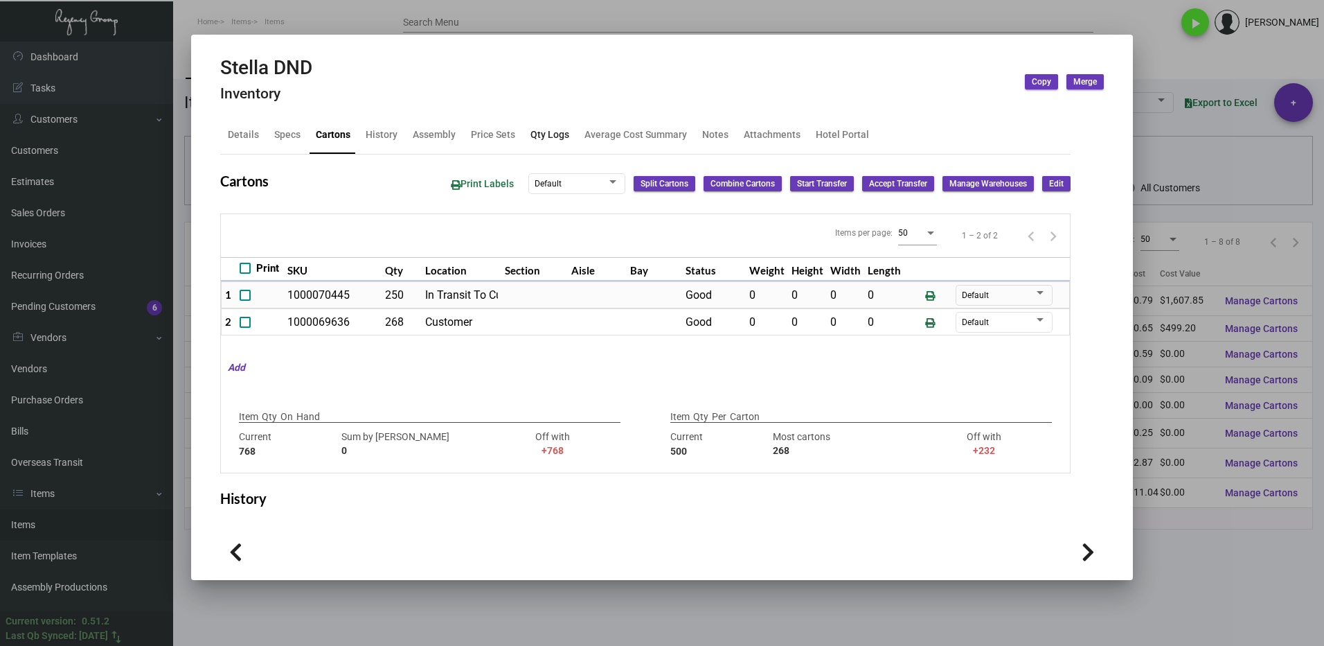
click at [542, 140] on div "Qty Logs" at bounding box center [550, 134] width 39 height 15
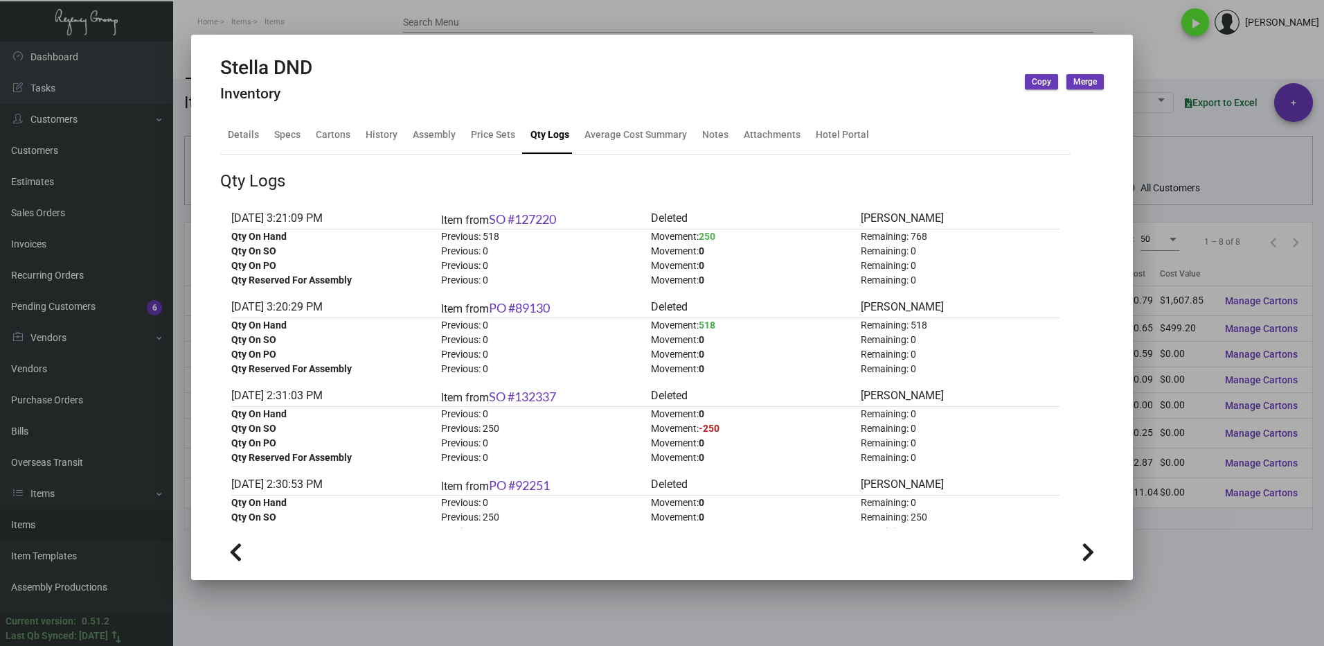
click at [1216, 569] on div at bounding box center [662, 323] width 1324 height 646
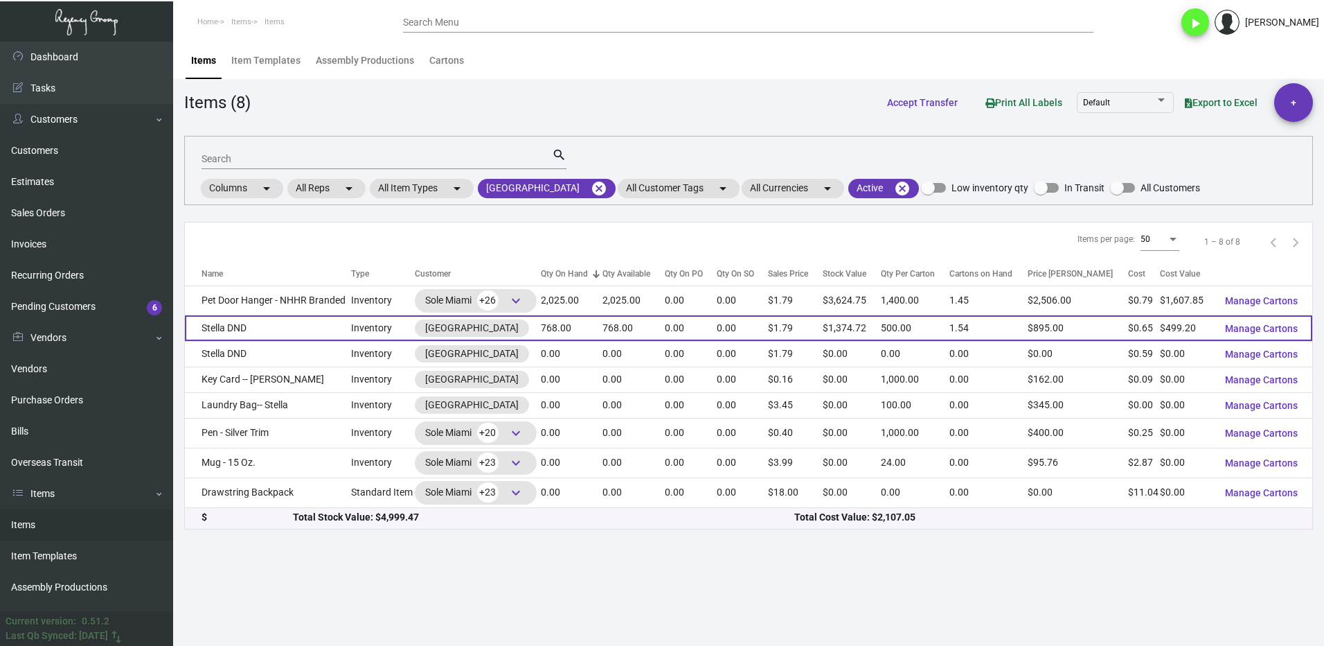
click at [541, 329] on div "[GEOGRAPHIC_DATA]" at bounding box center [478, 327] width 126 height 17
click at [303, 321] on td "Stella DND" at bounding box center [268, 328] width 166 height 26
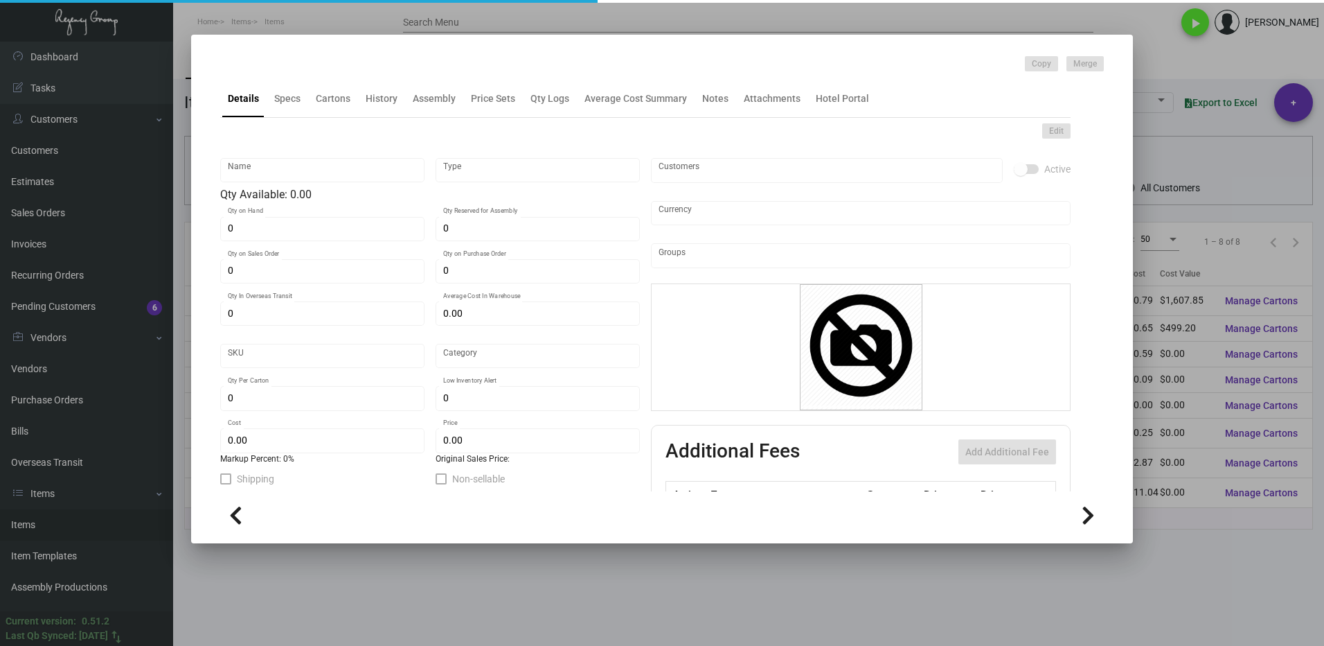
type input "Stella DND"
type input "Inventory"
type input "768"
type input "$ 1.21269"
type input "Standard"
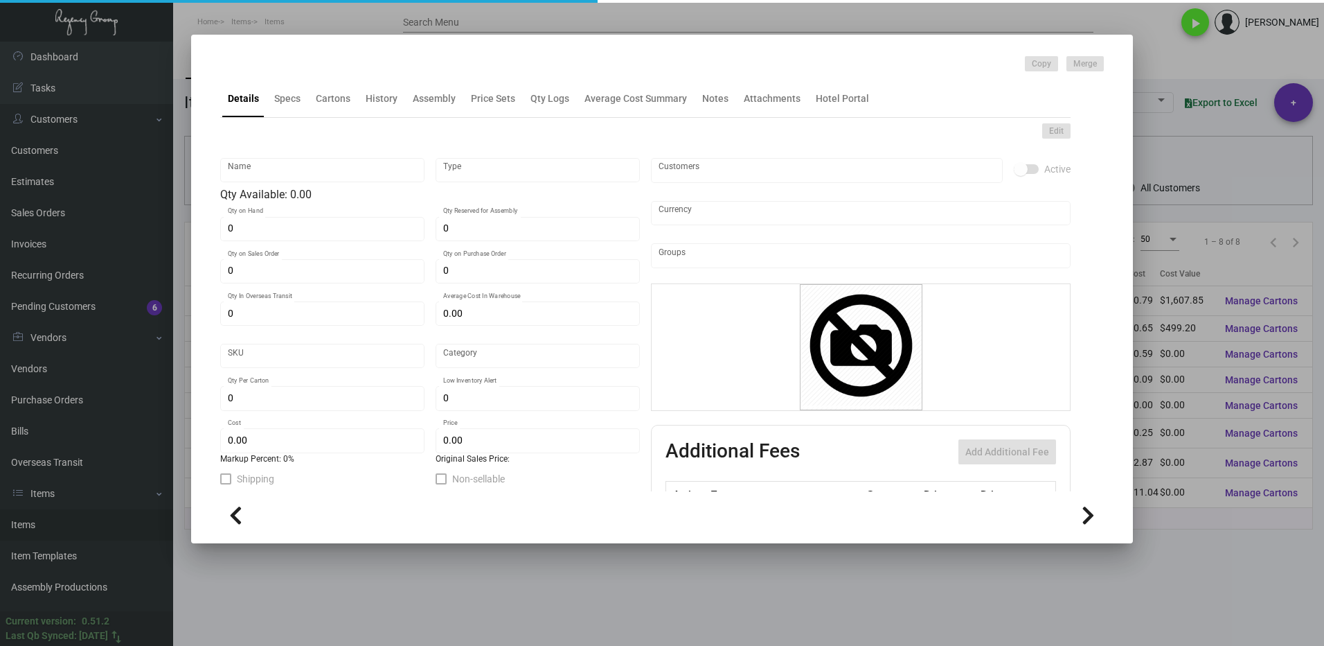
type input "500"
type input "$ 0.65"
type input "$ 1.79"
checkbox input "true"
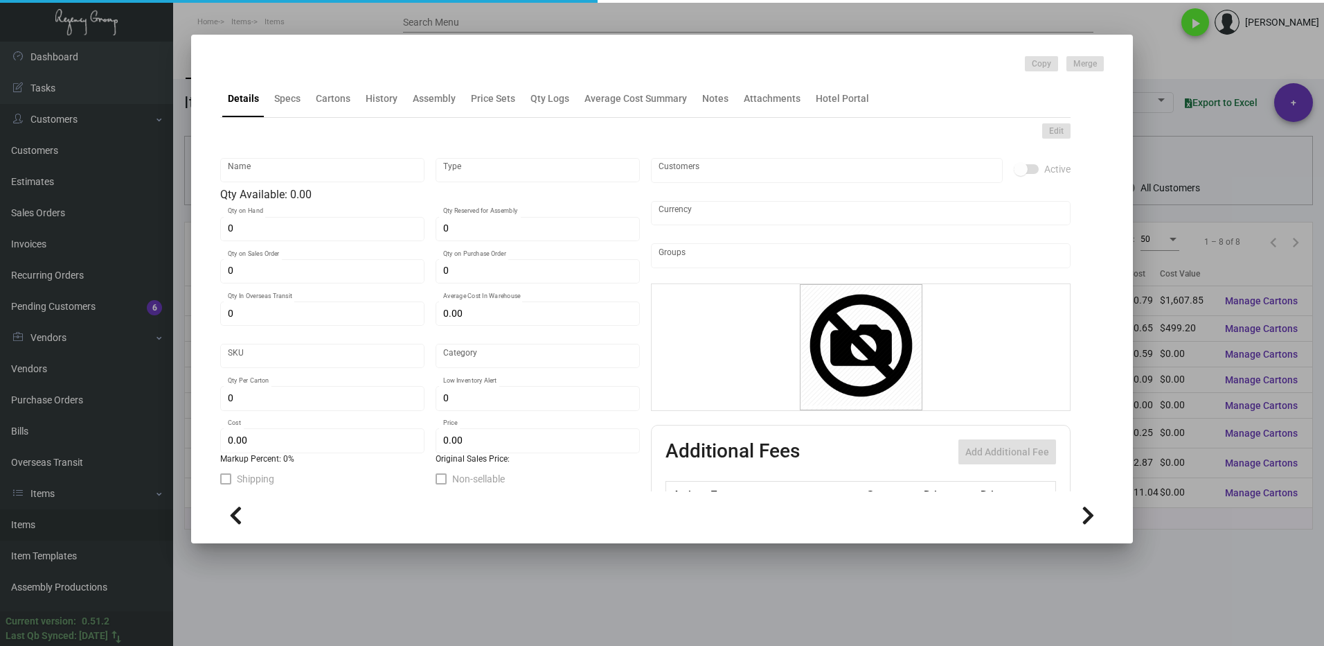
type input "United States Dollar $"
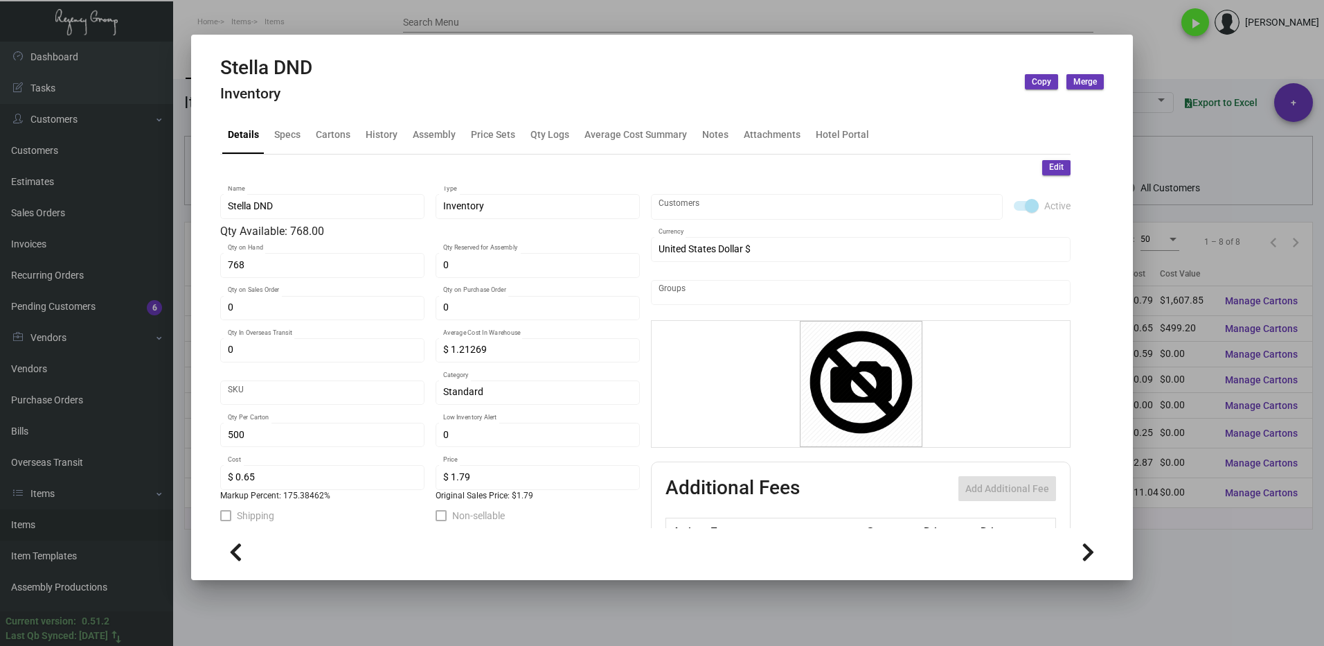
click at [257, 254] on div "768 Qty on Hand" at bounding box center [323, 264] width 190 height 27
click at [235, 139] on div "Details" at bounding box center [243, 134] width 31 height 15
click at [1049, 170] on span "Edit" at bounding box center [1056, 167] width 15 height 12
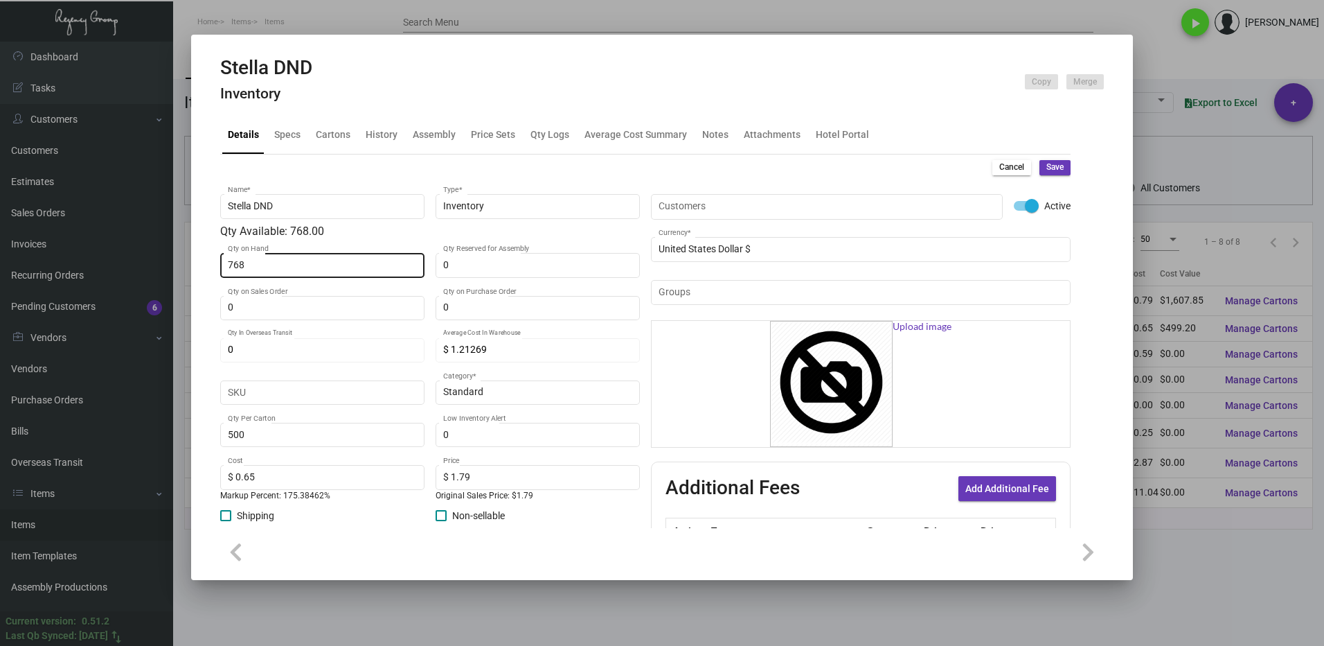
click at [286, 256] on div "768 Qty on Hand" at bounding box center [323, 264] width 190 height 27
type input "0"
click at [1047, 170] on span "Save" at bounding box center [1055, 167] width 17 height 12
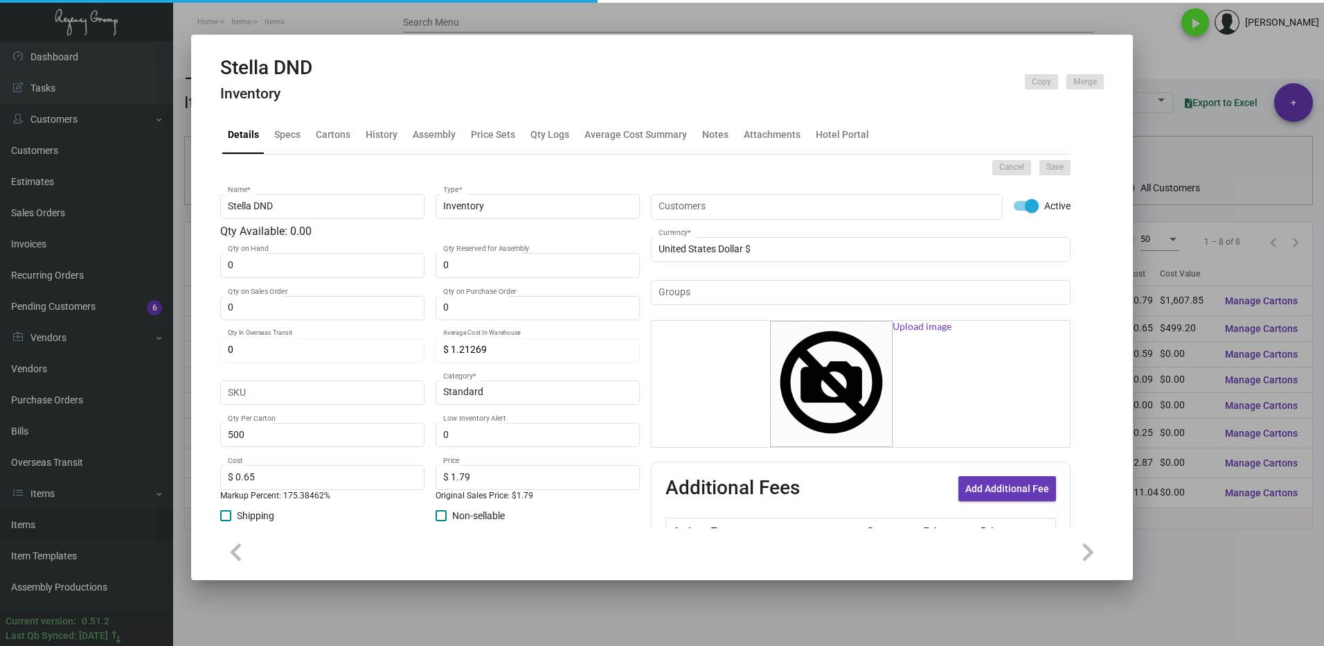
type input "$ 0.00"
type input "0"
type input "$ 0.00"
checkbox input "false"
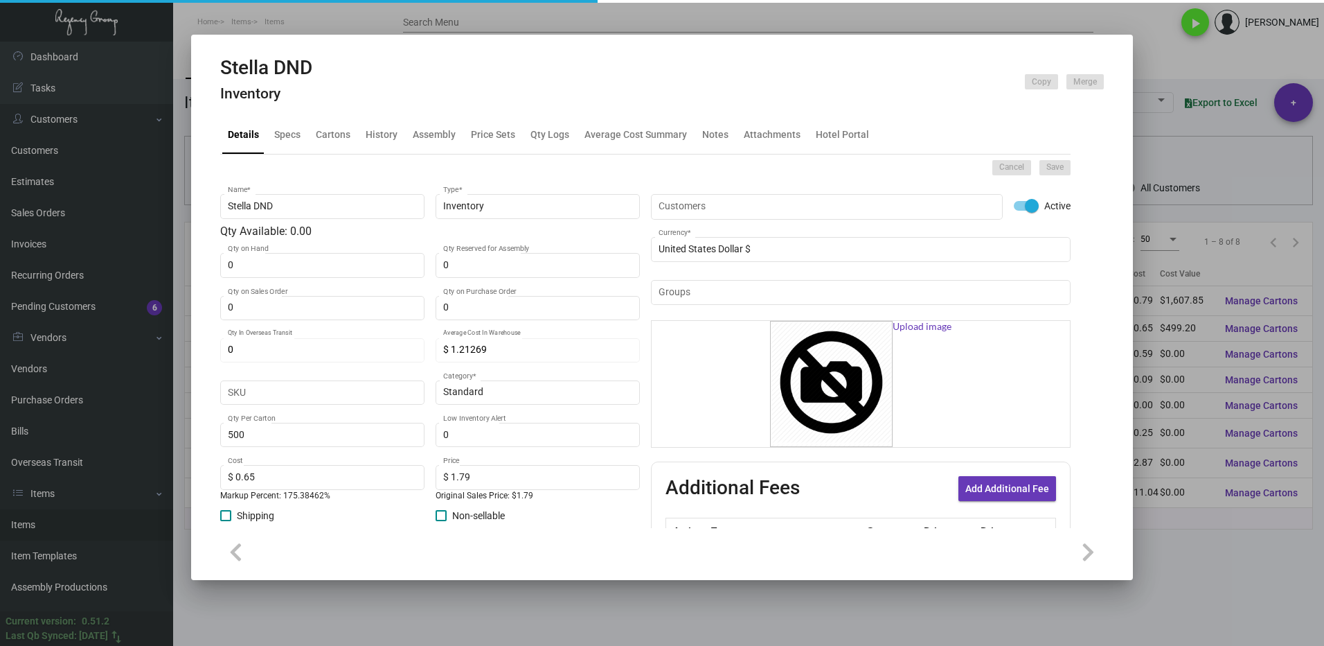
checkbox input "false"
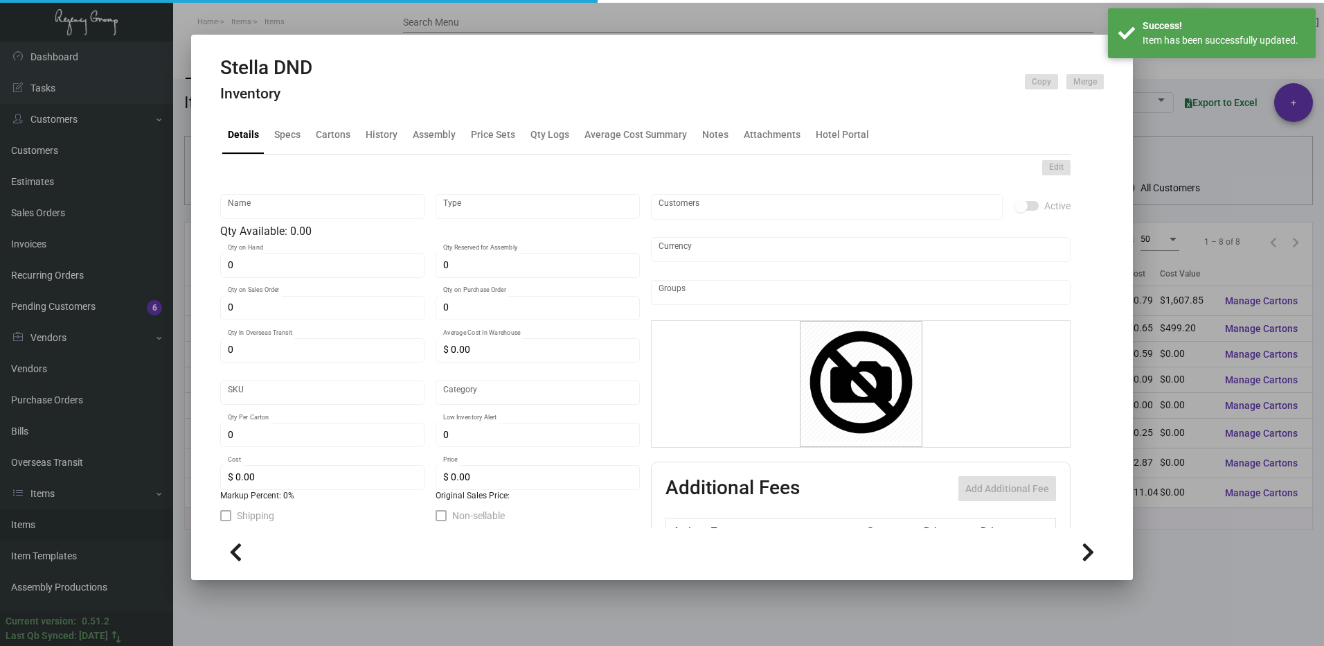
type input "Stella DND"
type input "Inventory"
type input "$ 1.21269"
type input "Standard"
type input "500"
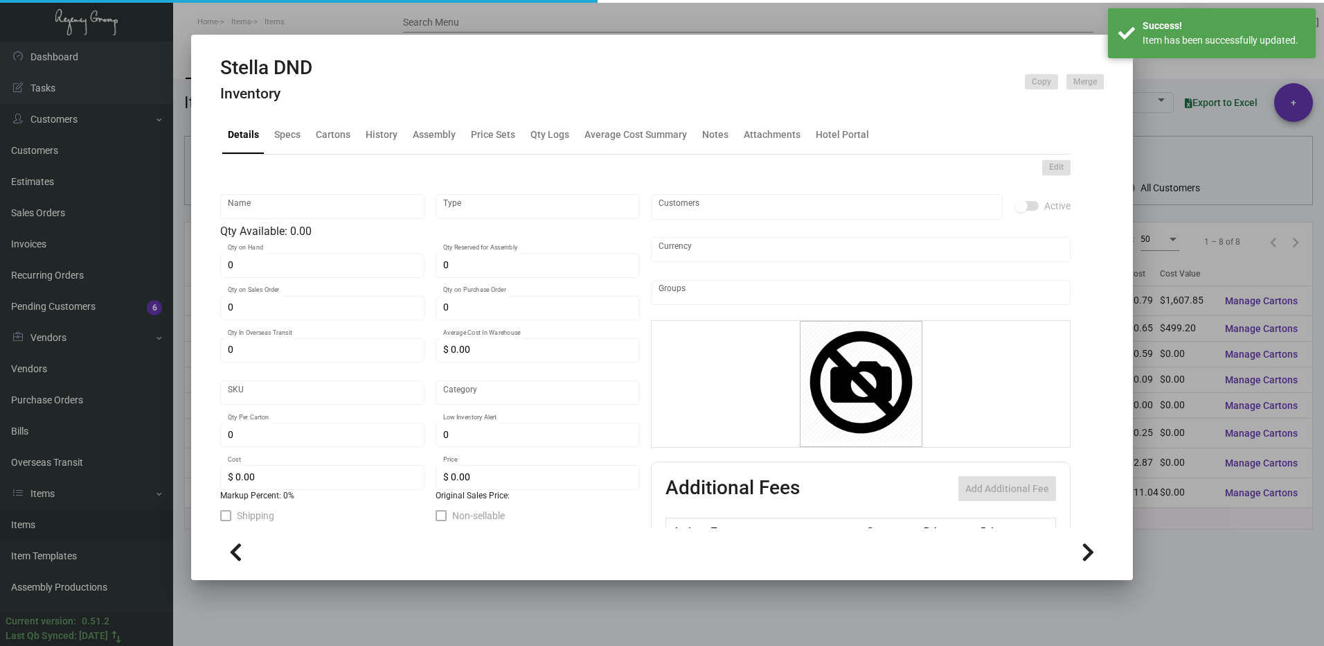
type input "$ 0.65"
type input "$ 1.79"
checkbox input "true"
type input "United States Dollar $"
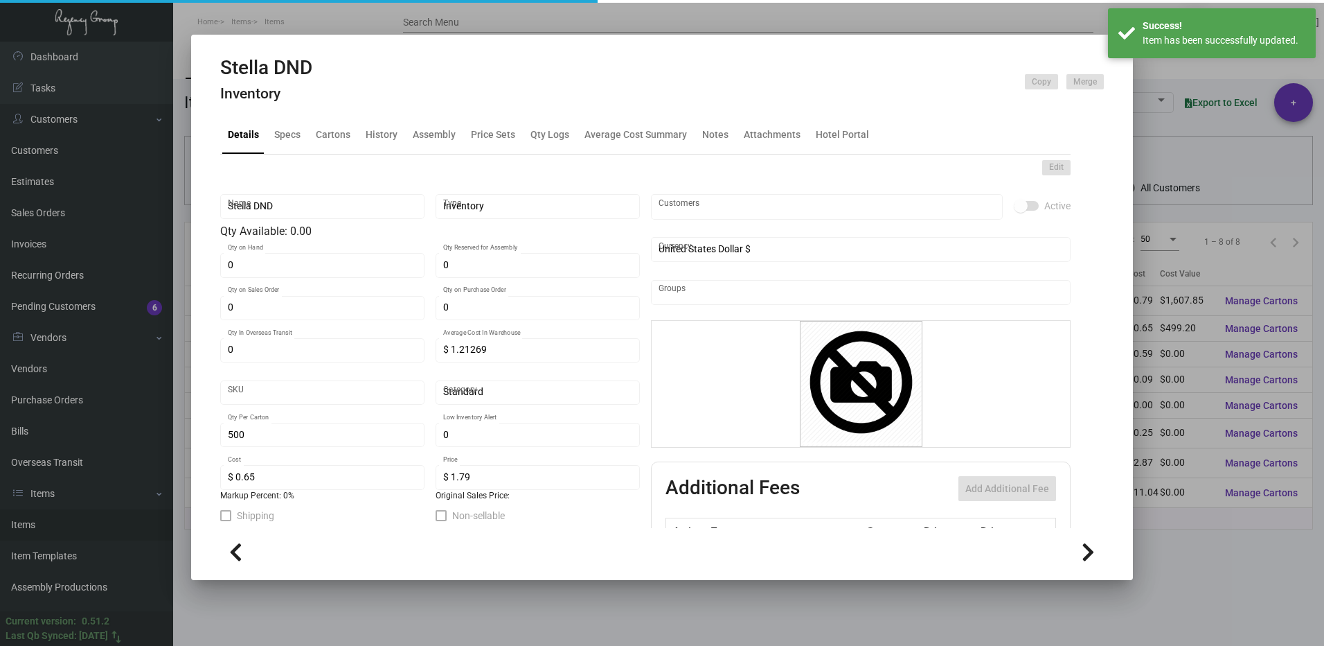
click at [1213, 530] on div at bounding box center [662, 323] width 1324 height 646
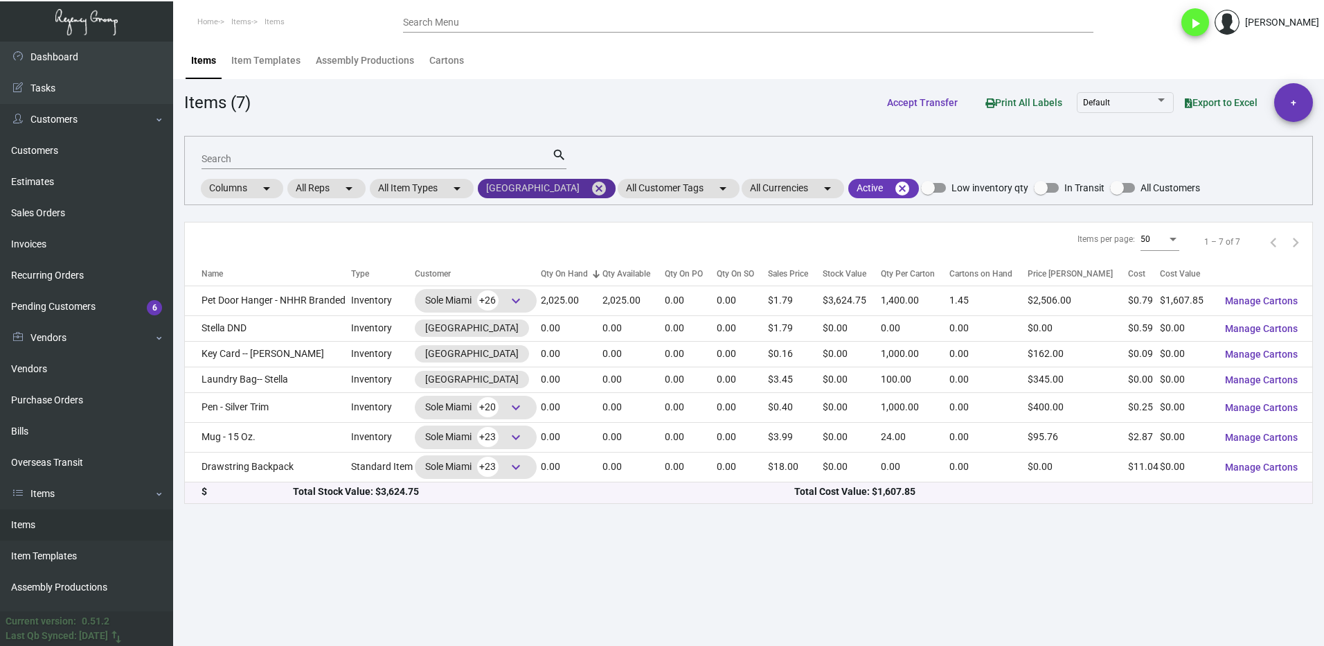
drag, startPoint x: 560, startPoint y: 193, endPoint x: 550, endPoint y: 195, distance: 10.6
click at [591, 193] on mat-icon "cancel" at bounding box center [599, 188] width 17 height 17
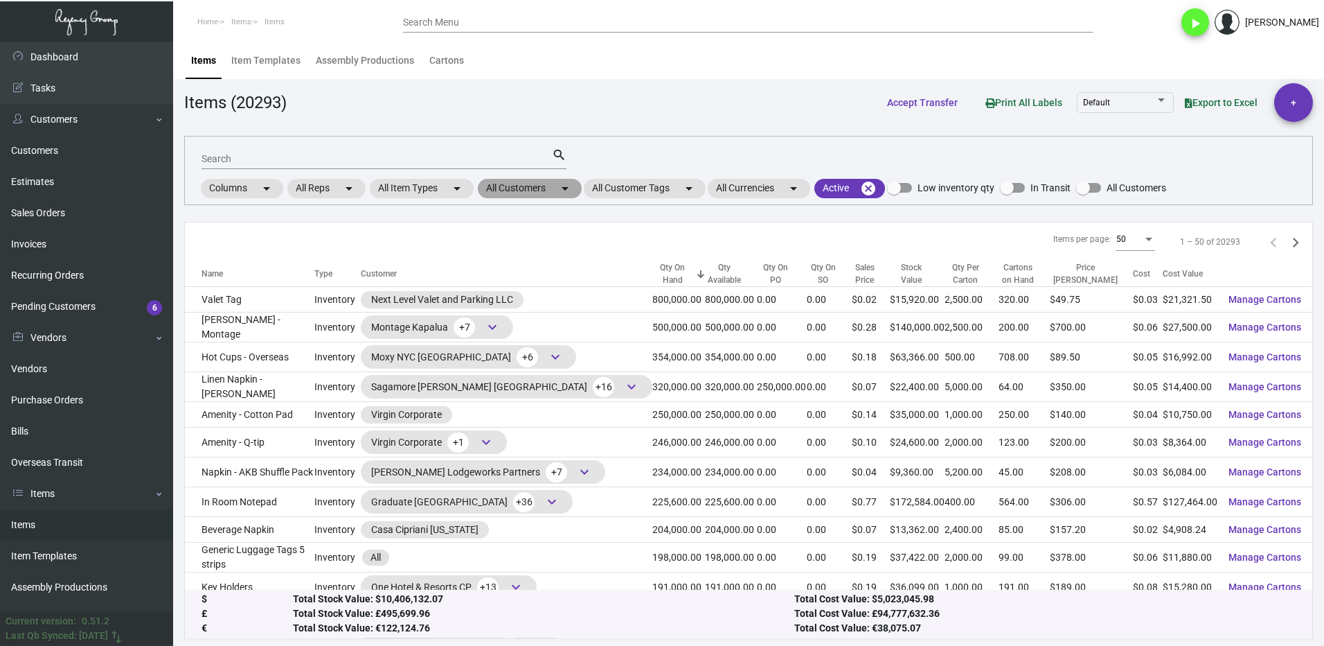
click at [517, 186] on mat-chip "All Customers arrow_drop_down" at bounding box center [530, 188] width 104 height 19
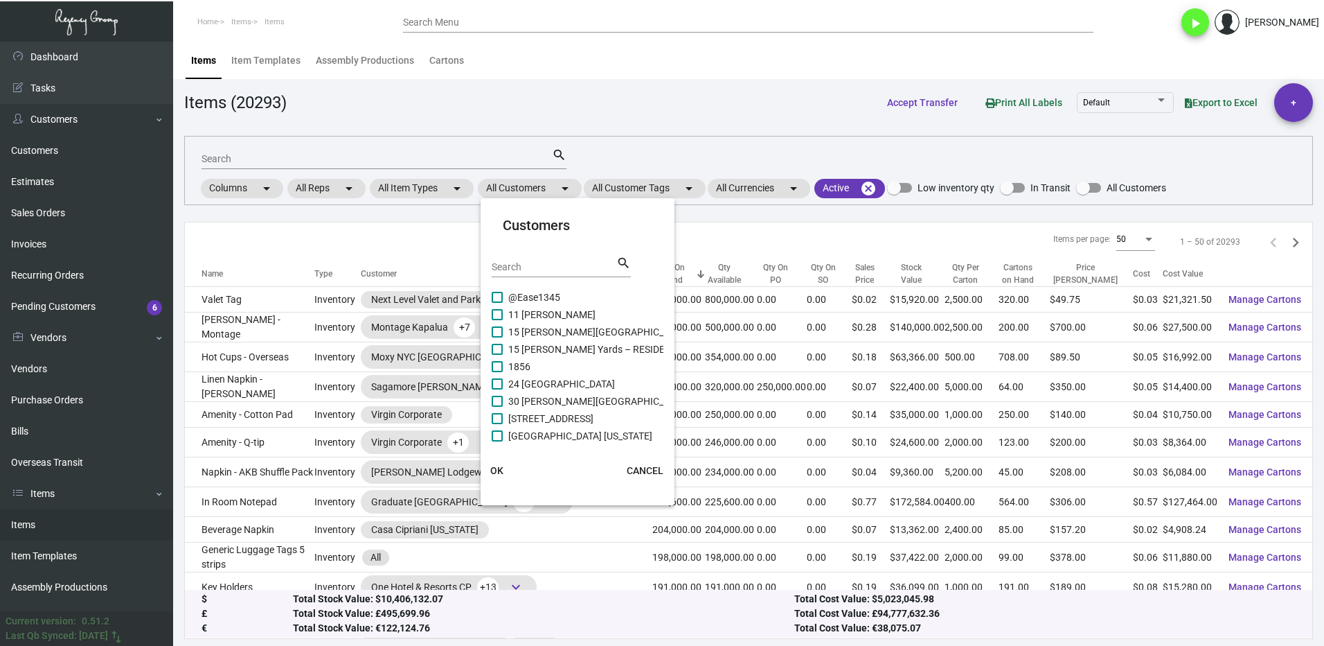
click at [545, 258] on div "Search" at bounding box center [554, 266] width 125 height 21
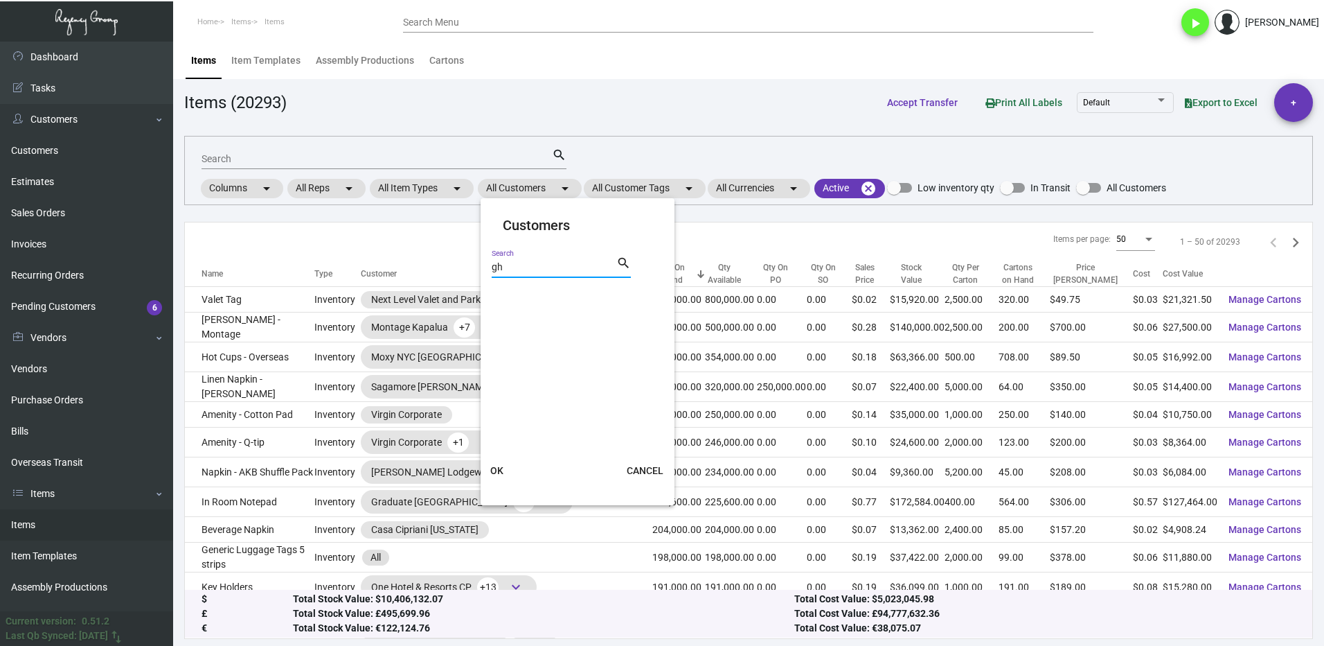
type input "g"
type input "gateway"
click at [492, 331] on span at bounding box center [497, 331] width 11 height 11
click at [497, 337] on input "Gateway Canyons" at bounding box center [497, 337] width 1 height 1
checkbox input "true"
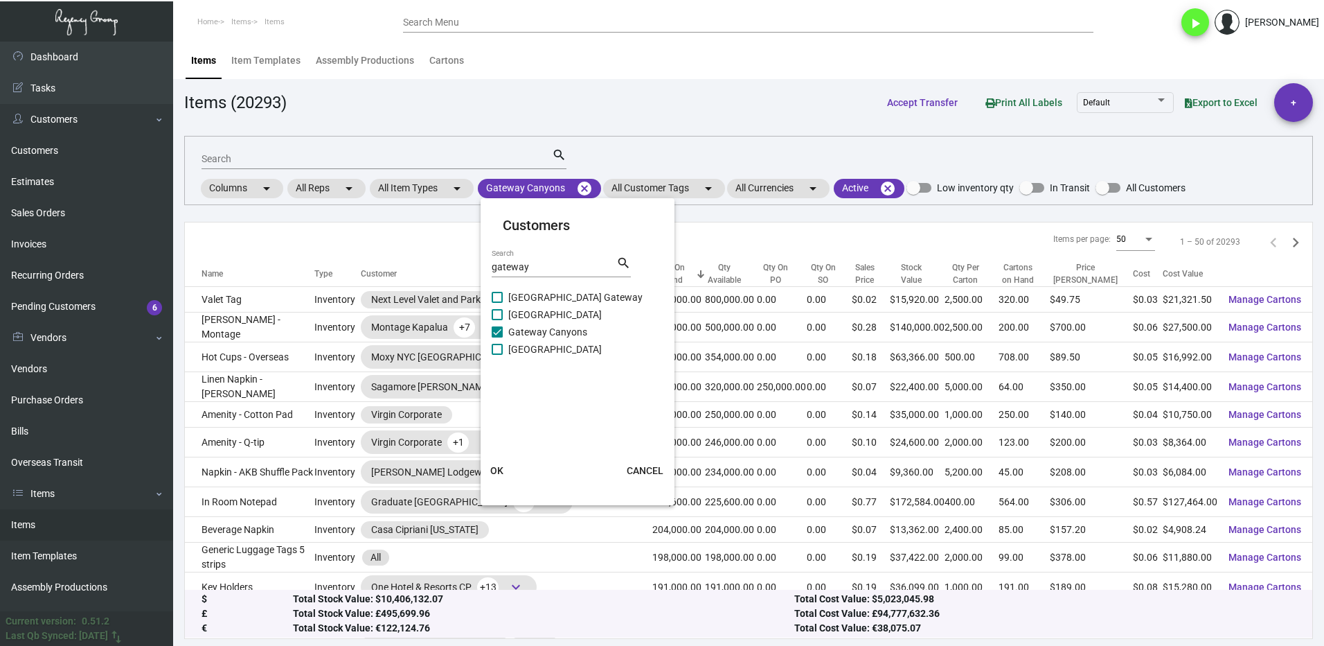
click at [506, 468] on button "OK" at bounding box center [497, 470] width 44 height 25
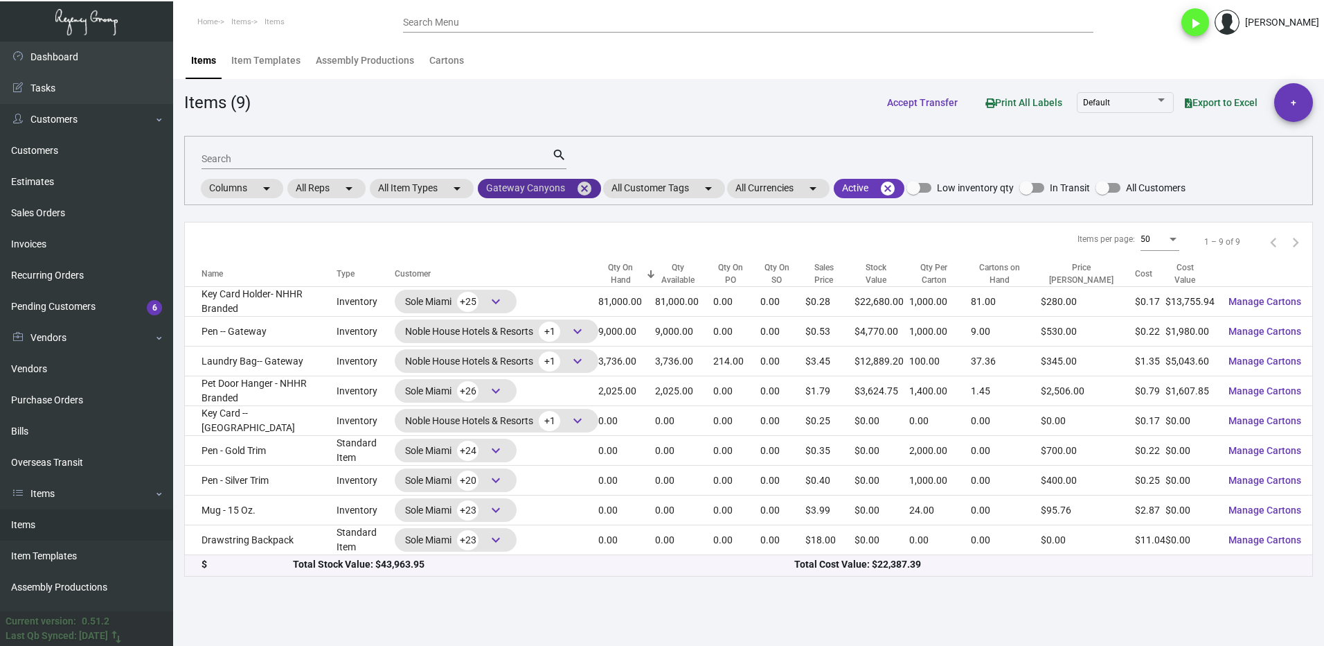
click at [589, 193] on mat-icon "cancel" at bounding box center [584, 188] width 17 height 17
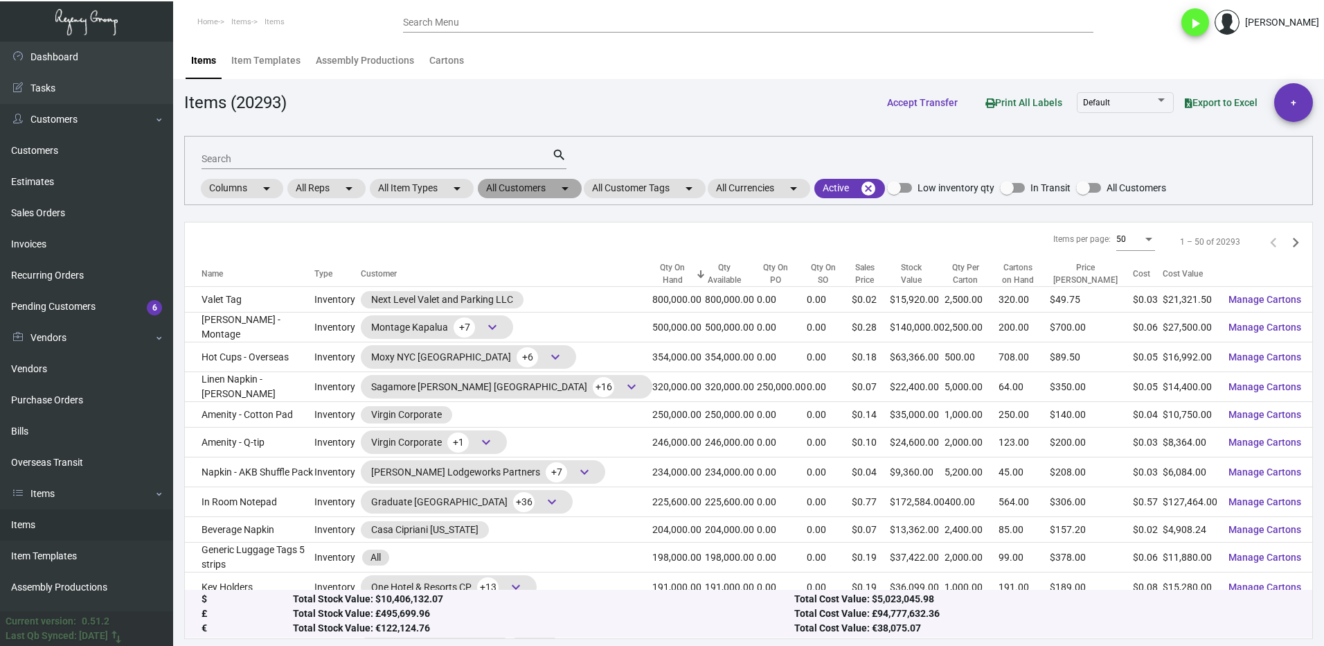
click at [524, 188] on mat-chip "All Customers arrow_drop_down" at bounding box center [530, 188] width 104 height 19
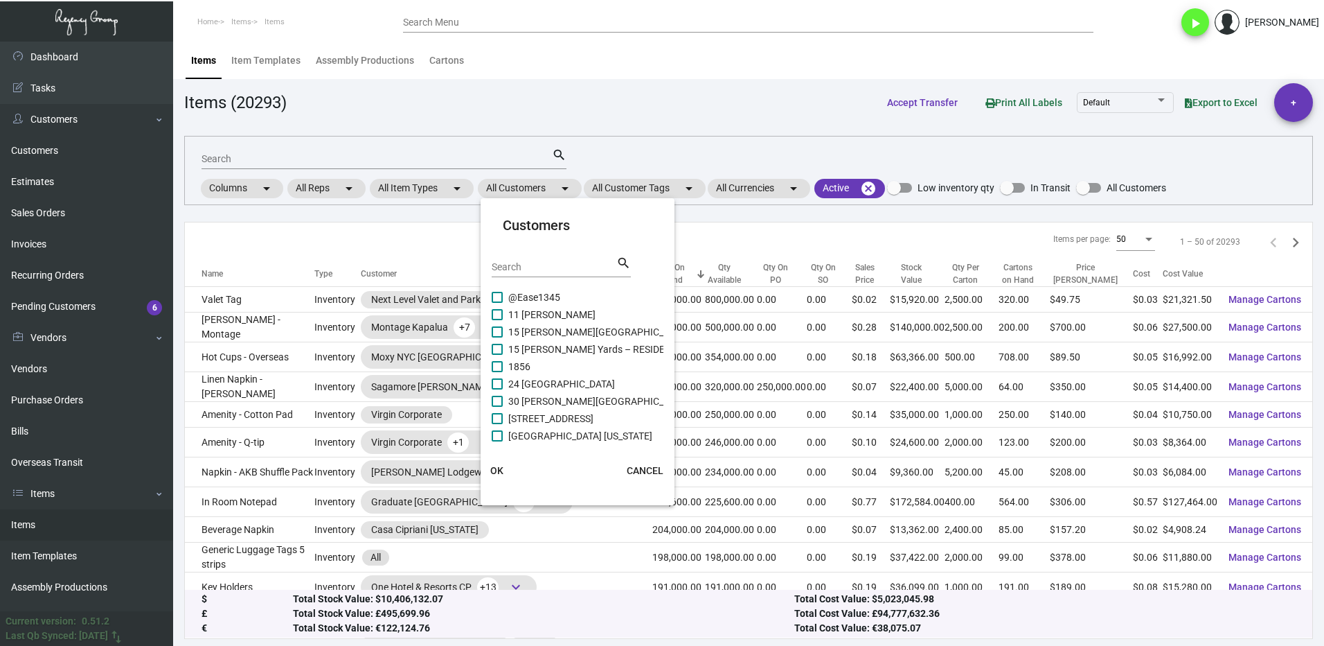
click at [524, 258] on div "Search" at bounding box center [554, 266] width 125 height 21
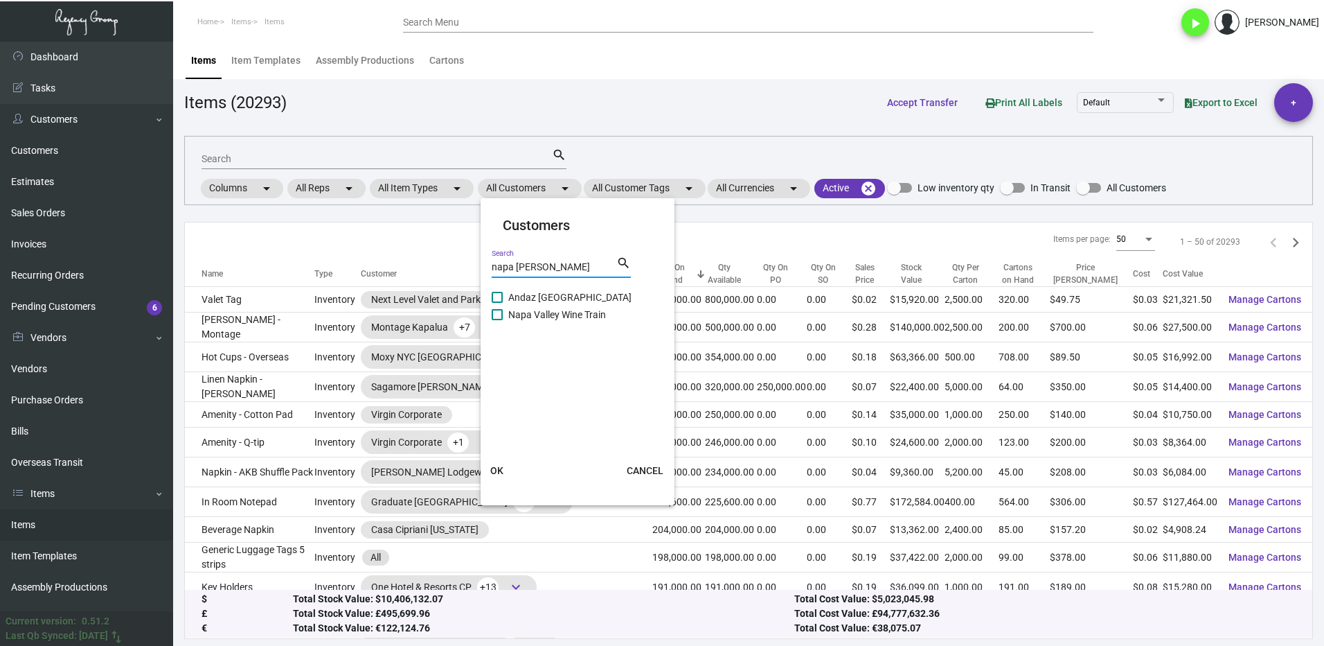
type input "napa [PERSON_NAME]"
click at [502, 314] on span at bounding box center [497, 314] width 11 height 11
click at [497, 320] on input "Napa Valley Wine Train" at bounding box center [497, 320] width 1 height 1
checkbox input "true"
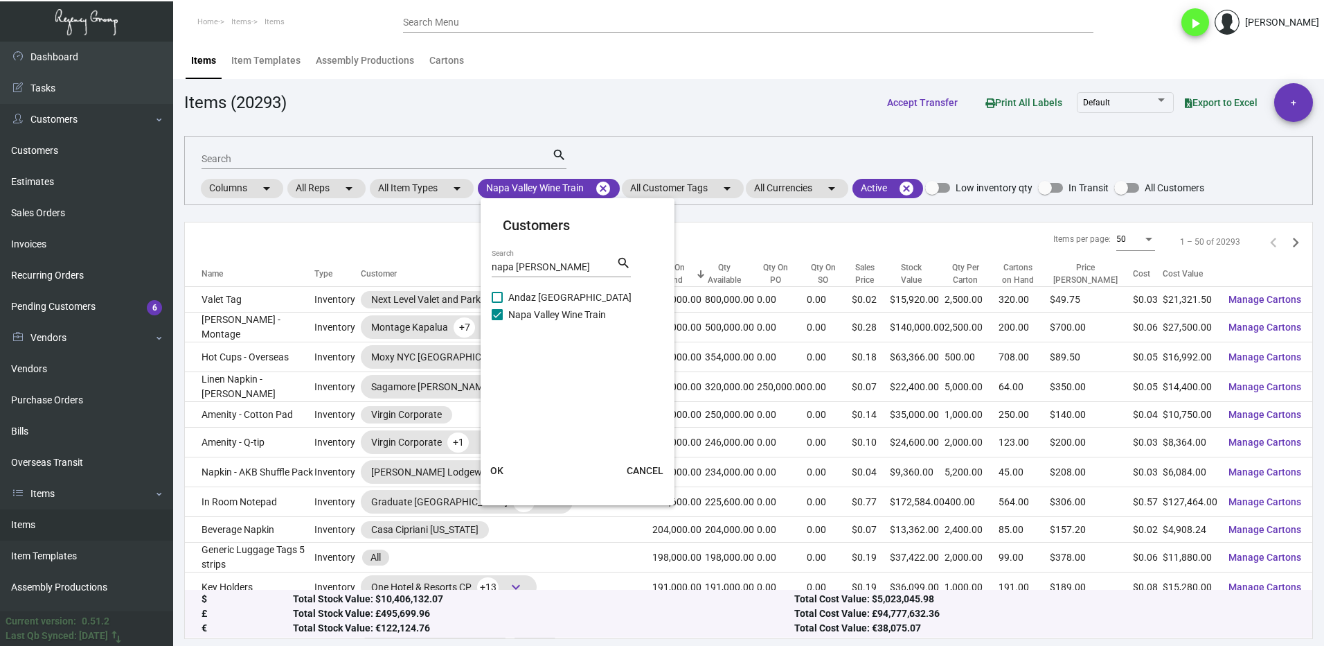
click at [499, 457] on mat-card-actions "OK CANCEL" at bounding box center [577, 470] width 205 height 36
click at [499, 466] on span "OK" at bounding box center [496, 470] width 13 height 11
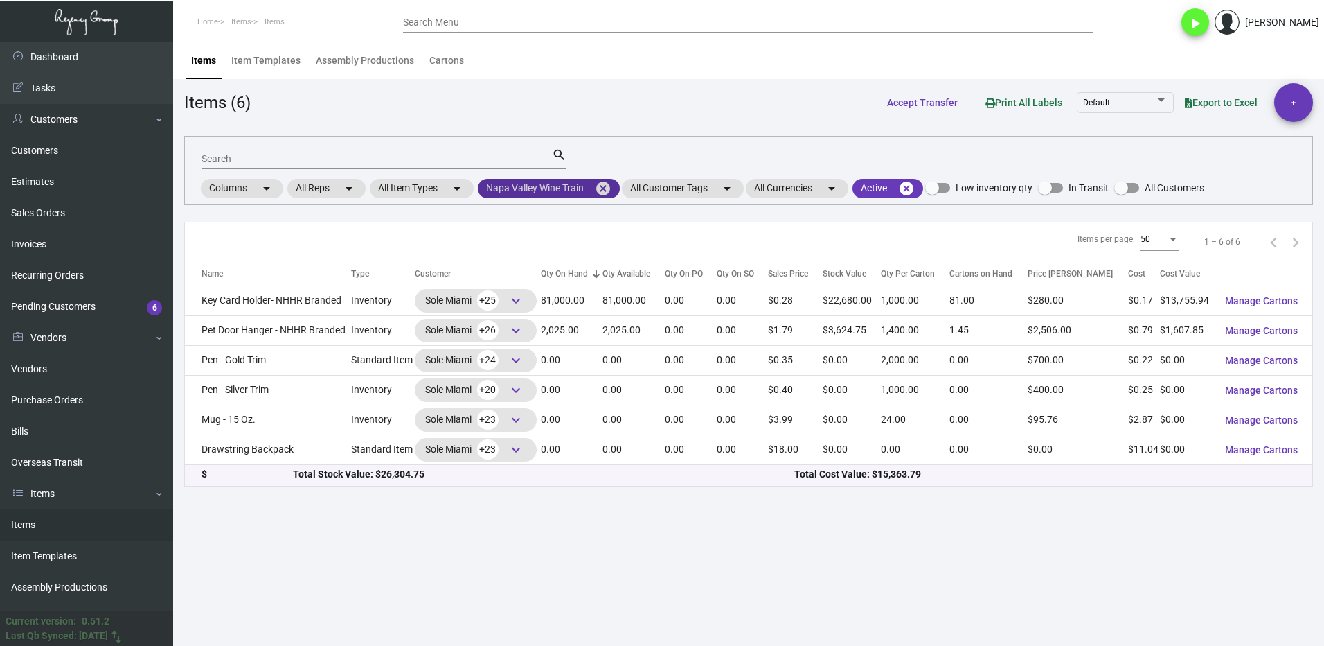
click at [606, 188] on mat-icon "cancel" at bounding box center [603, 188] width 17 height 17
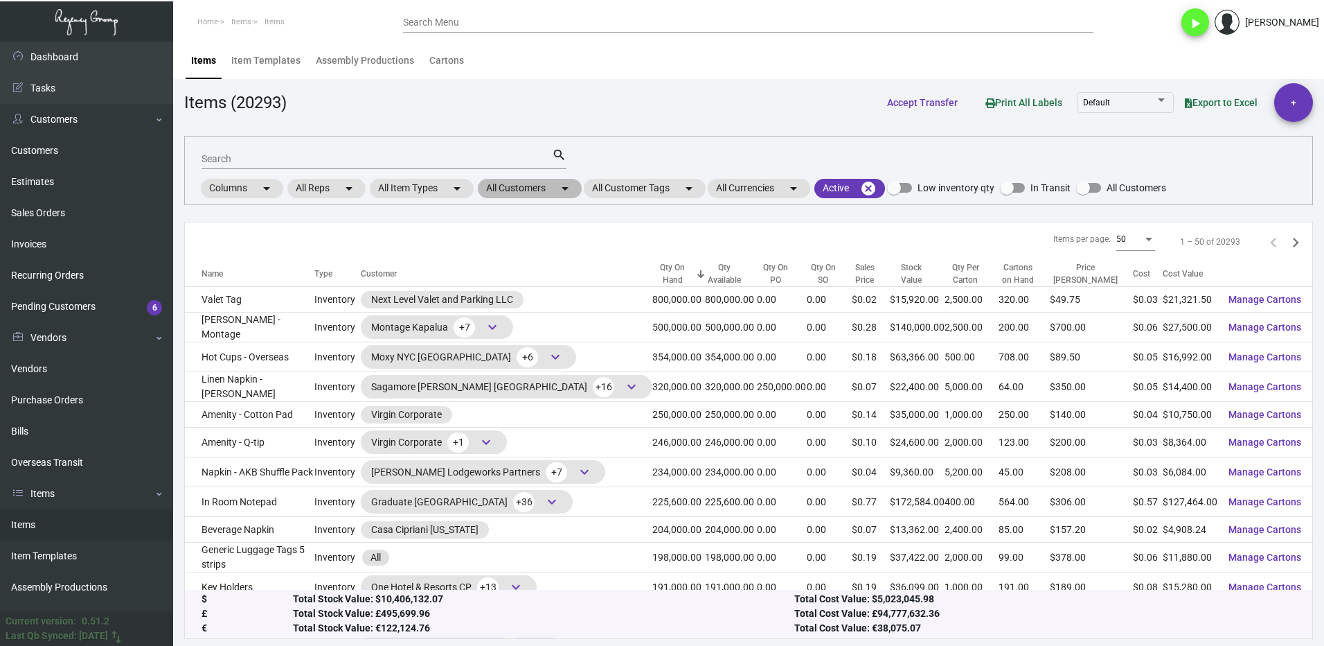
click at [524, 187] on mat-chip "All Customers arrow_drop_down" at bounding box center [530, 188] width 104 height 19
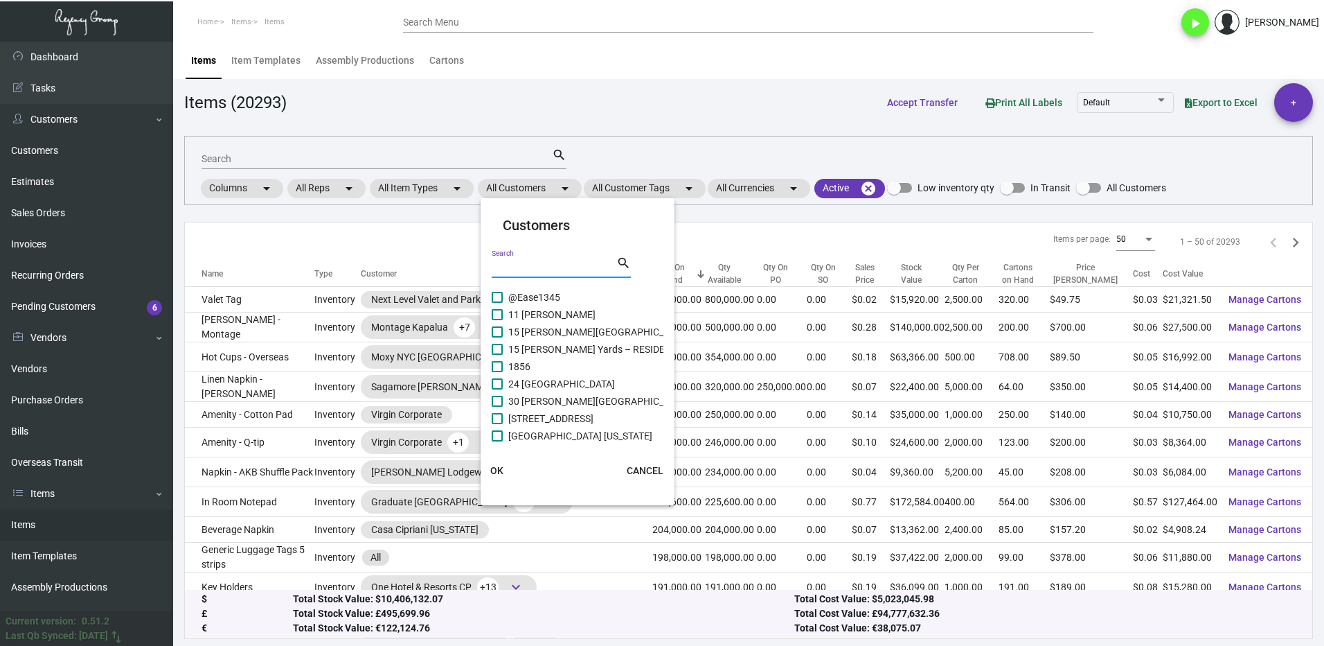
click at [537, 264] on input "Search" at bounding box center [554, 267] width 125 height 11
type input "chat"
click at [495, 332] on span at bounding box center [497, 331] width 11 height 11
click at [497, 337] on input "Chatham Inn Partners" at bounding box center [497, 337] width 1 height 1
checkbox input "true"
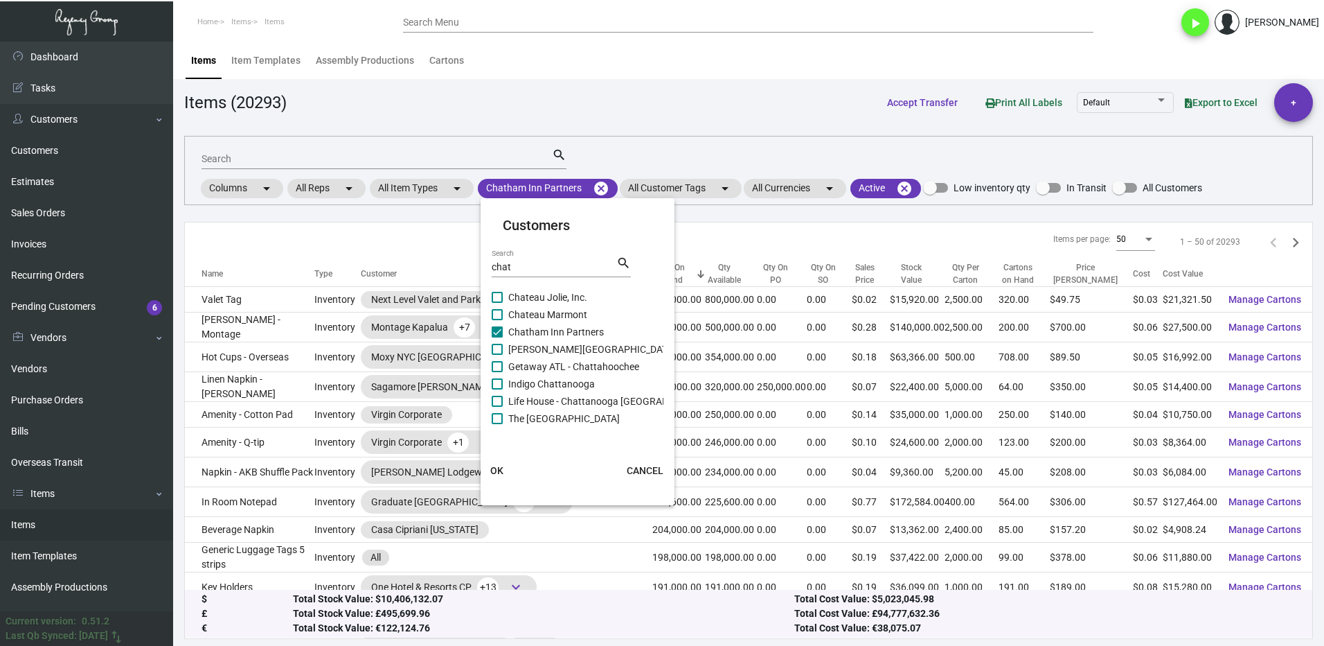
click at [501, 471] on span "OK" at bounding box center [496, 470] width 13 height 11
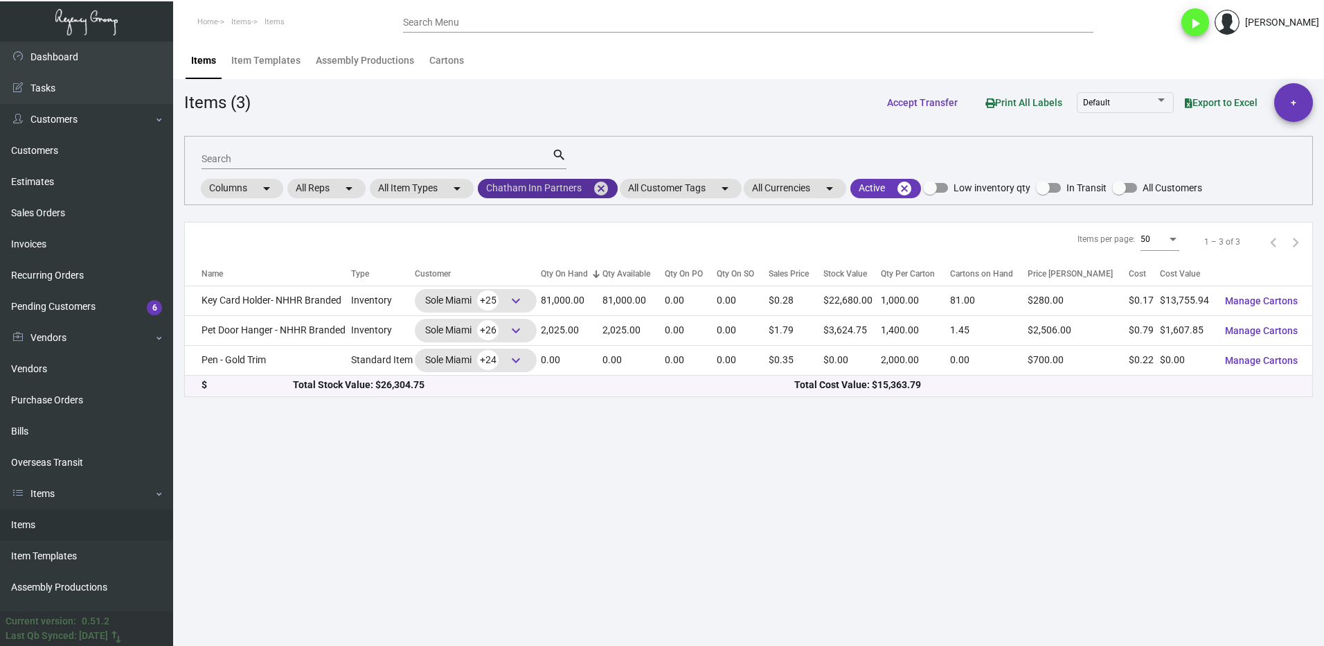
click at [601, 190] on mat-icon "cancel" at bounding box center [601, 188] width 17 height 17
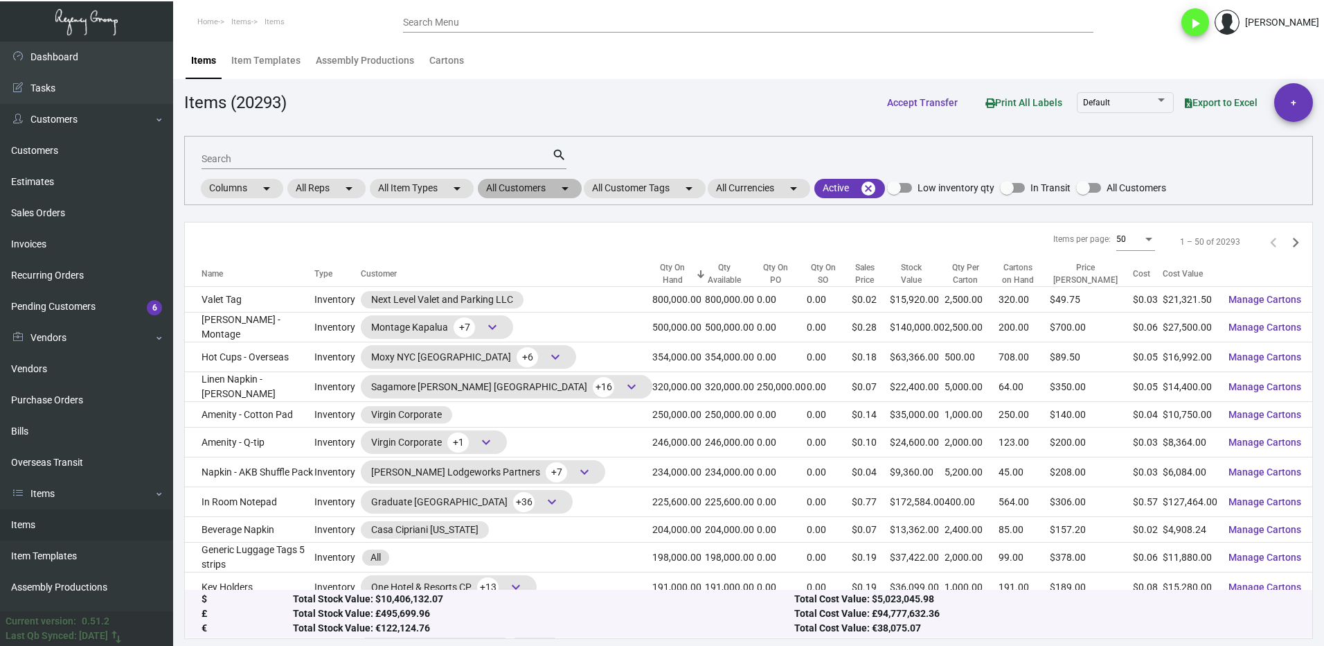
click at [528, 188] on mat-chip "All Customers arrow_drop_down" at bounding box center [530, 188] width 104 height 19
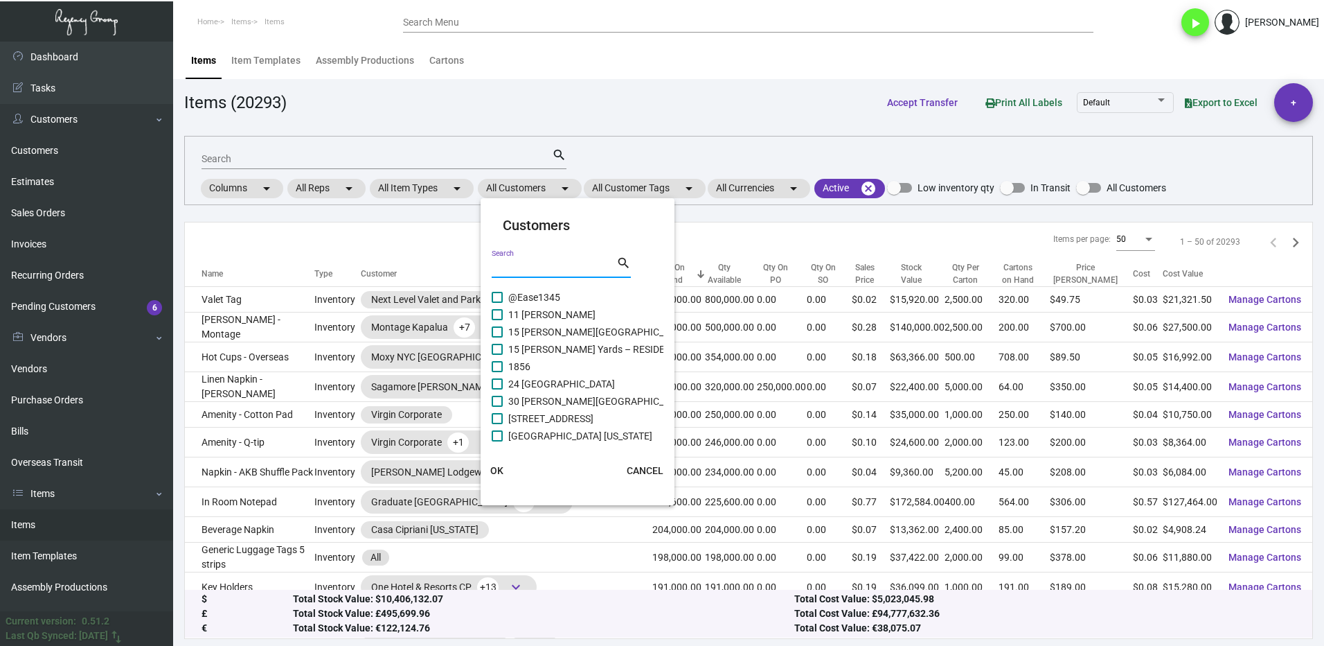
click at [532, 265] on input "Search" at bounding box center [554, 267] width 125 height 11
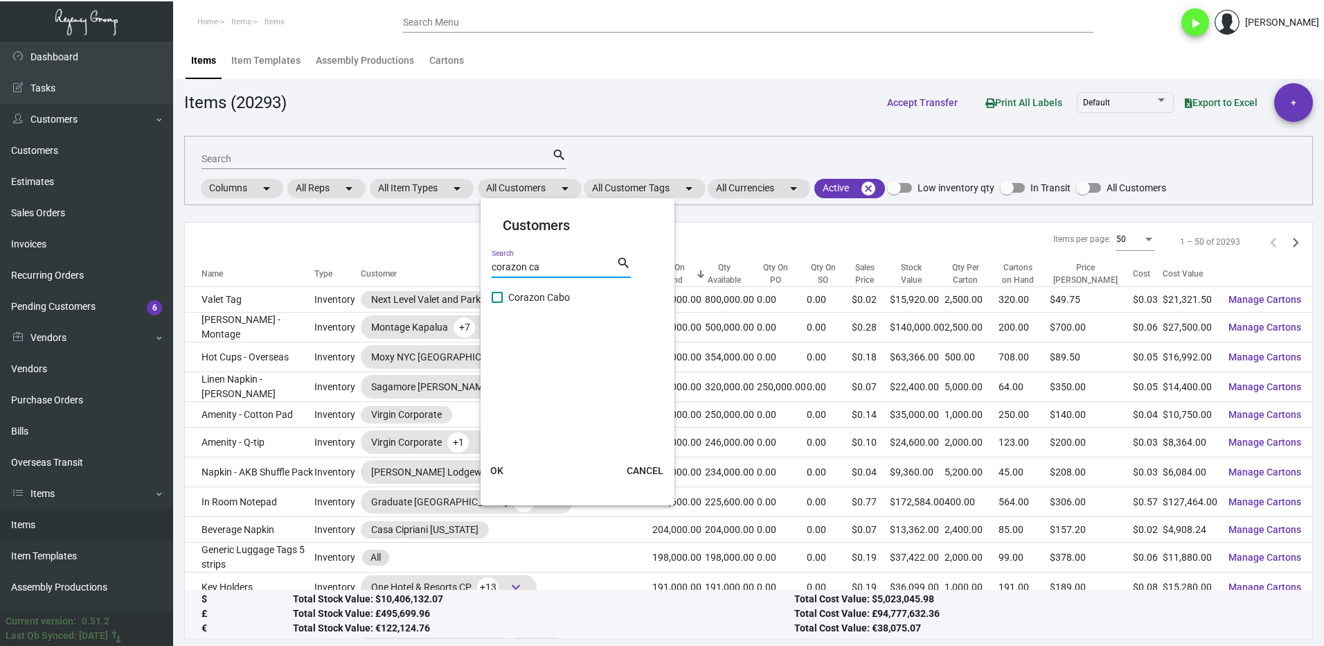
type input "corazon ca"
click at [505, 299] on label "Corazon Cabo" at bounding box center [531, 297] width 78 height 17
click at [497, 303] on input "Corazon Cabo" at bounding box center [497, 303] width 1 height 1
checkbox input "true"
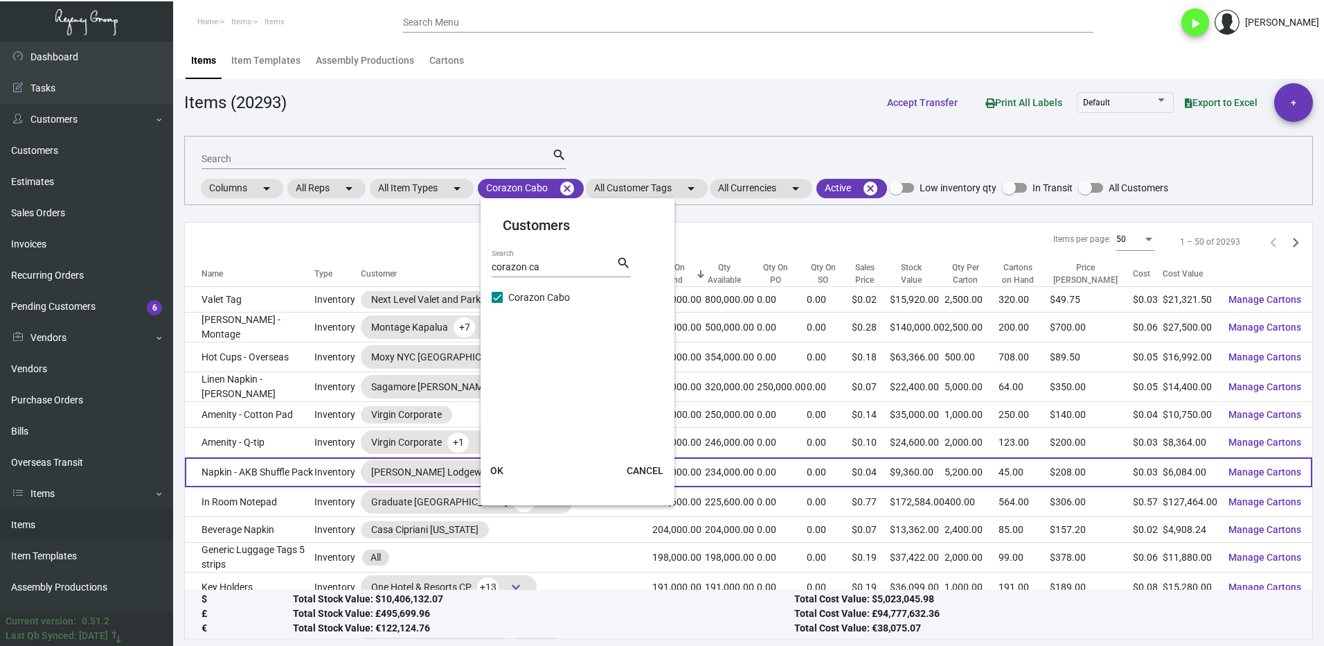
click at [501, 468] on span "OK" at bounding box center [496, 470] width 13 height 11
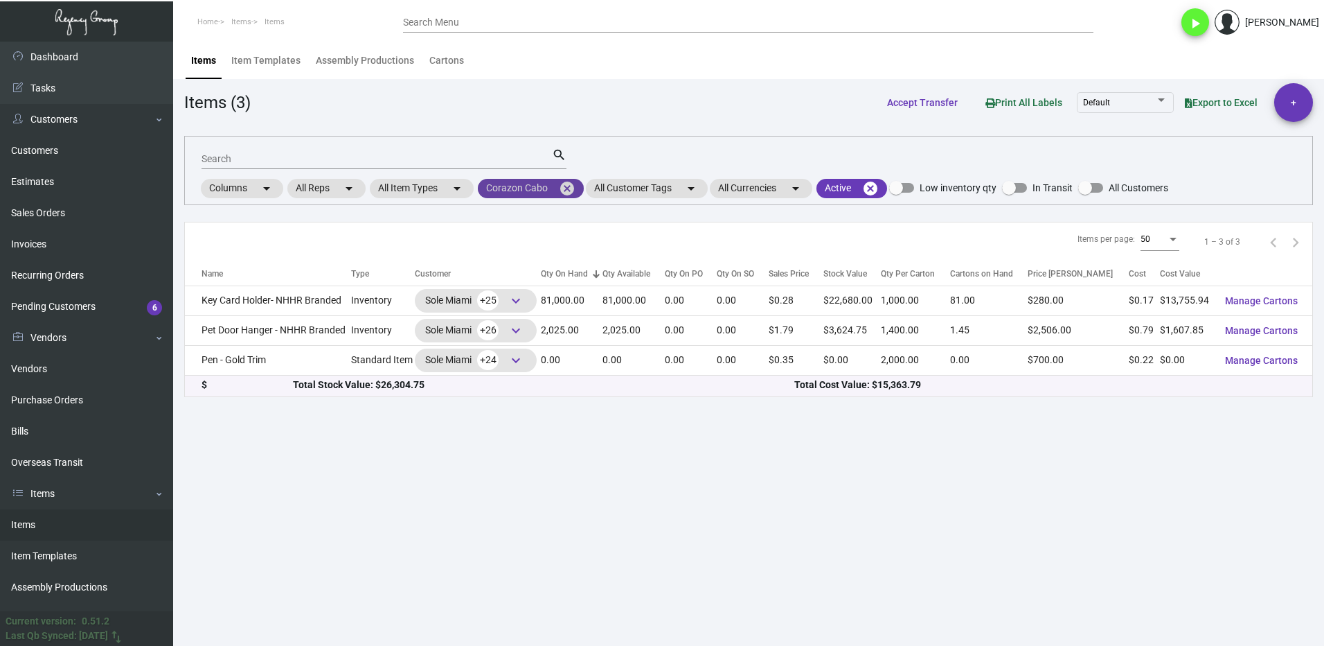
click at [571, 189] on mat-icon "cancel" at bounding box center [567, 188] width 17 height 17
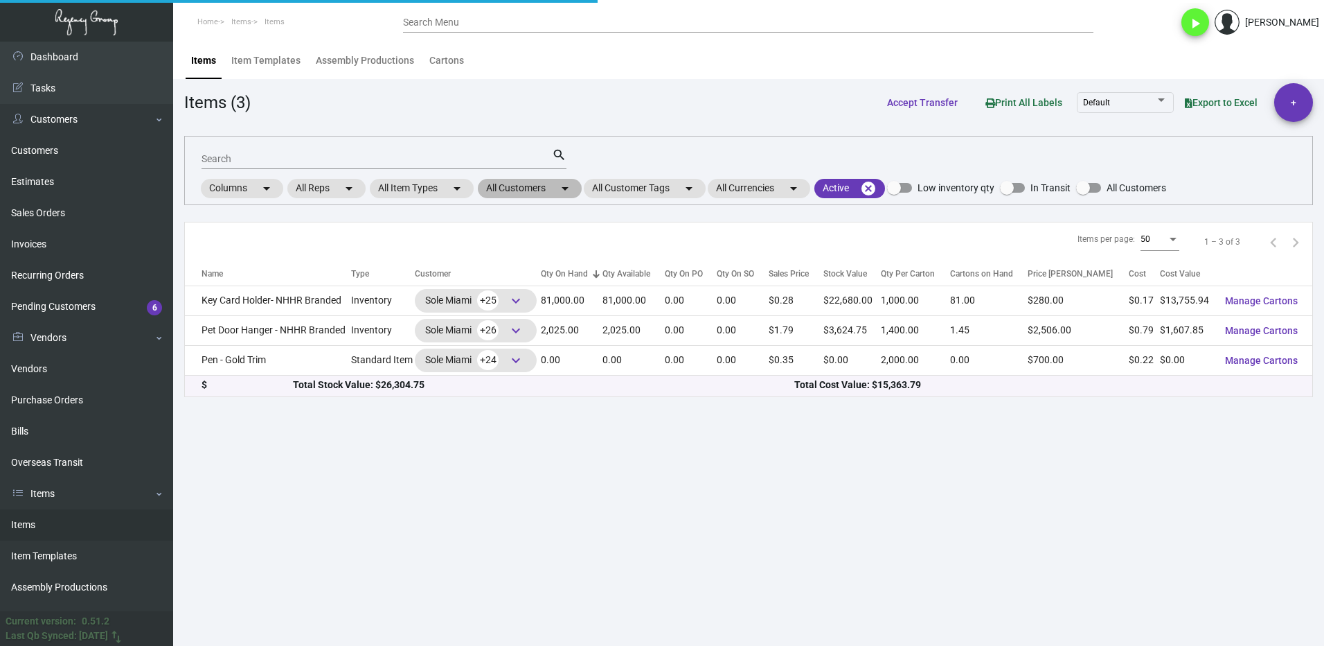
click at [513, 194] on mat-chip "All Customers arrow_drop_down" at bounding box center [530, 188] width 104 height 19
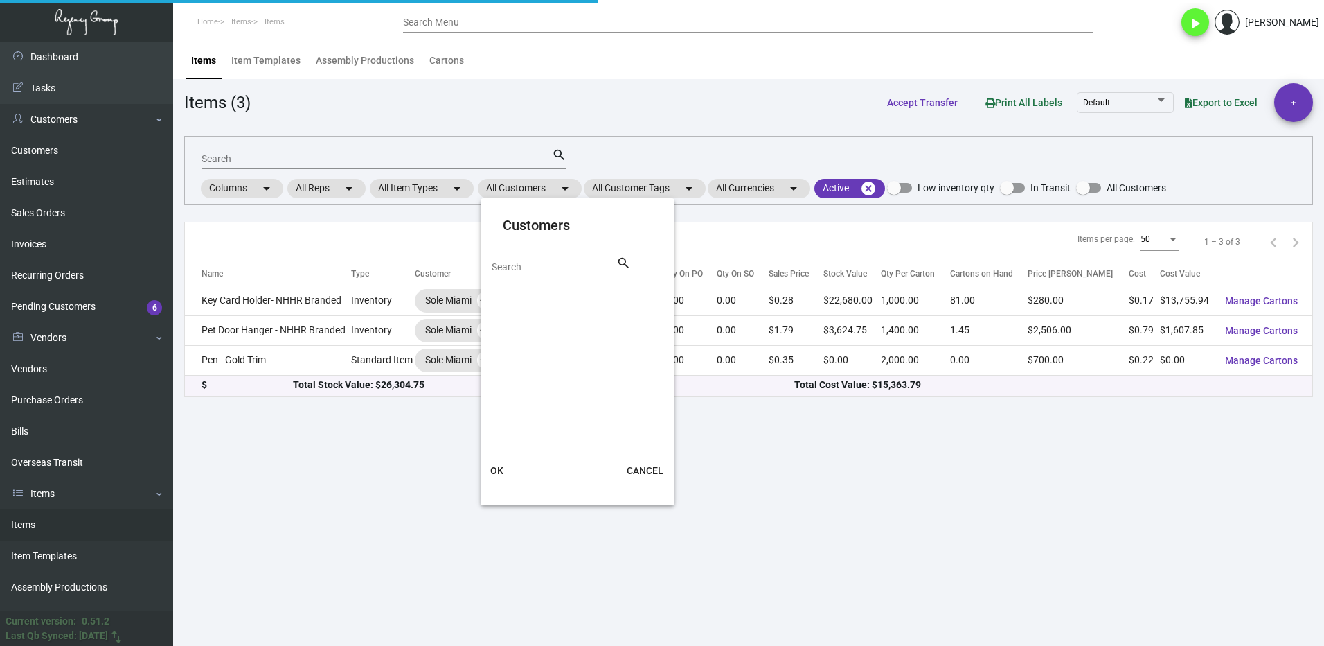
click at [519, 262] on input "Search" at bounding box center [554, 267] width 125 height 11
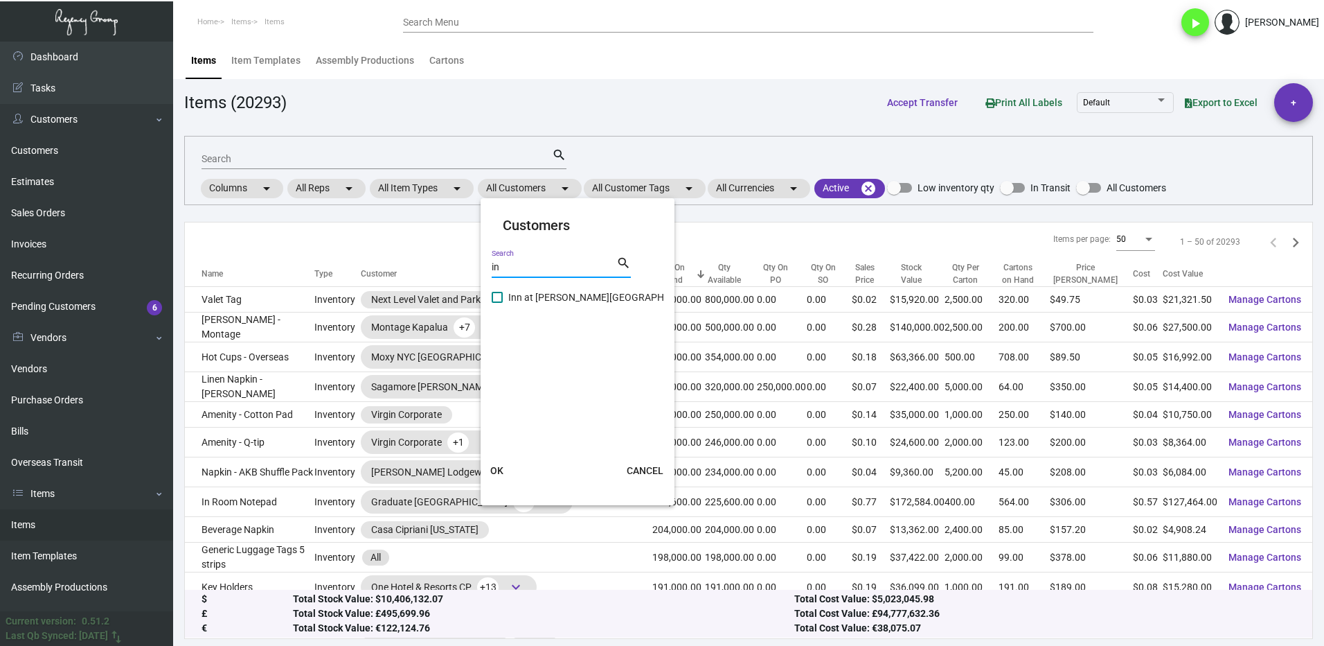
type input "i"
type input "k"
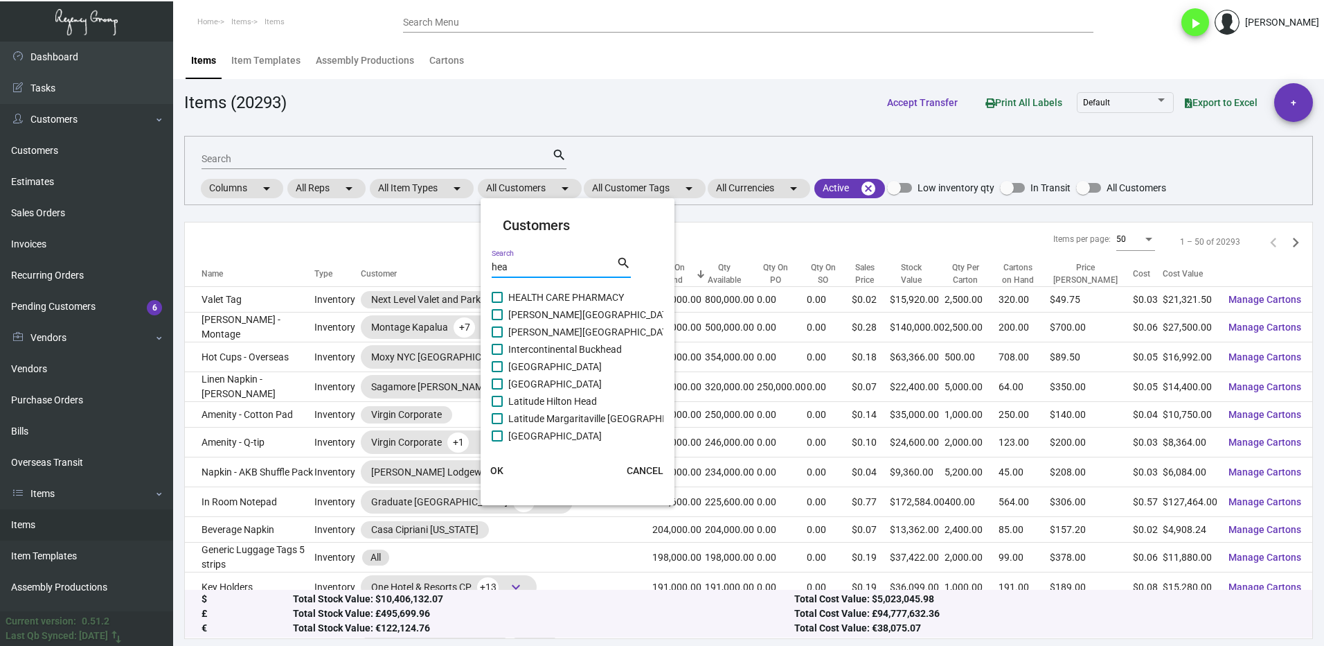
scroll to position [69, 0]
type input "hea"
click at [363, 150] on div at bounding box center [662, 323] width 1324 height 646
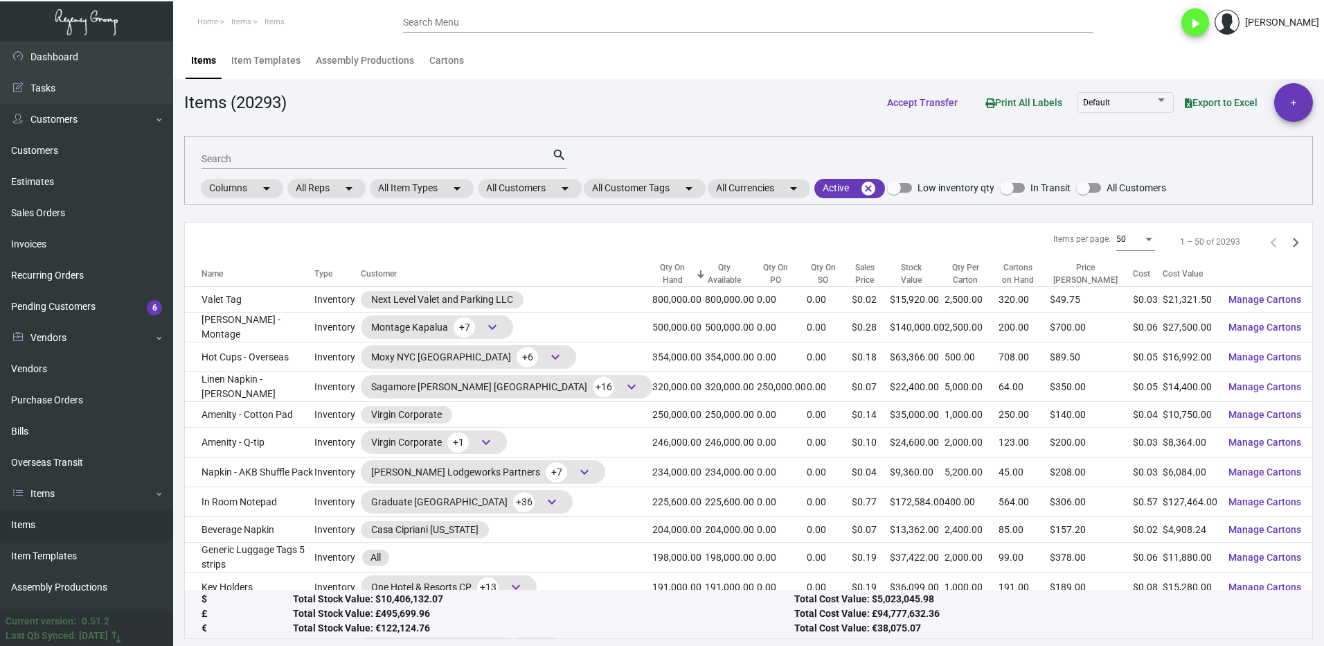
click at [37, 526] on link "Items" at bounding box center [86, 524] width 173 height 31
click at [547, 185] on mat-chip "All Customers arrow_drop_down" at bounding box center [530, 188] width 104 height 19
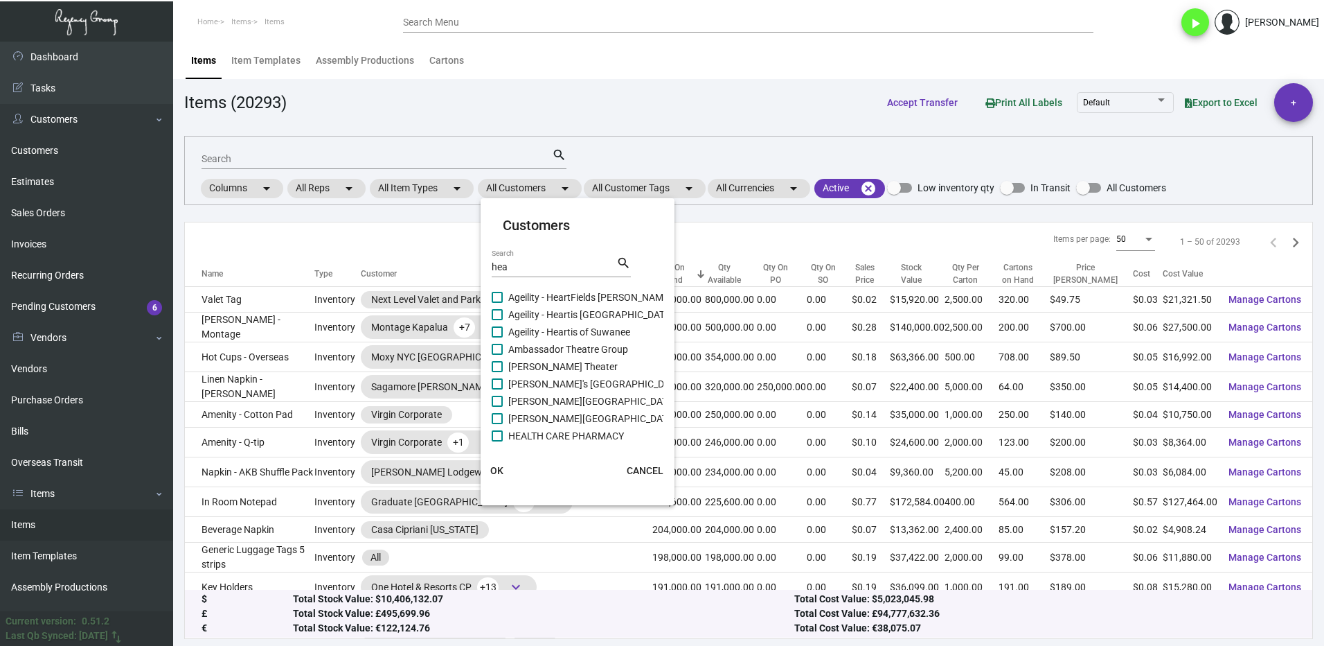
click at [542, 258] on div "hea Search" at bounding box center [554, 266] width 125 height 21
drag, startPoint x: 534, startPoint y: 265, endPoint x: 484, endPoint y: 272, distance: 50.3
click at [486, 272] on mat-card "Customers hea Search search Ageility - HeartFields [PERSON_NAME] Ageility - Hea…" at bounding box center [578, 352] width 194 height 296
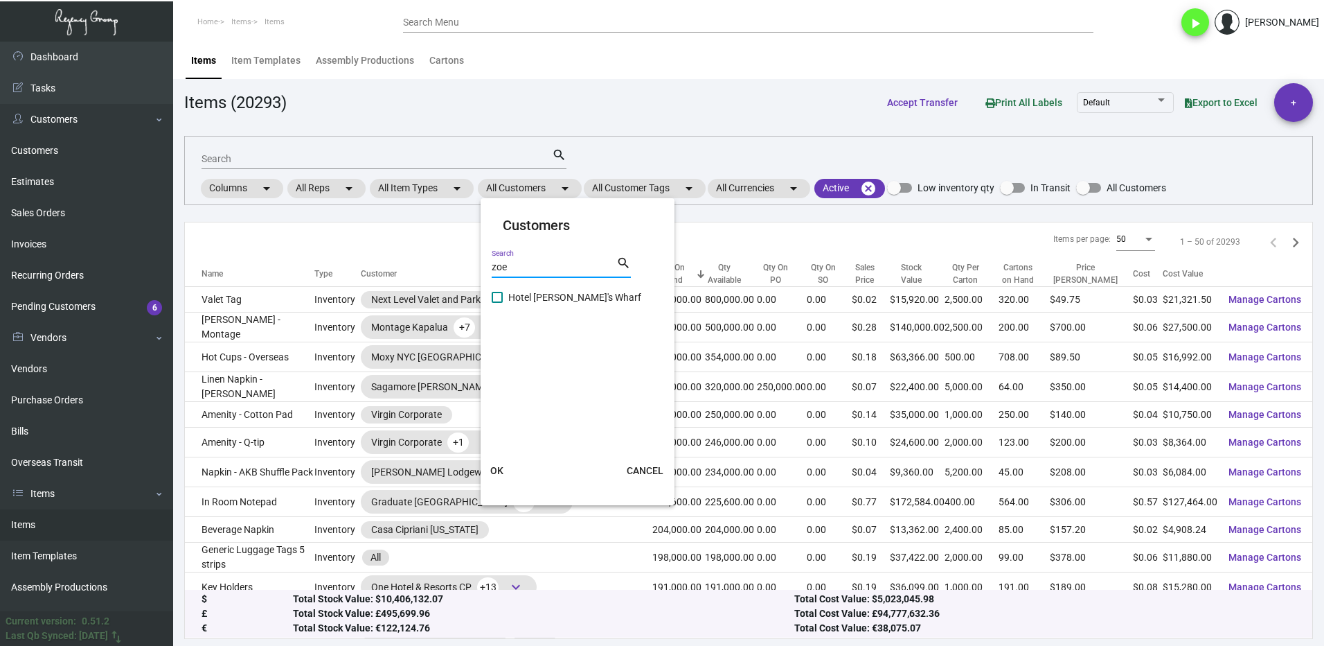
type input "zoe"
click at [503, 300] on label "Hotel [PERSON_NAME]'s Wharf" at bounding box center [567, 297] width 150 height 17
click at [497, 303] on input "Hotel [PERSON_NAME]'s Wharf" at bounding box center [497, 303] width 1 height 1
checkbox input "true"
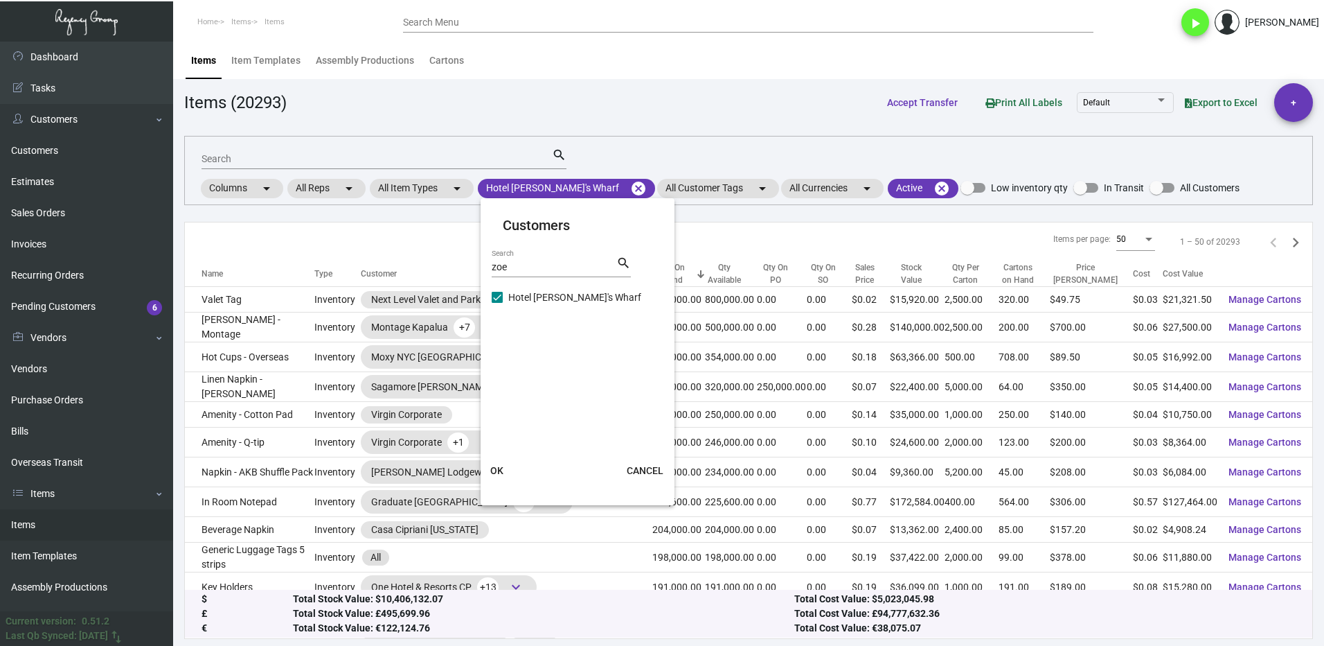
click at [495, 468] on span "OK" at bounding box center [496, 470] width 13 height 11
